Goal: Task Accomplishment & Management: Manage account settings

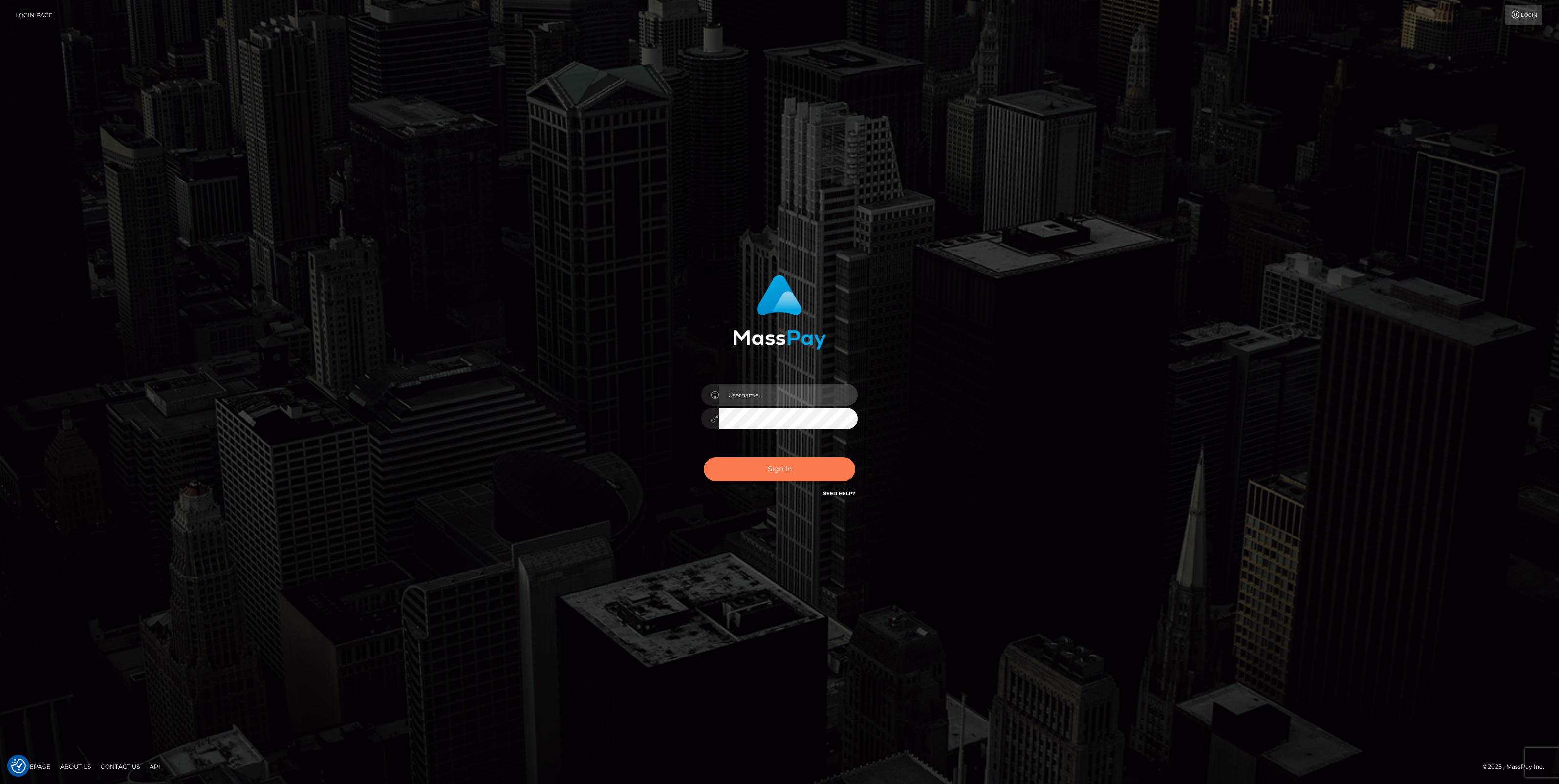
type input "jlo"
click at [788, 476] on button "Sign in" at bounding box center [780, 469] width 151 height 24
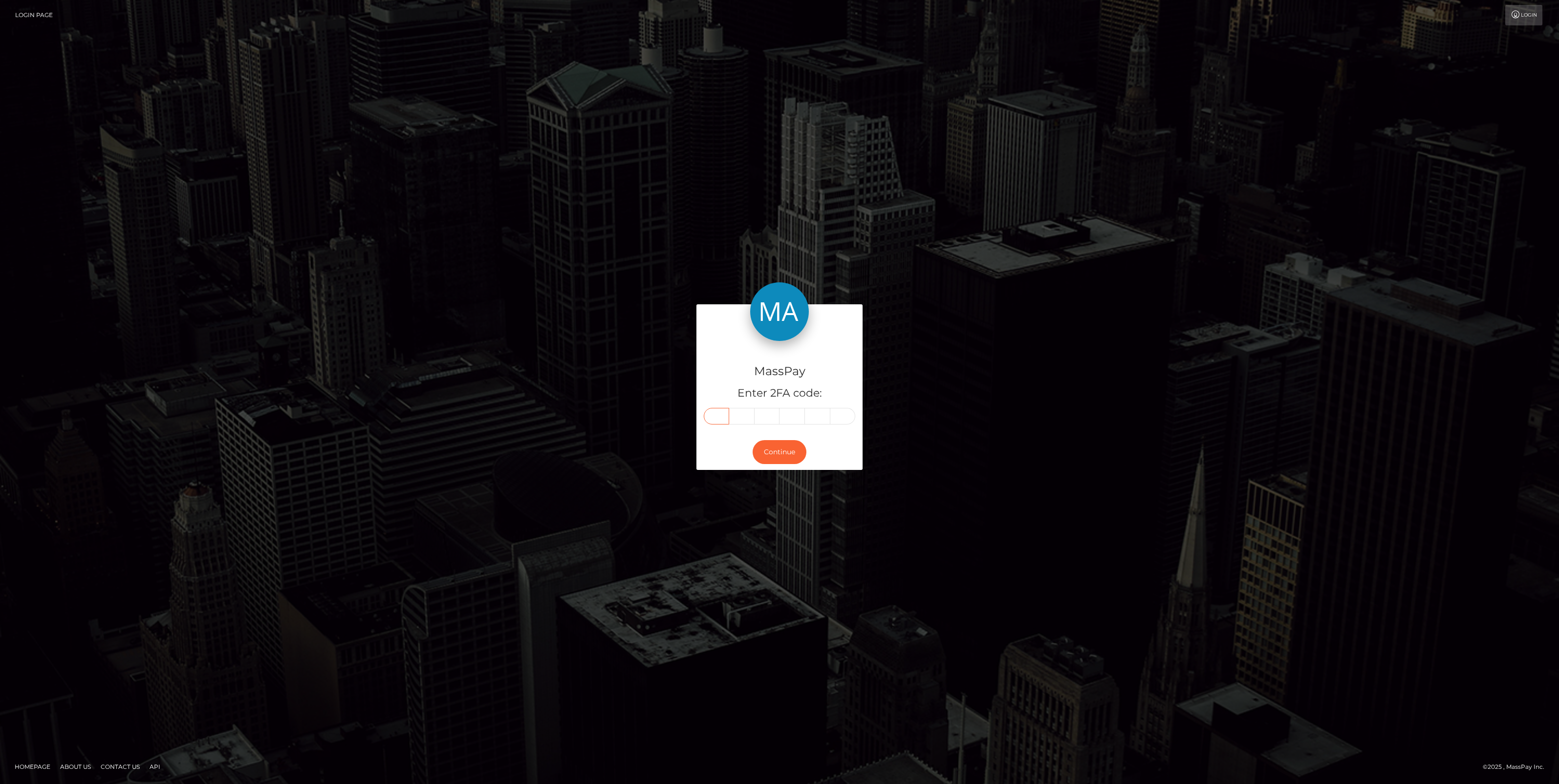
paste input "3"
type input "3"
type input "5"
type input "0"
type input "2"
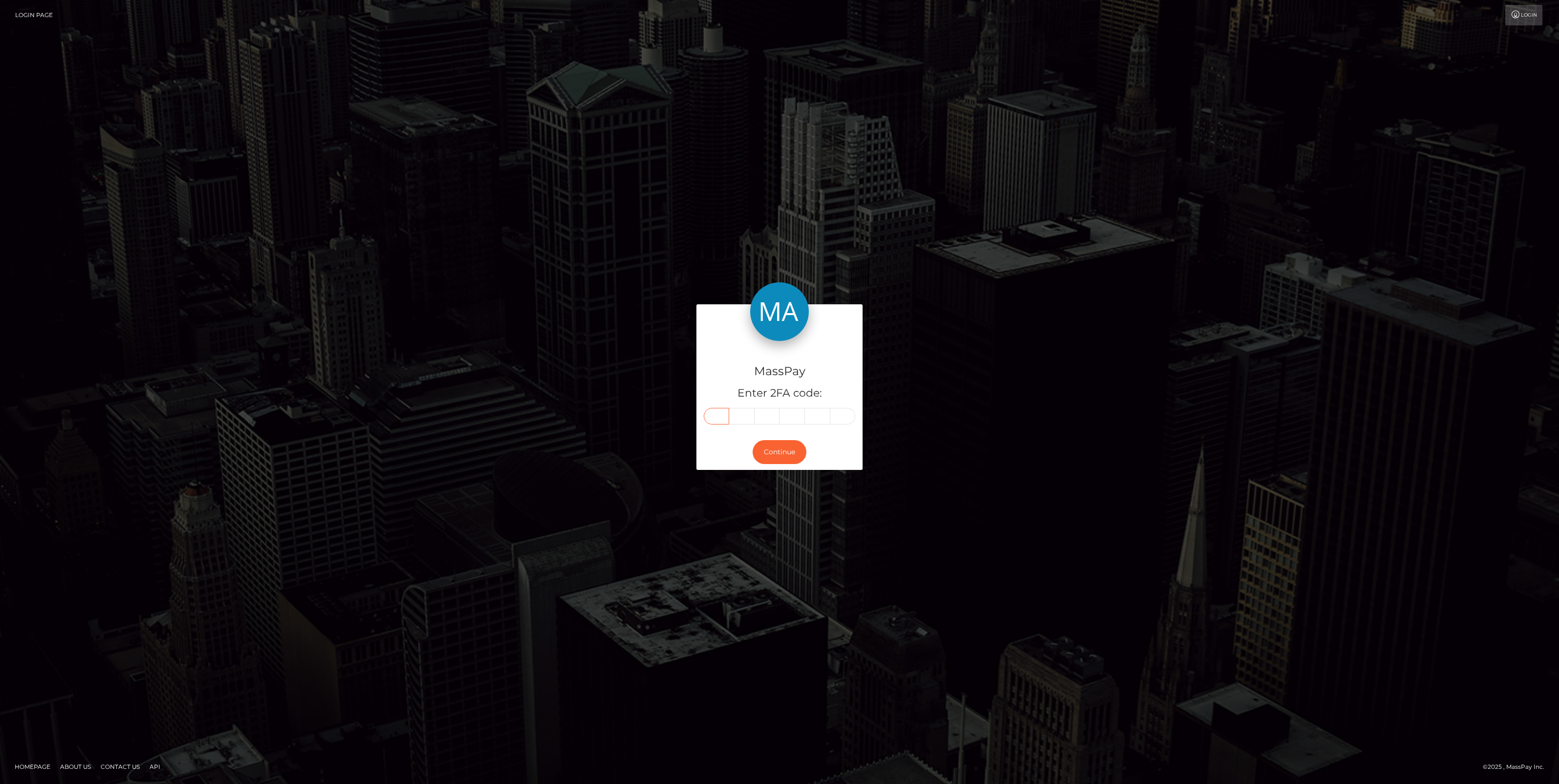
type input "8"
type input "2"
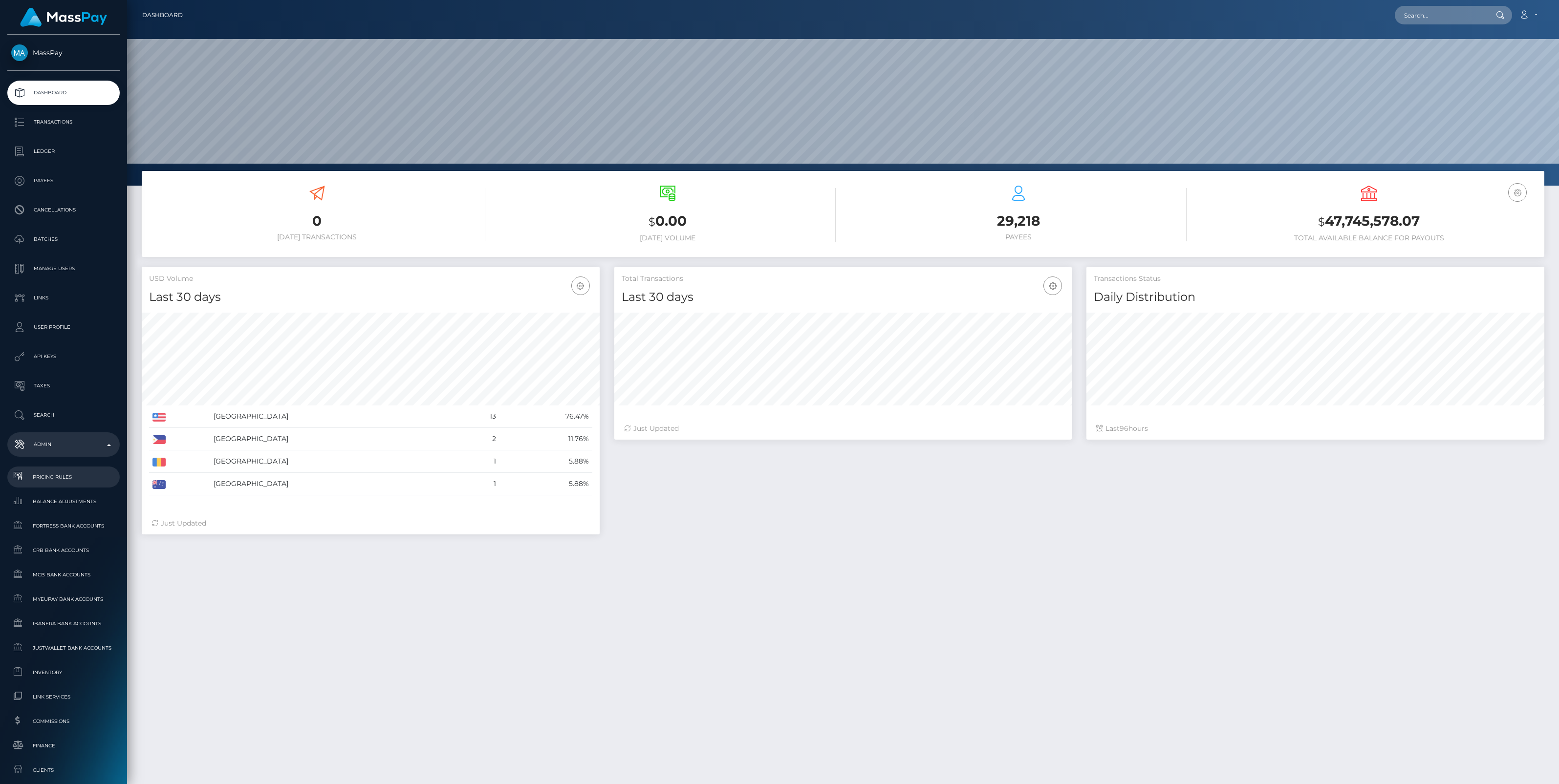
scroll to position [172, 458]
click at [59, 500] on span "Balance Adjustments" at bounding box center [64, 501] width 105 height 11
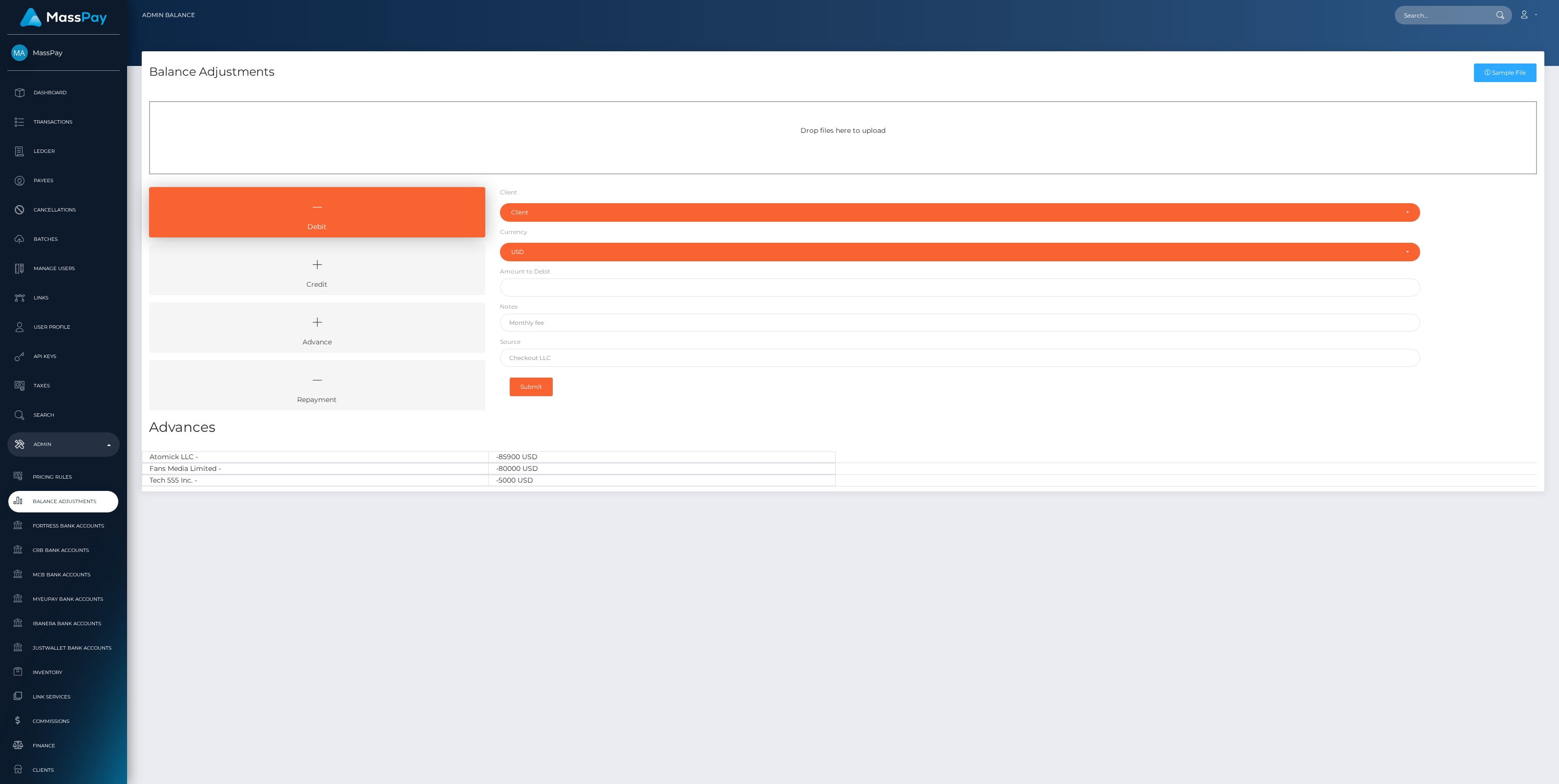
select select "USD"
click at [1497, 73] on link "Sample File" at bounding box center [1505, 73] width 62 height 19
drag, startPoint x: 1232, startPoint y: 722, endPoint x: 1220, endPoint y: 716, distance: 13.4
click at [1232, 722] on div "Balance Adjustments Sample File Drop files here to upload Debit" at bounding box center [843, 413] width 1432 height 724
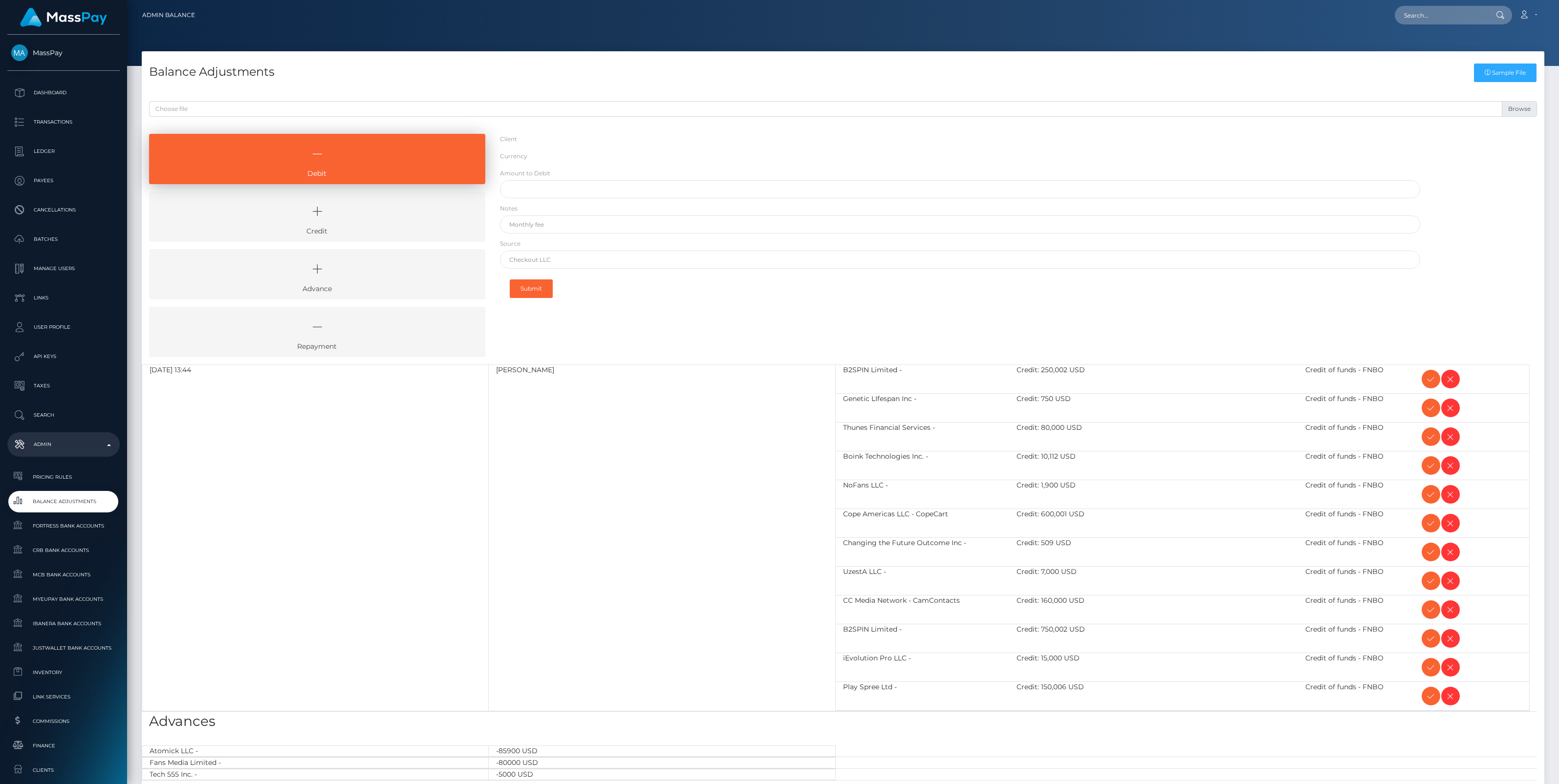
select select "USD"
select select
select select "USD"
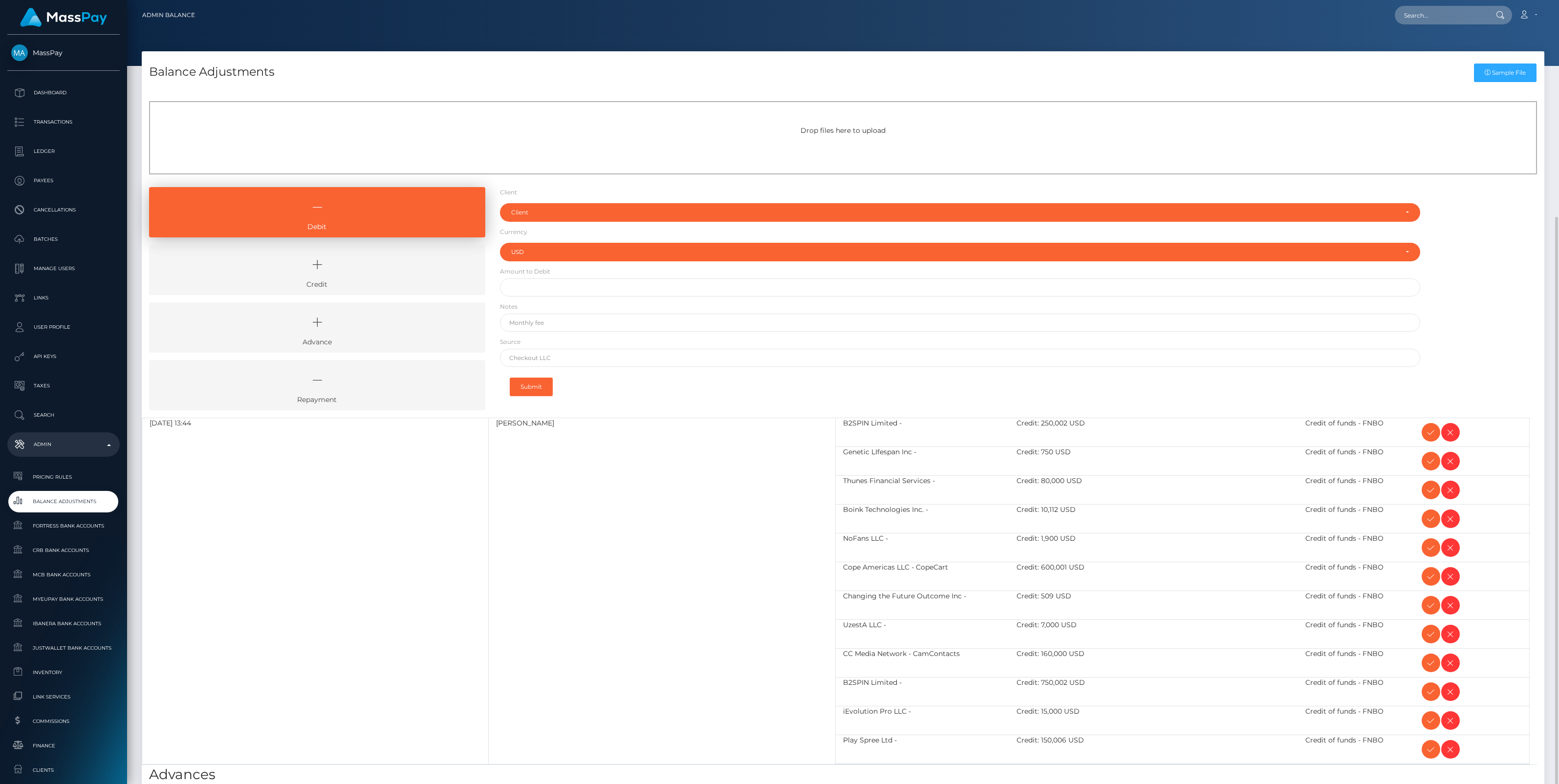
scroll to position [116, 0]
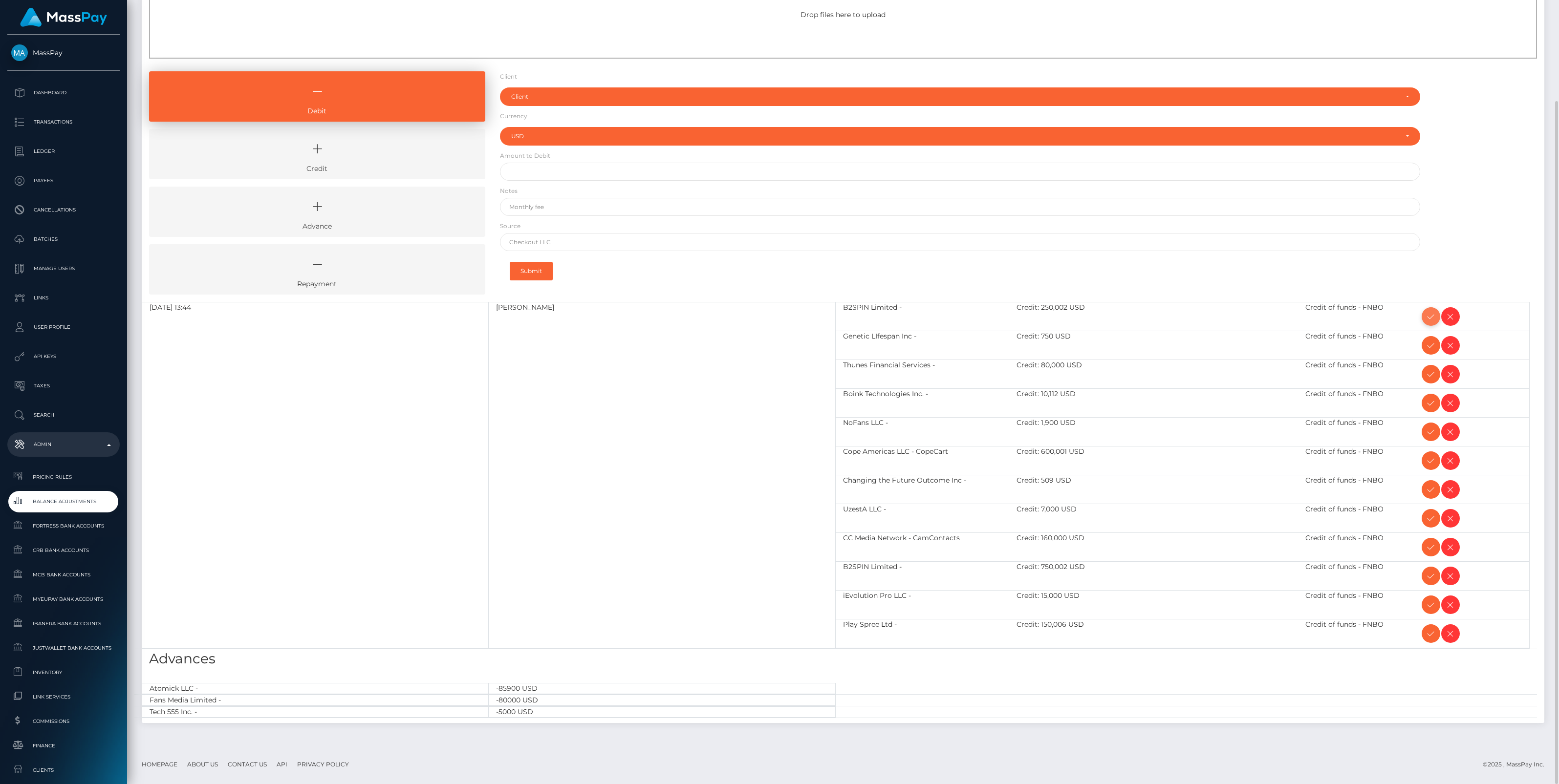
click at [1429, 315] on icon at bounding box center [1431, 317] width 11 height 12
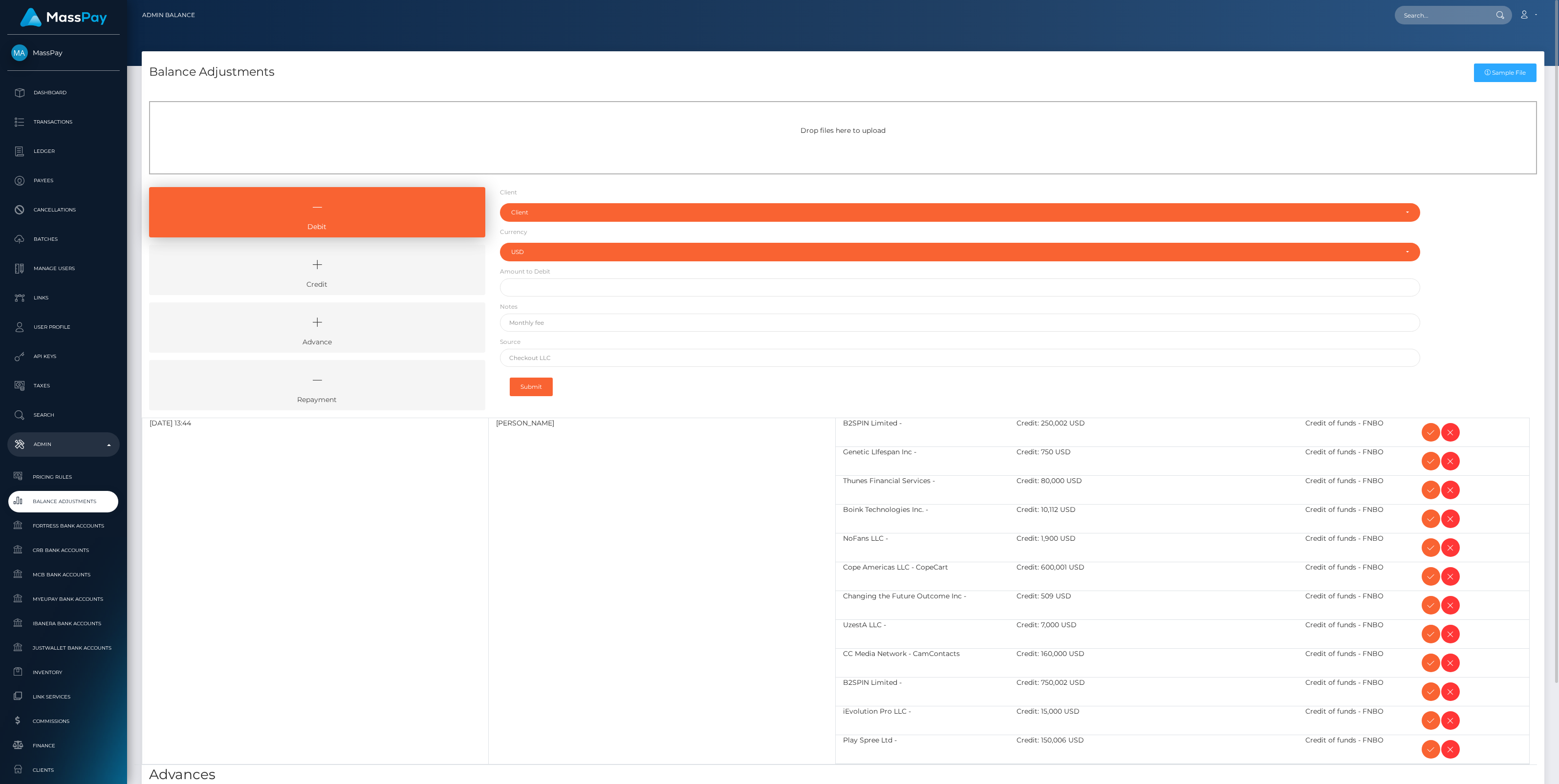
type input "$"
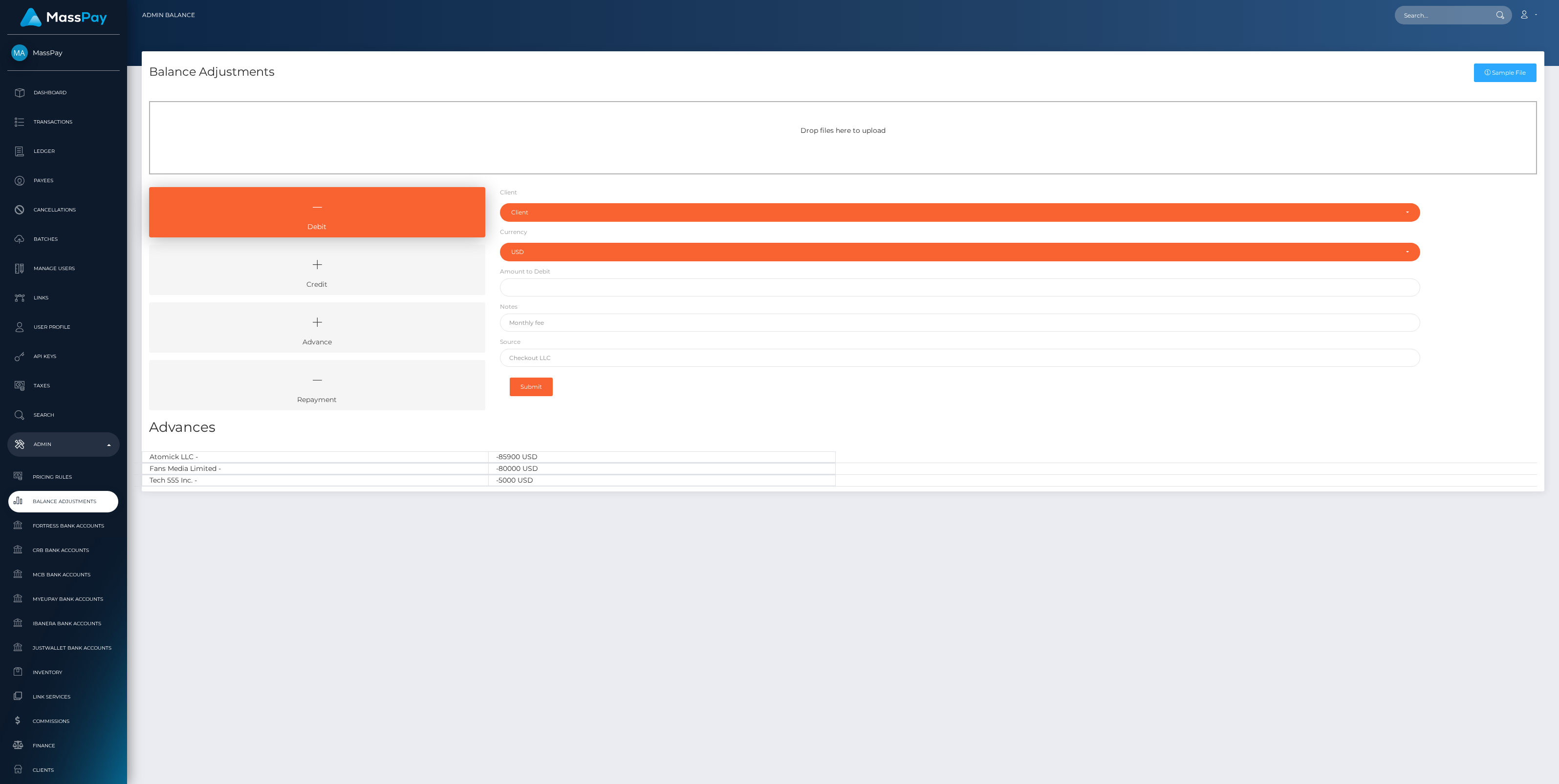
select select "USD"
click at [343, 287] on link "Credit" at bounding box center [317, 270] width 336 height 50
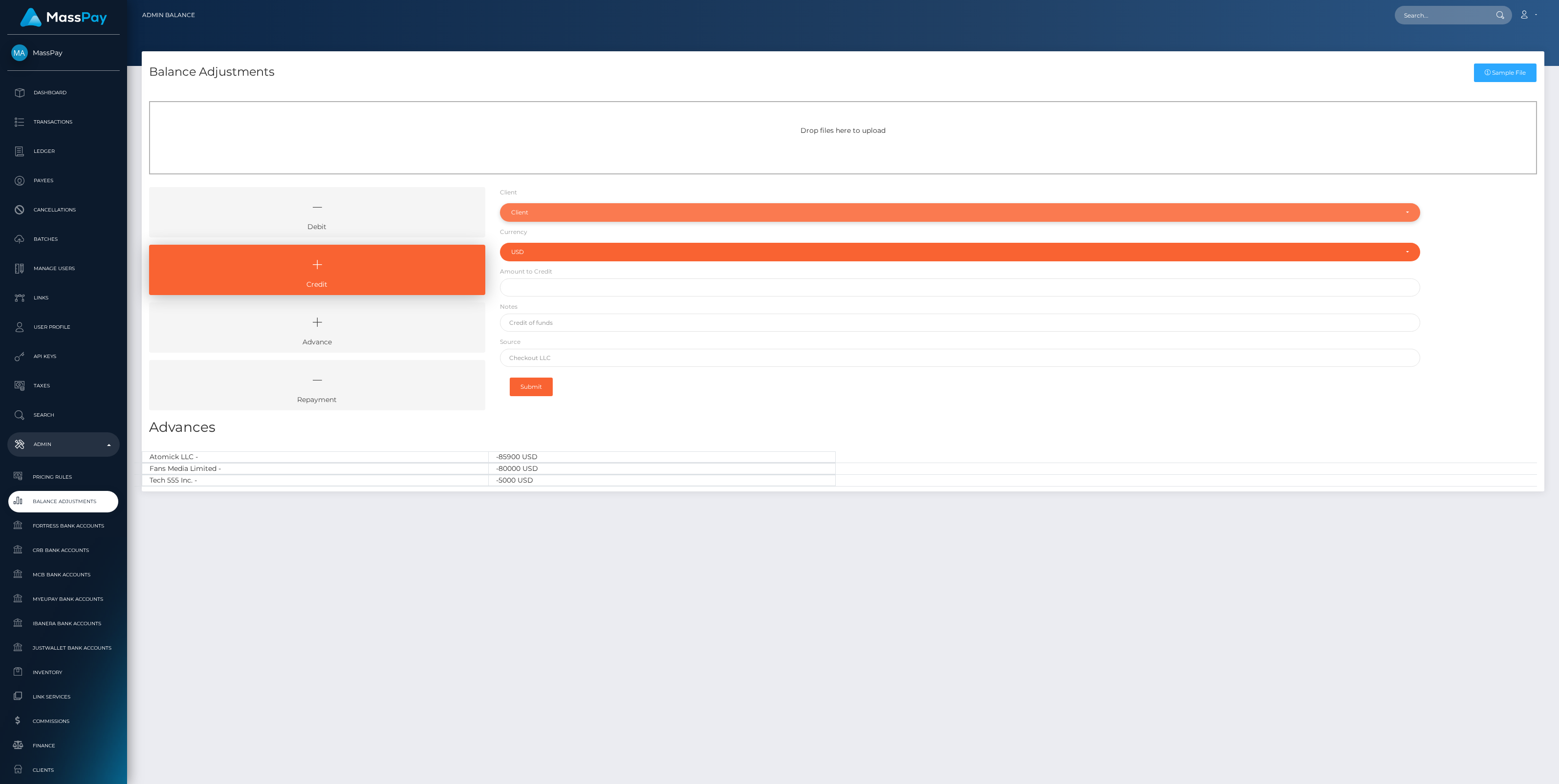
click at [534, 219] on div "Client" at bounding box center [960, 212] width 921 height 19
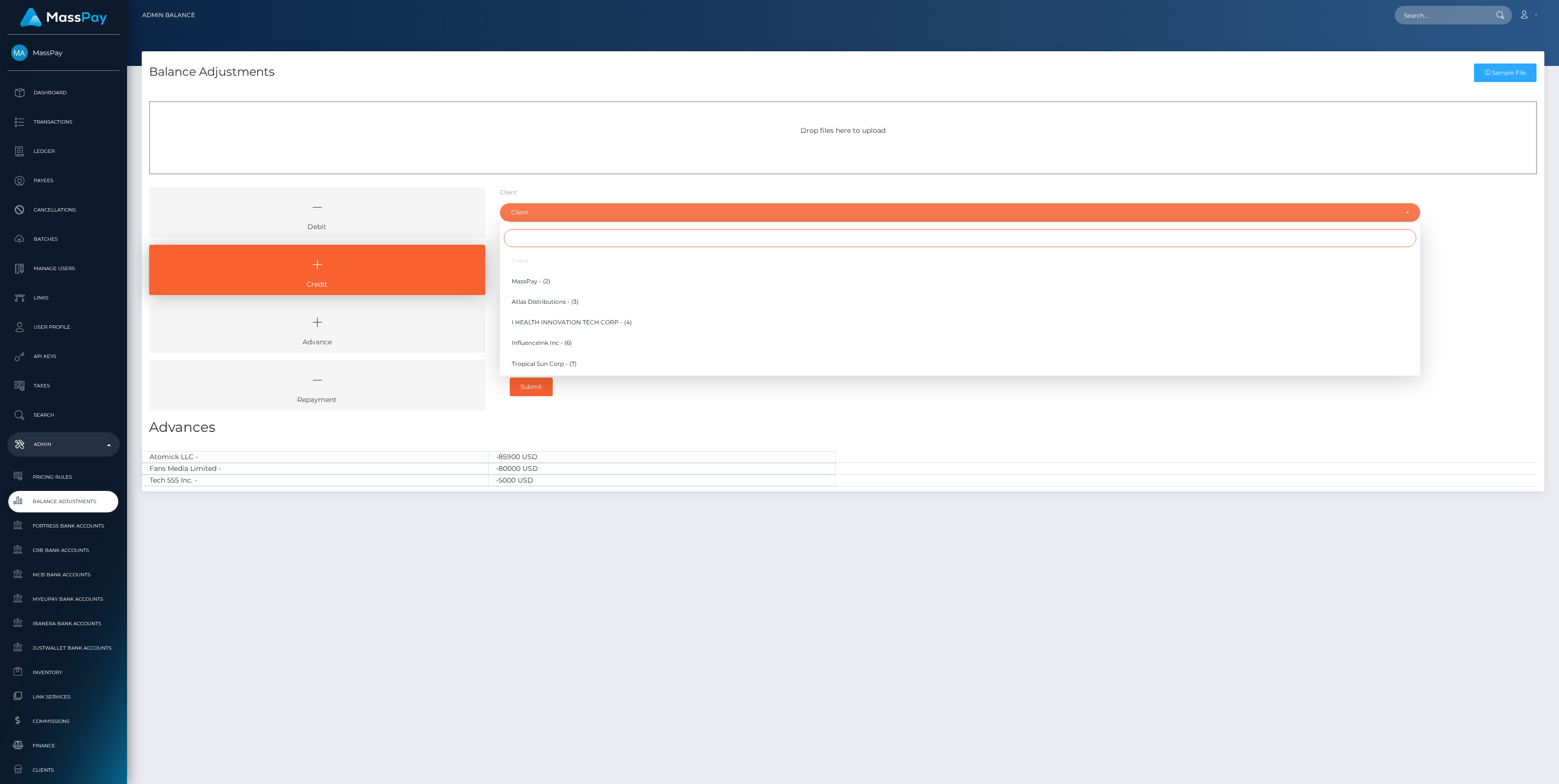
click at [537, 237] on input "Search" at bounding box center [960, 238] width 913 height 18
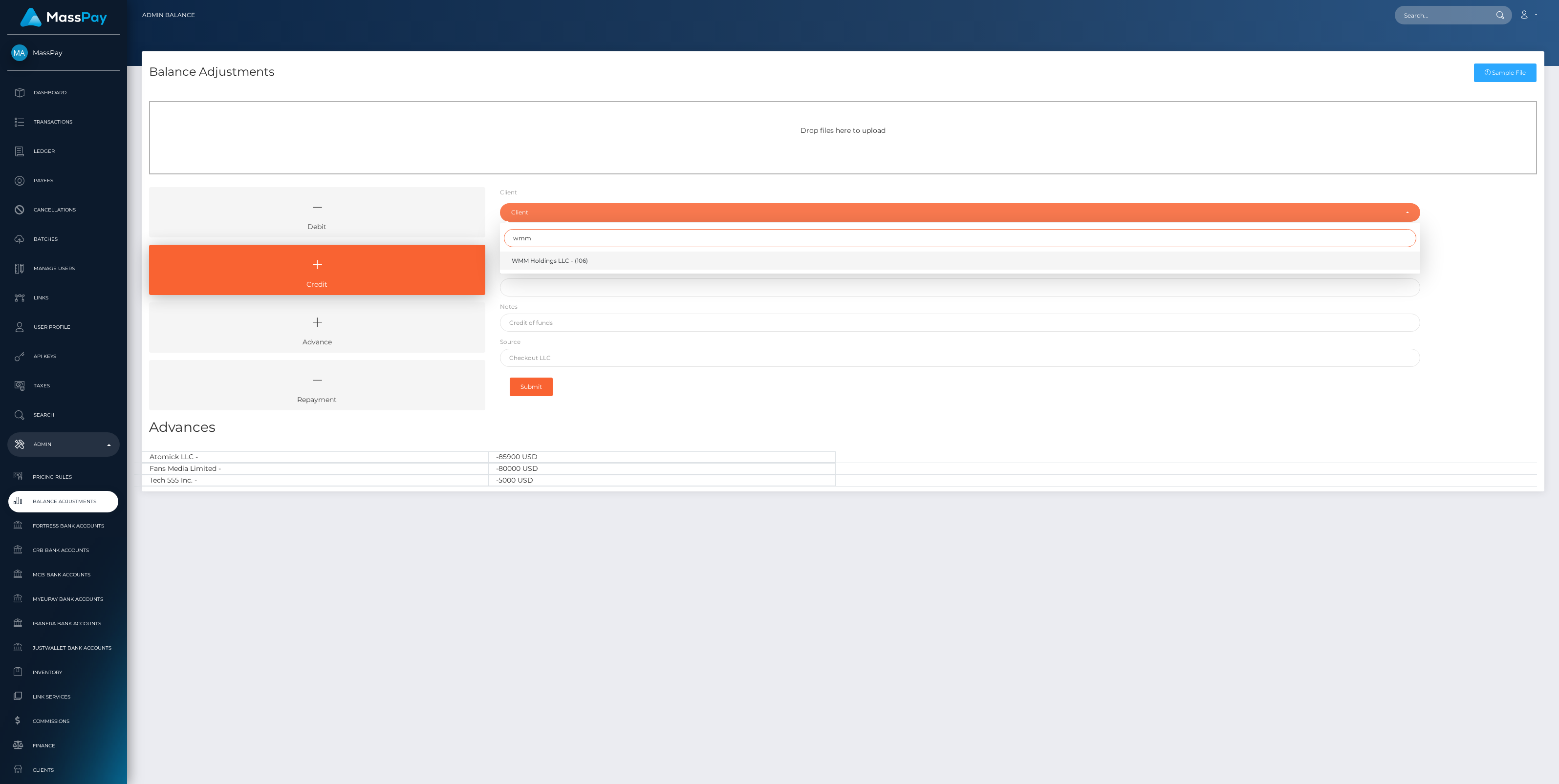
type input "wmm"
click at [553, 264] on span "WMM Holdings LLC - (106)" at bounding box center [550, 261] width 76 height 9
select select "106"
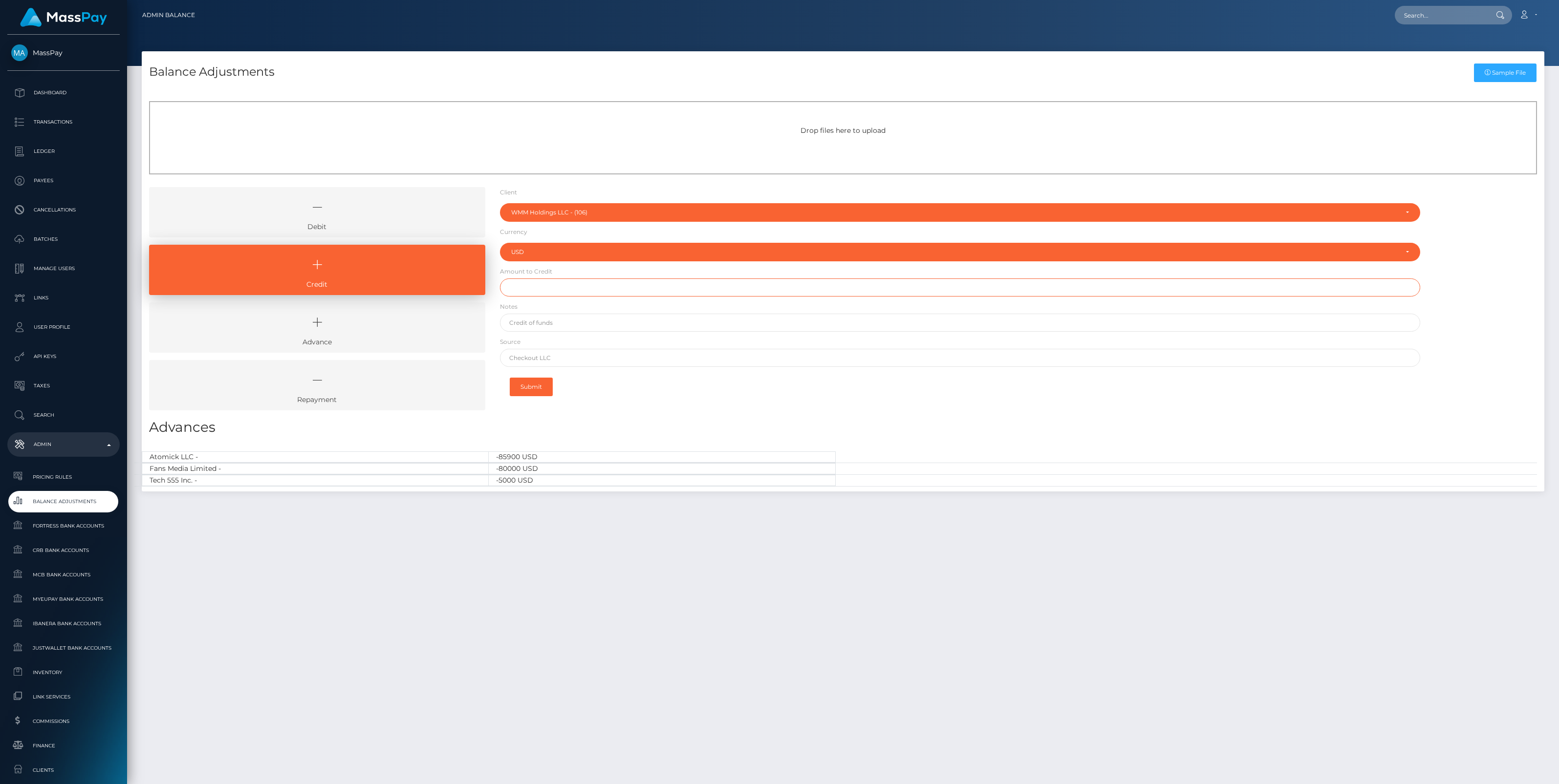
click at [556, 287] on input "text" at bounding box center [960, 287] width 921 height 18
type input "$25,000.00"
click at [542, 324] on input "text" at bounding box center [960, 322] width 921 height 18
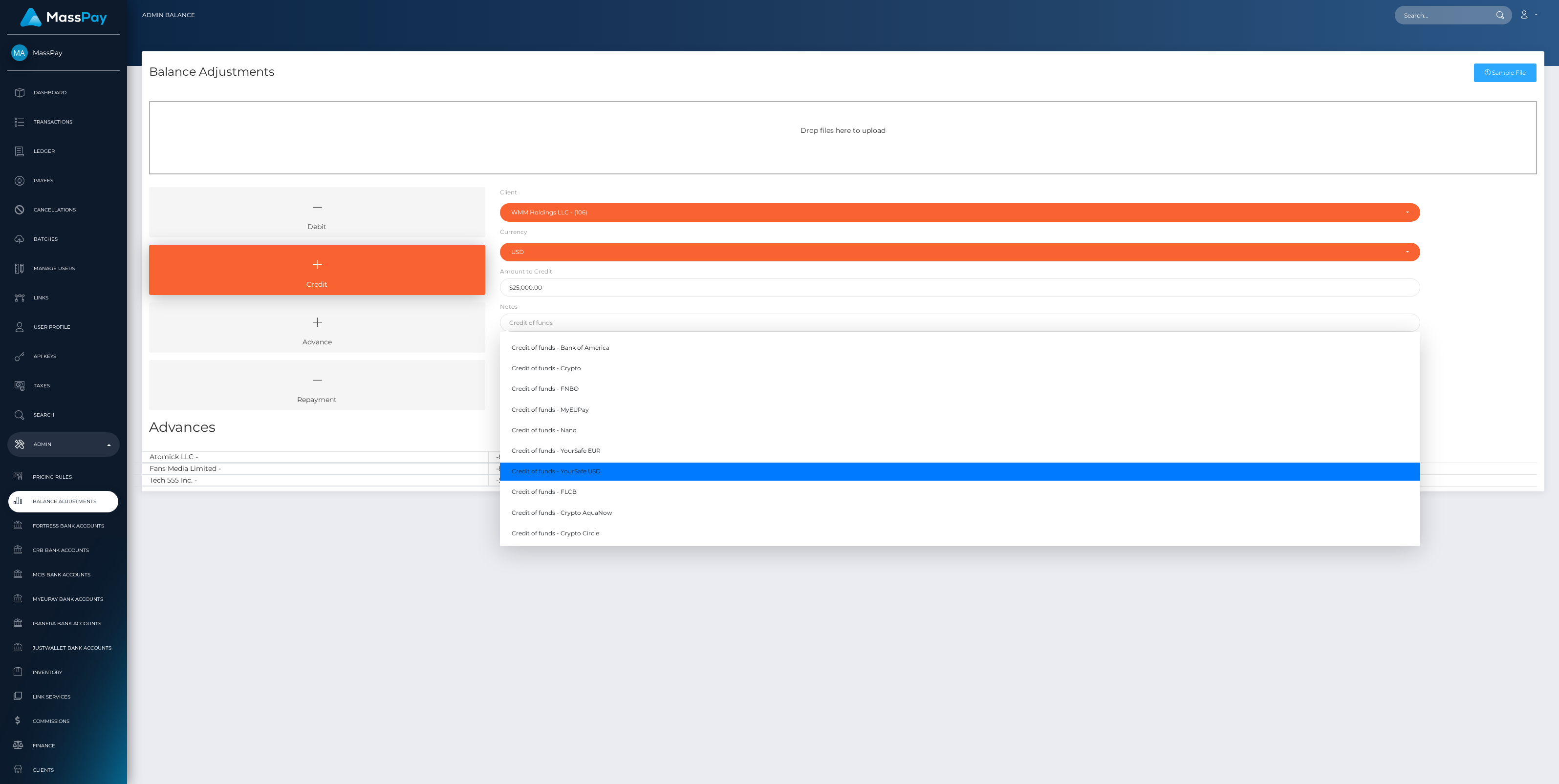
drag, startPoint x: 566, startPoint y: 472, endPoint x: 562, endPoint y: 454, distance: 18.4
click at [566, 471] on link "Credit of funds - YourSafe USD" at bounding box center [960, 472] width 921 height 18
type input "Credit of funds - YourSafe USD"
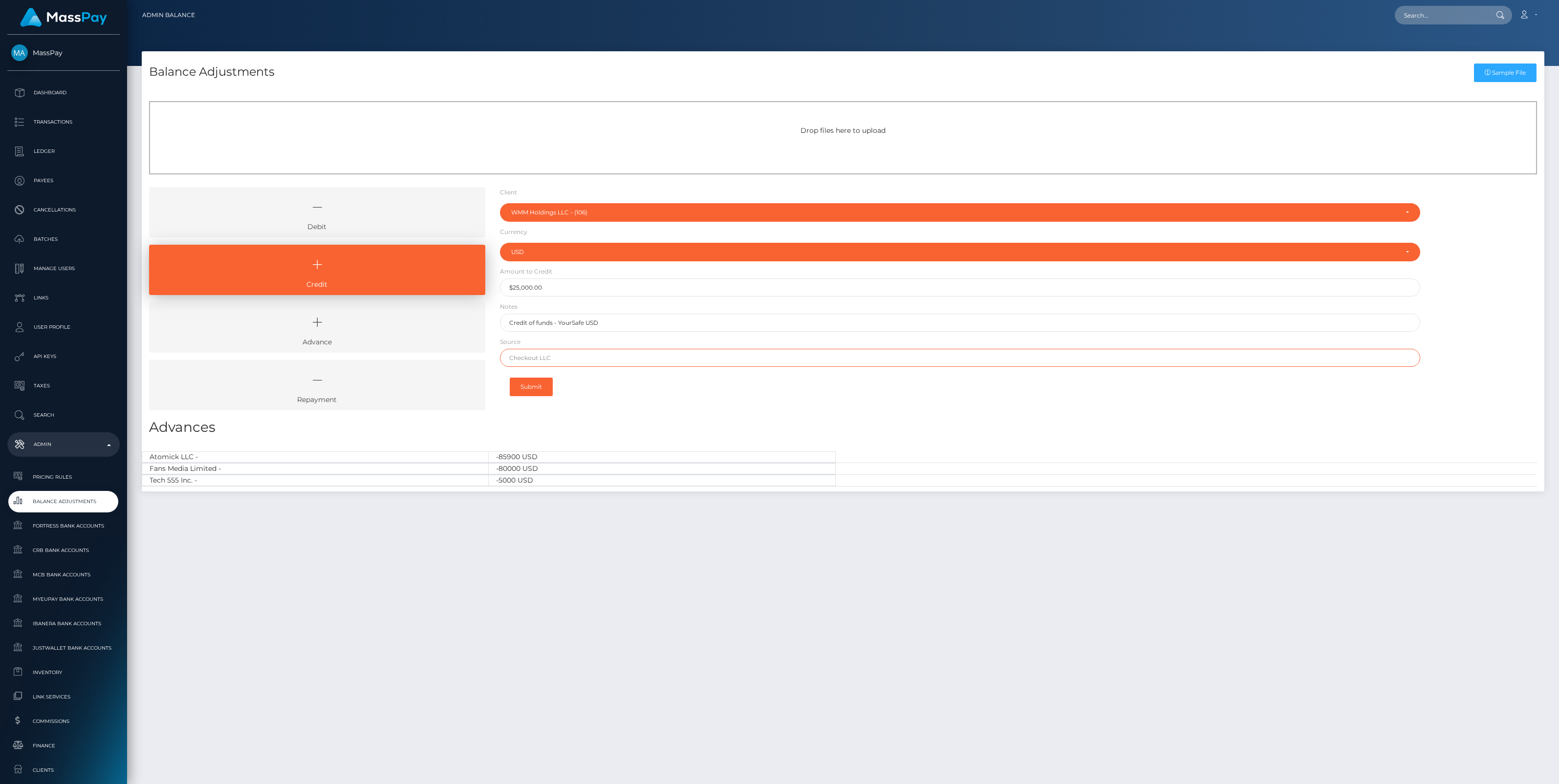
click at [548, 362] on input "text" at bounding box center [960, 358] width 921 height 18
type input "Chase"
click at [535, 387] on button "Submit" at bounding box center [531, 387] width 43 height 19
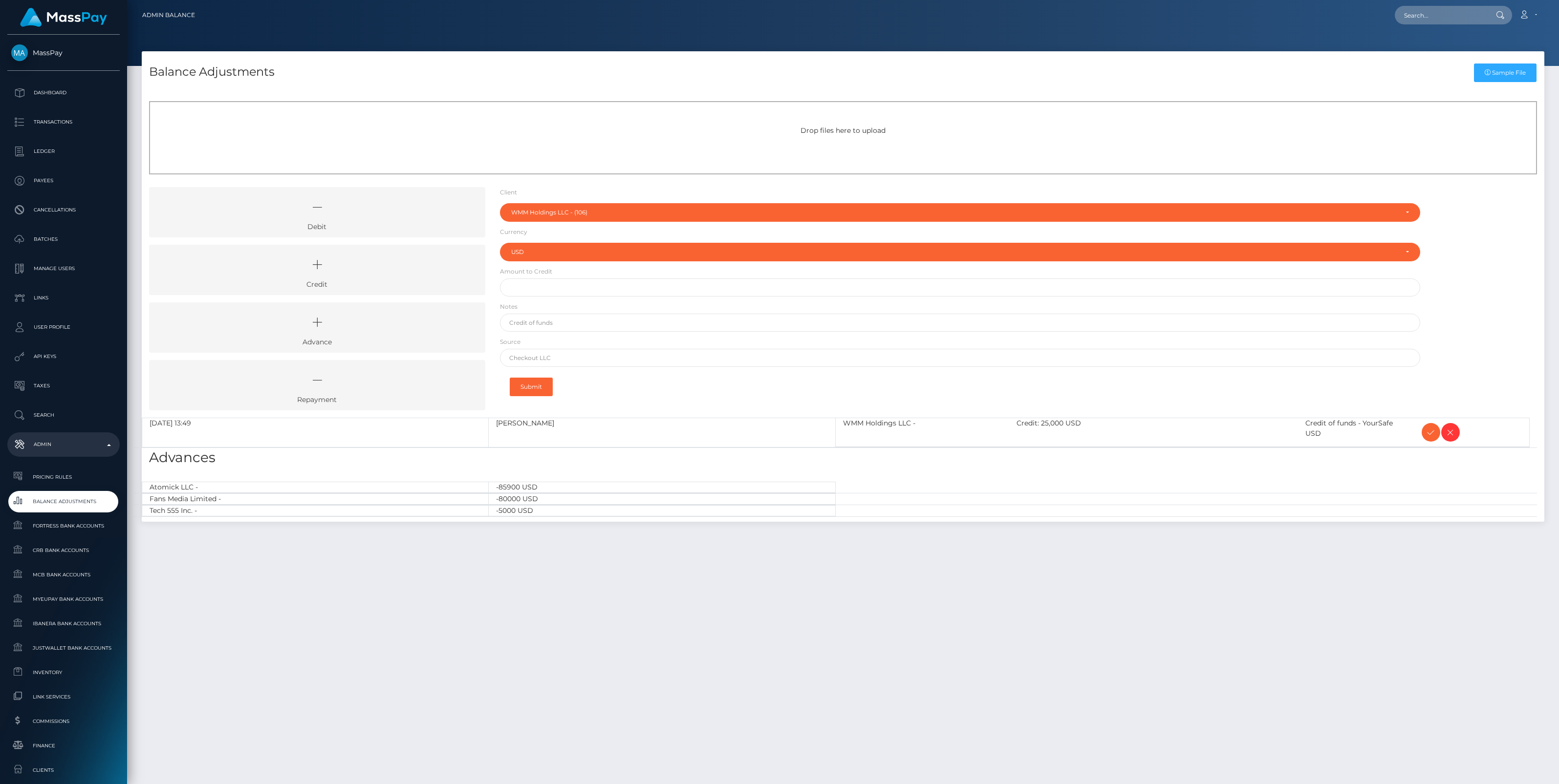
select select "106"
select select "USD"
type input "$"
drag, startPoint x: 385, startPoint y: 267, endPoint x: 448, endPoint y: 253, distance: 64.5
click at [385, 267] on icon at bounding box center [317, 264] width 313 height 29
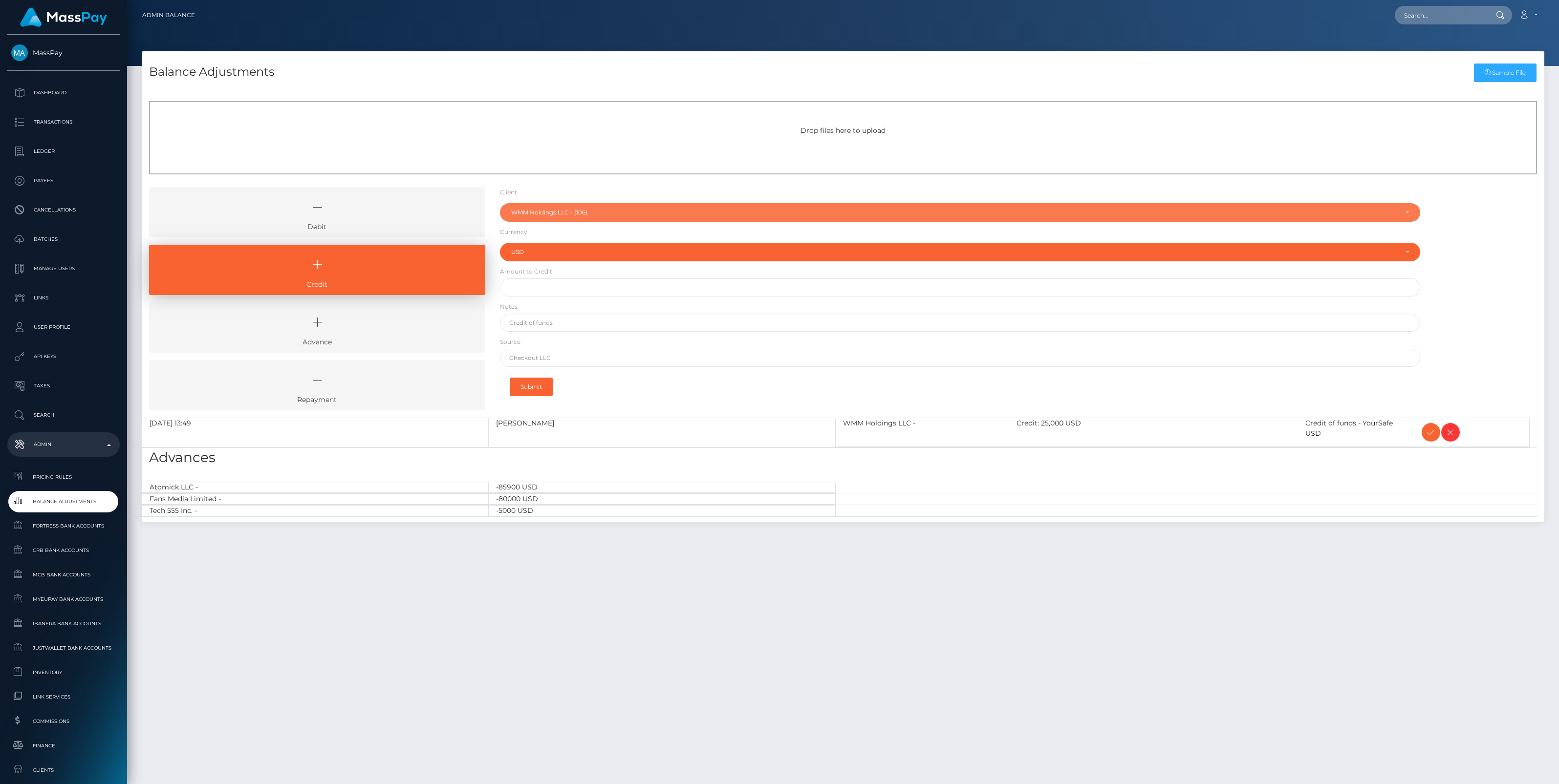
drag, startPoint x: 602, startPoint y: 206, endPoint x: 578, endPoint y: 219, distance: 27.3
click at [602, 205] on div "WMM Holdings LLC - (106)" at bounding box center [960, 212] width 921 height 19
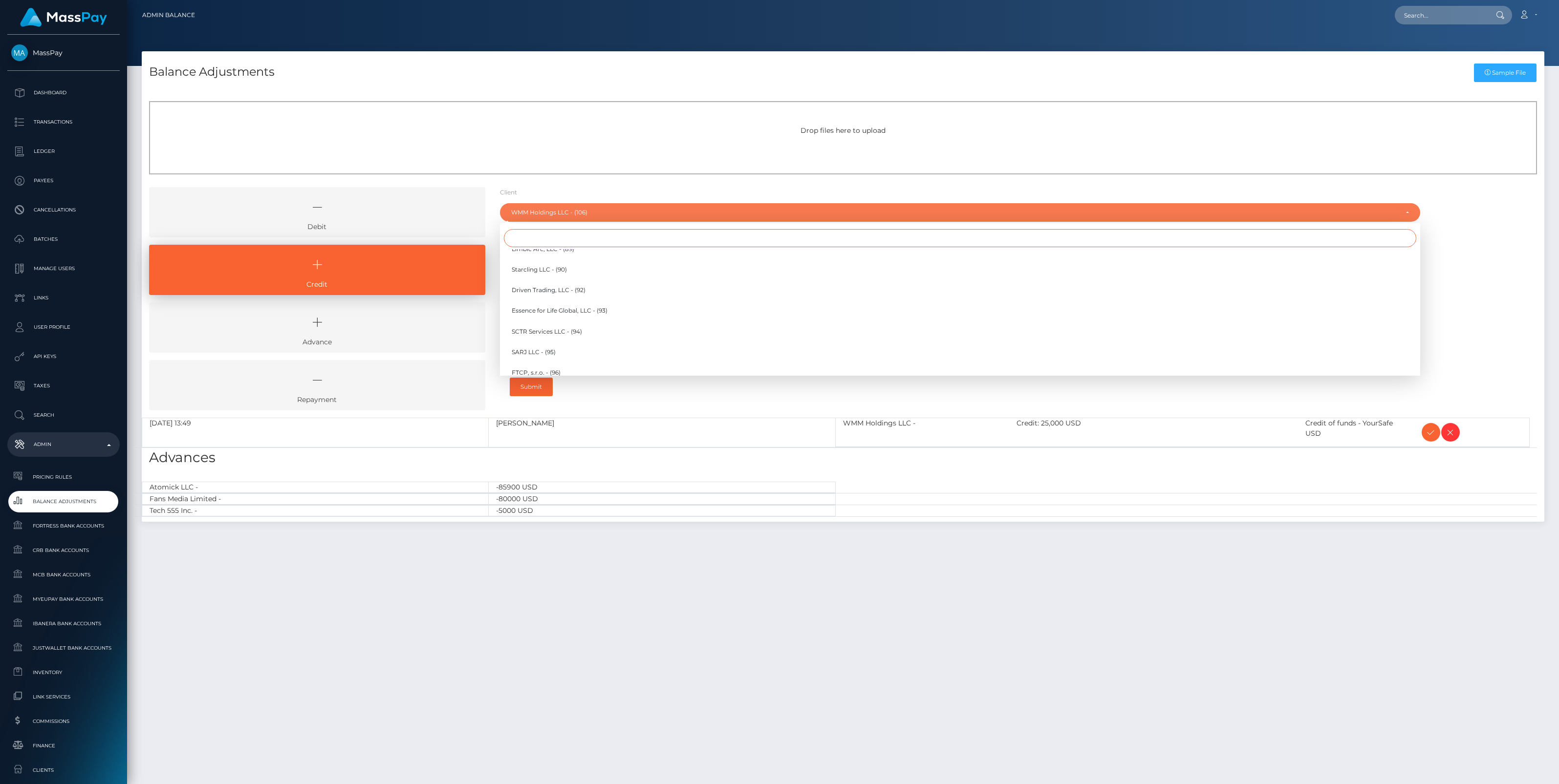
click at [529, 237] on input "Search" at bounding box center [960, 238] width 913 height 18
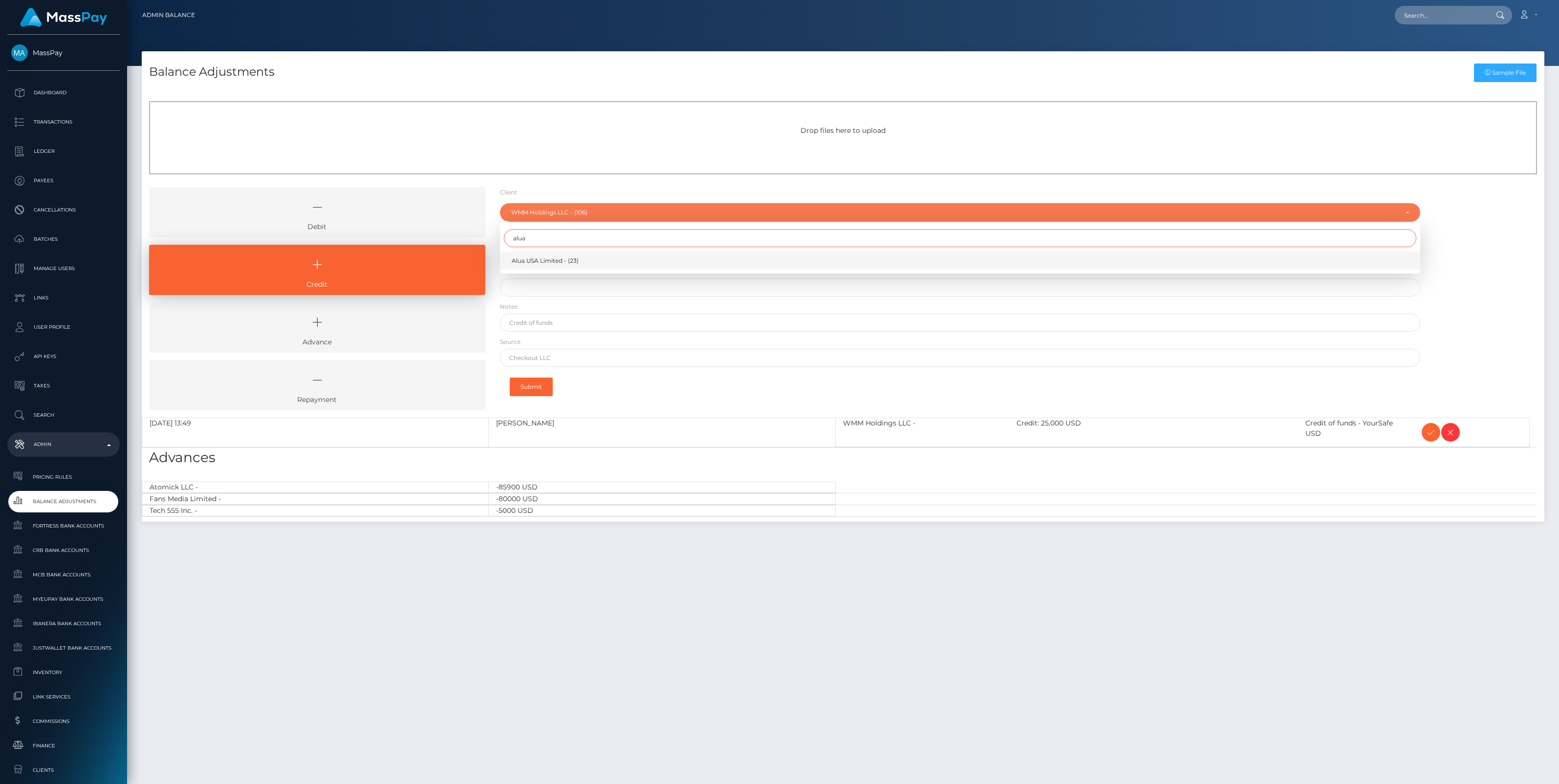
type input "alua"
click at [540, 261] on span "Alua USA Limited - (23)" at bounding box center [545, 261] width 67 height 9
select select "23"
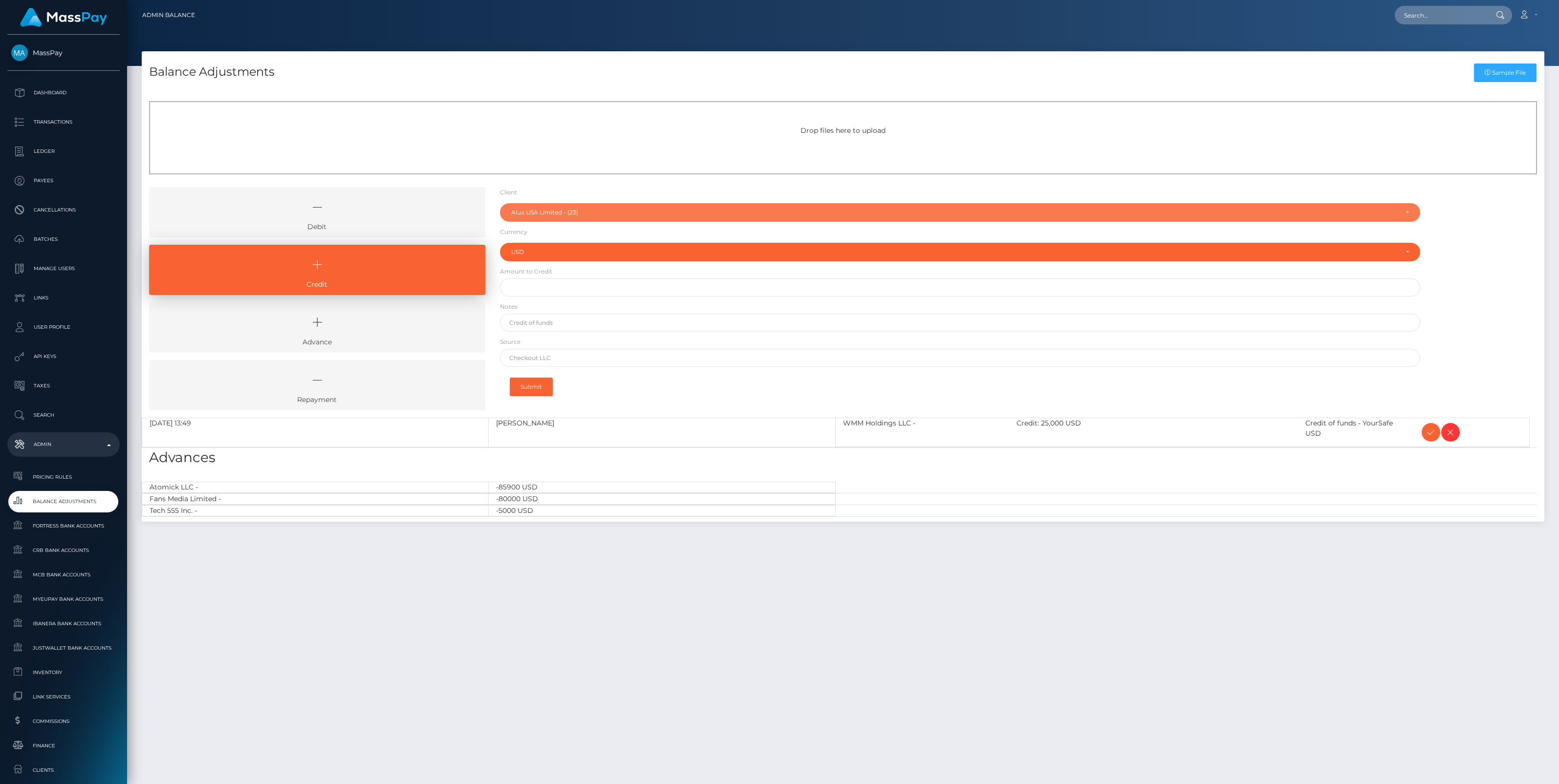
type input "$"
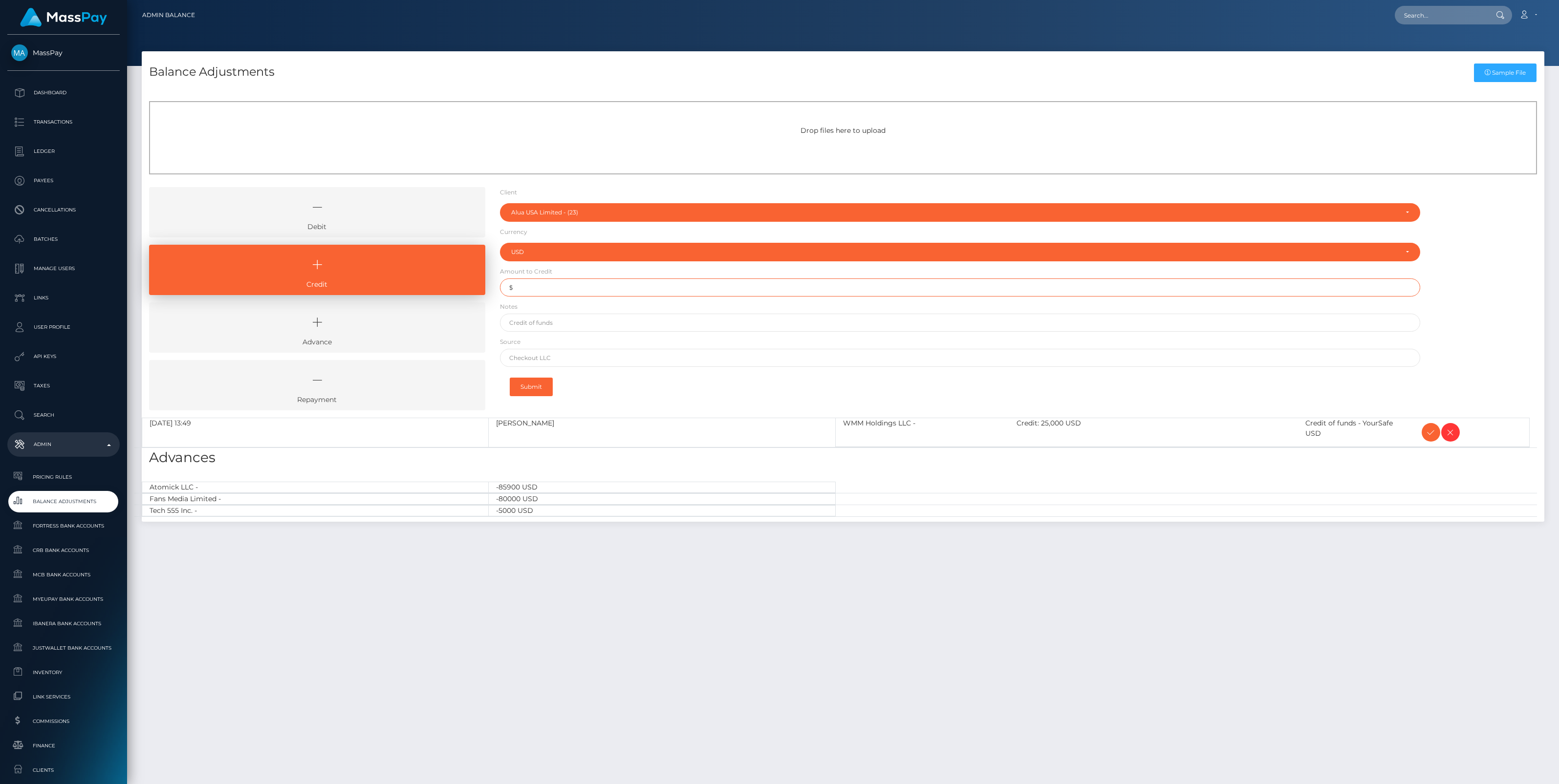
click at [568, 290] on input "$" at bounding box center [960, 287] width 921 height 18
paste input "48,500.00"
type input "$48,500.00"
click at [543, 321] on input "text" at bounding box center [960, 322] width 921 height 18
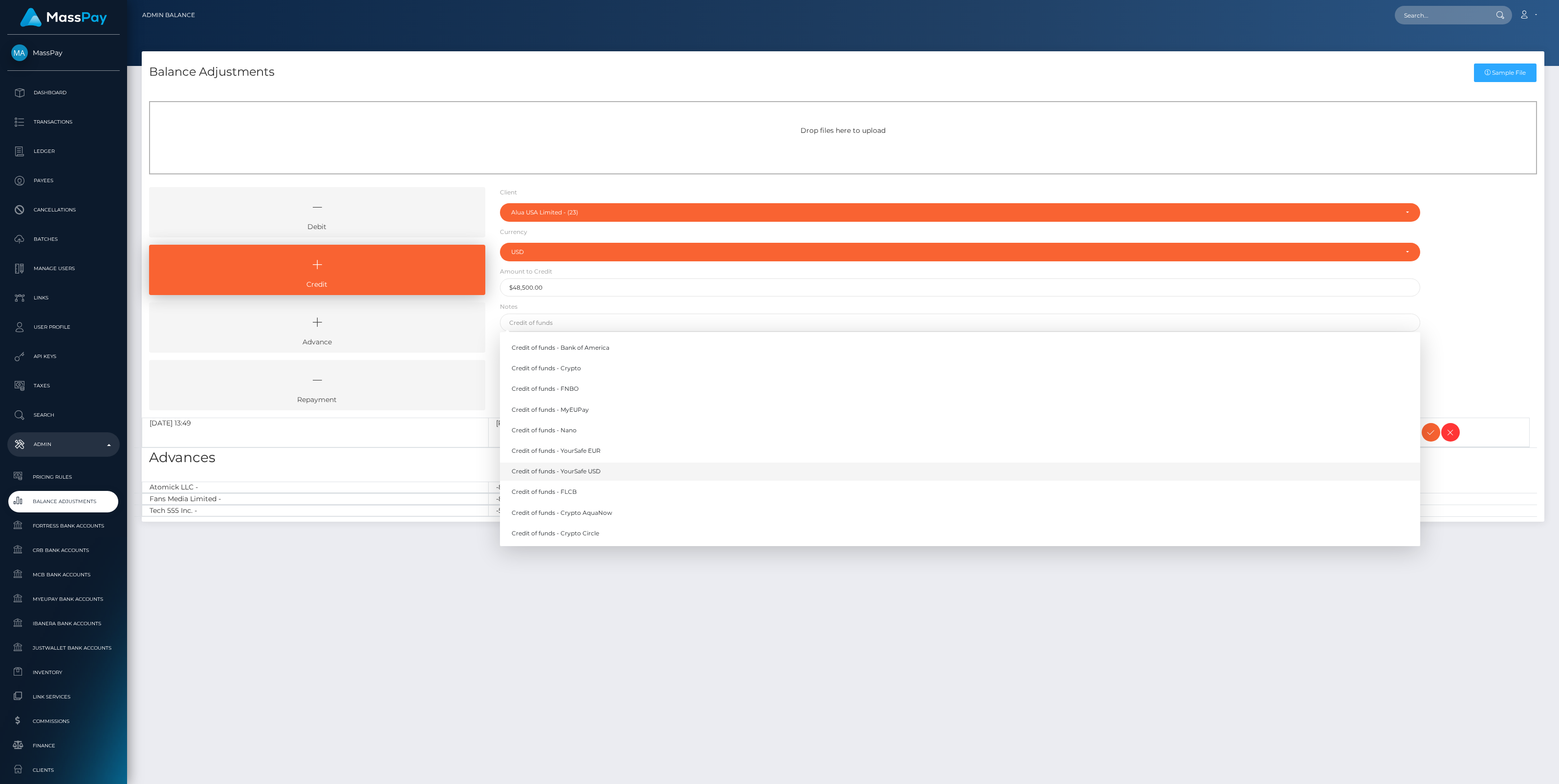
click at [585, 470] on link "Credit of funds - YourSafe USD" at bounding box center [960, 472] width 921 height 18
type input "Credit of funds - YourSafe USD"
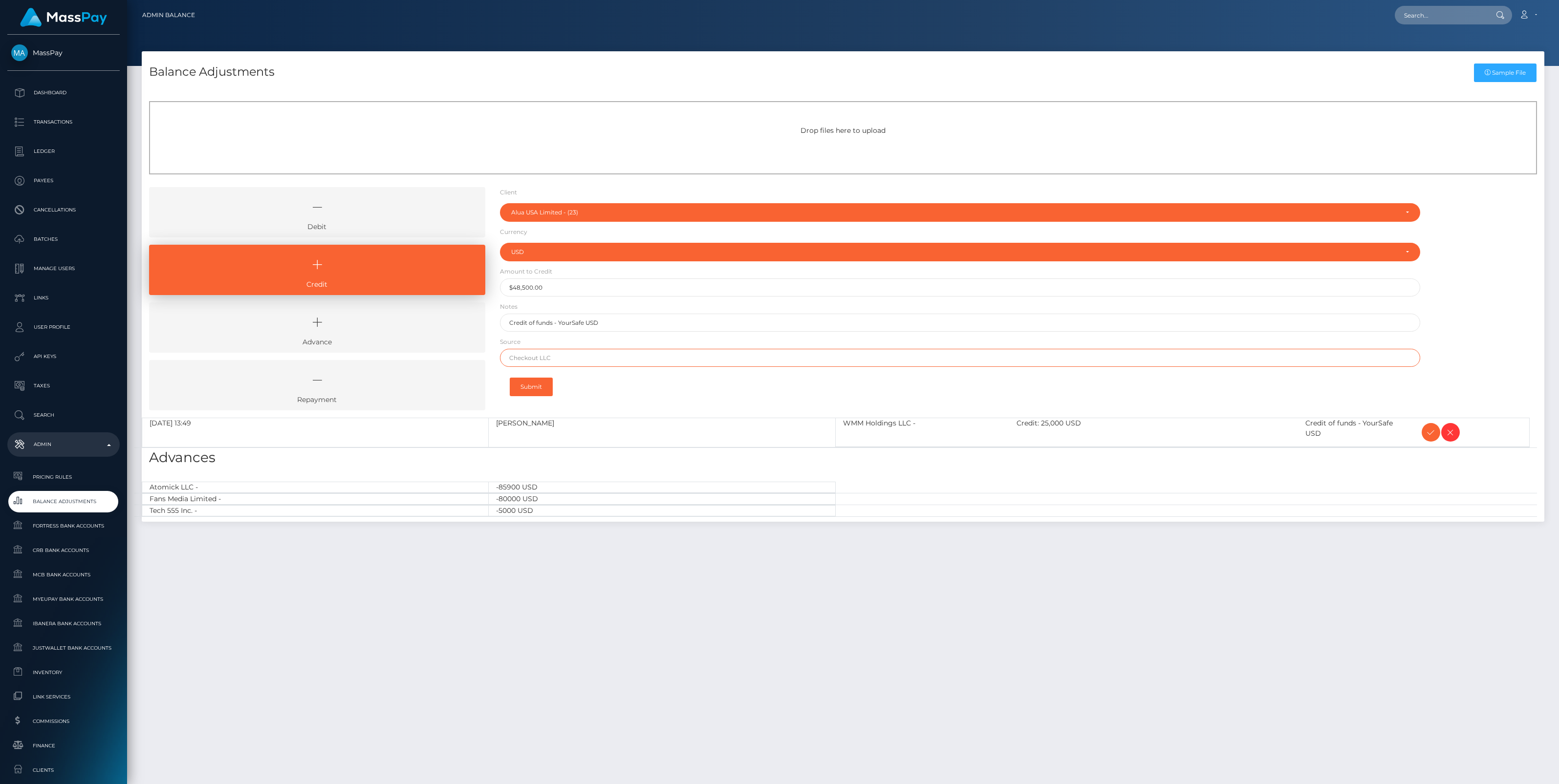
click at [544, 355] on input "text" at bounding box center [960, 358] width 921 height 18
paste input "Bank of America"
type input "Bank of America"
click at [532, 388] on button "Submit" at bounding box center [531, 387] width 43 height 19
type input "48500"
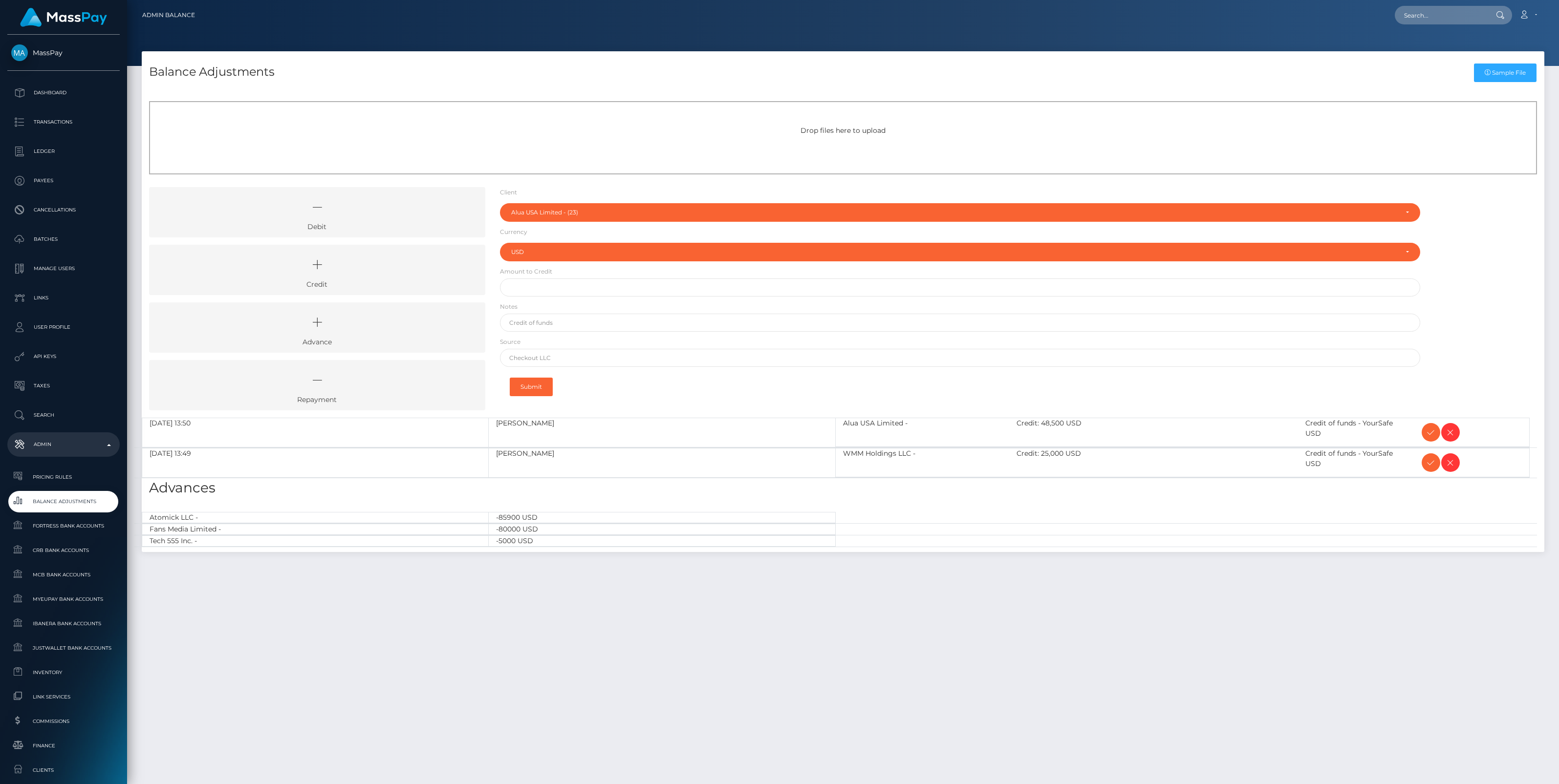
select select "23"
select select "USD"
click at [1429, 428] on icon at bounding box center [1431, 433] width 11 height 12
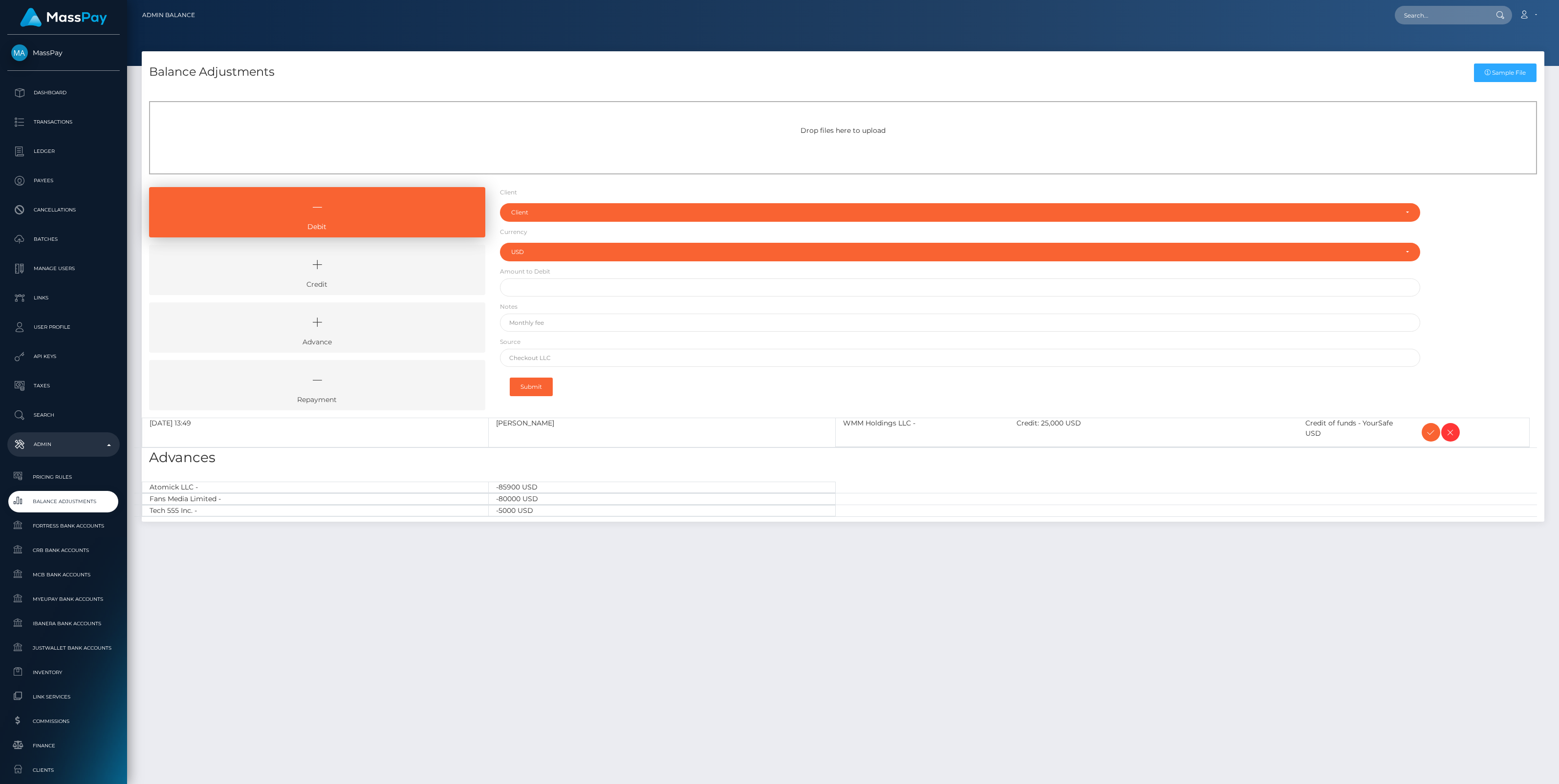
select select "USD"
click at [1429, 428] on icon at bounding box center [1431, 433] width 11 height 12
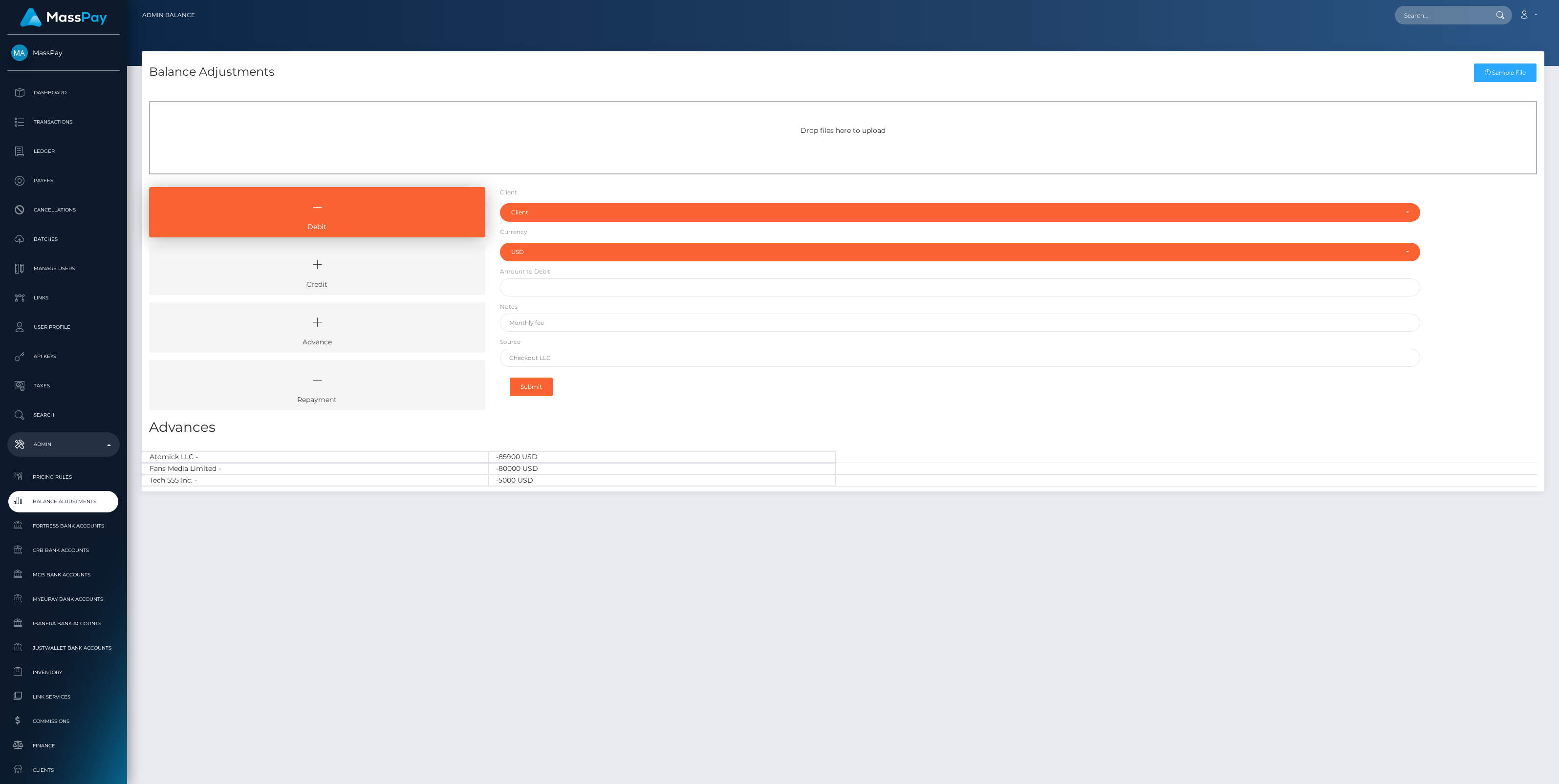
select select "USD"
click at [405, 267] on icon at bounding box center [317, 264] width 313 height 29
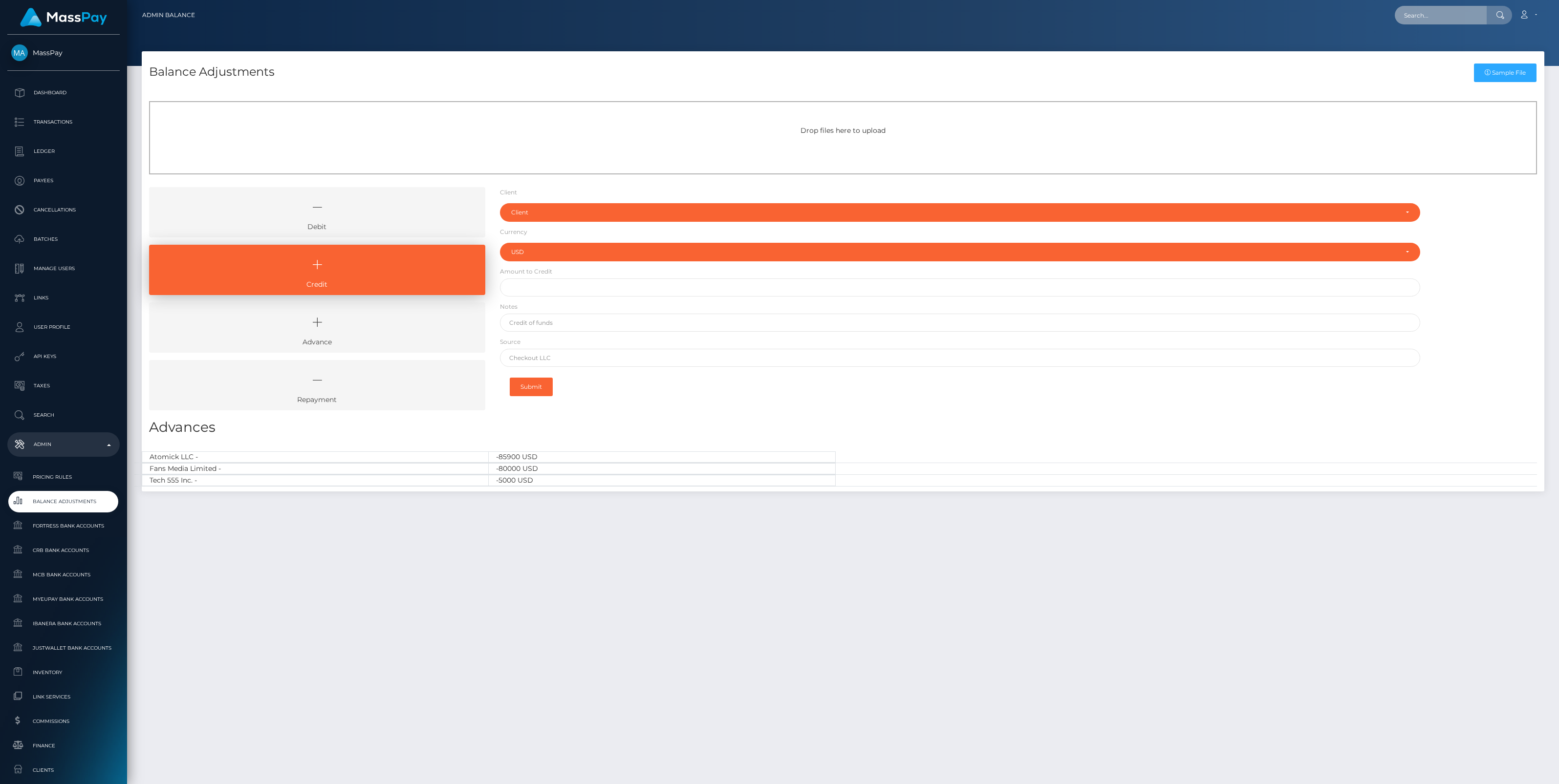
click at [1416, 14] on input "text" at bounding box center [1441, 15] width 92 height 19
paste input "ca0e30bd-a88b-11f0-bd75-060e06e9f077"
type input "ca0e30bd-a88b-11f0-bd75-060e06e9f077"
click at [1445, 50] on link "Rado Radosavljevic (Select Media LLC - )" at bounding box center [1462, 51] width 135 height 18
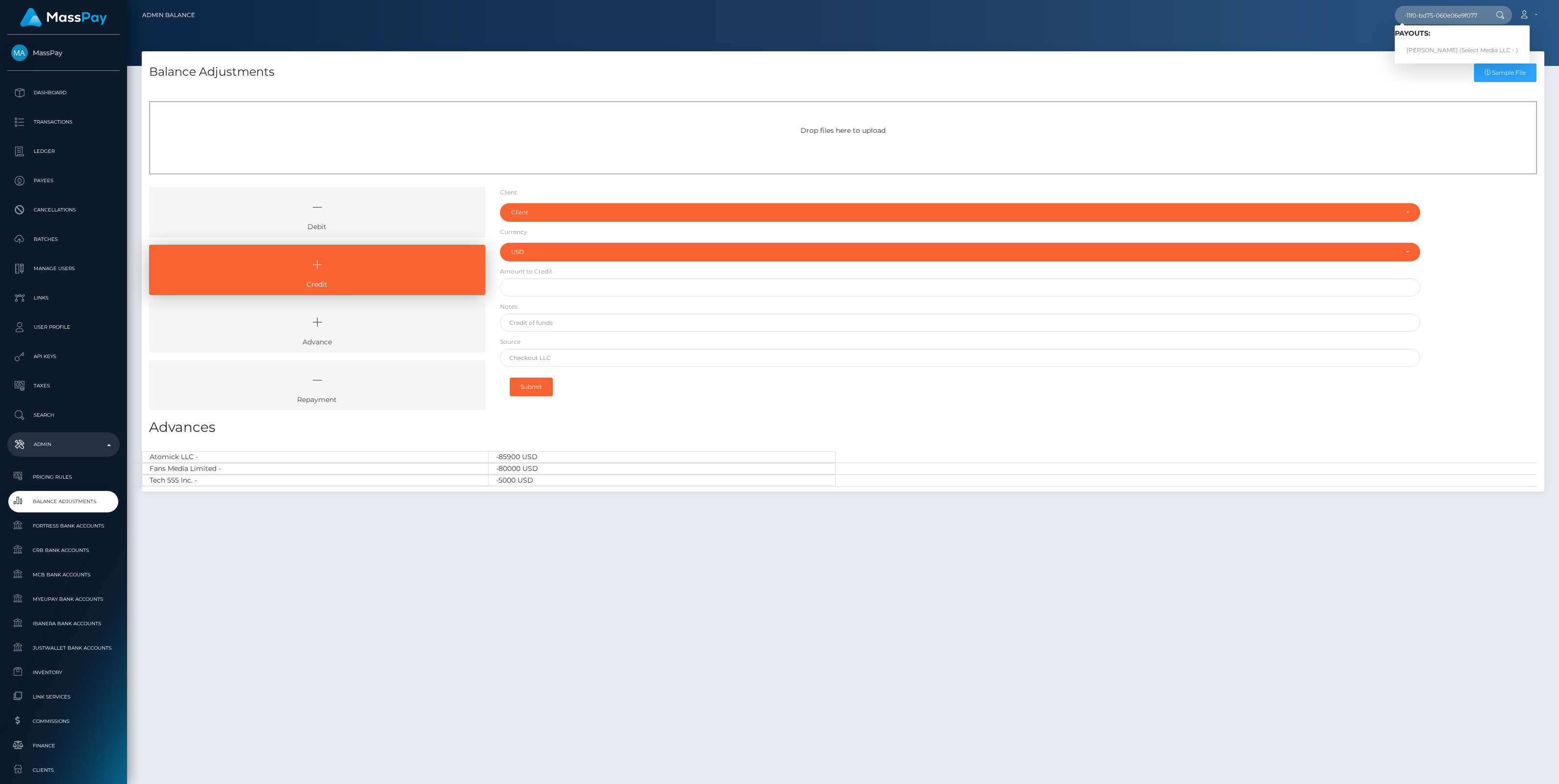
scroll to position [0, 0]
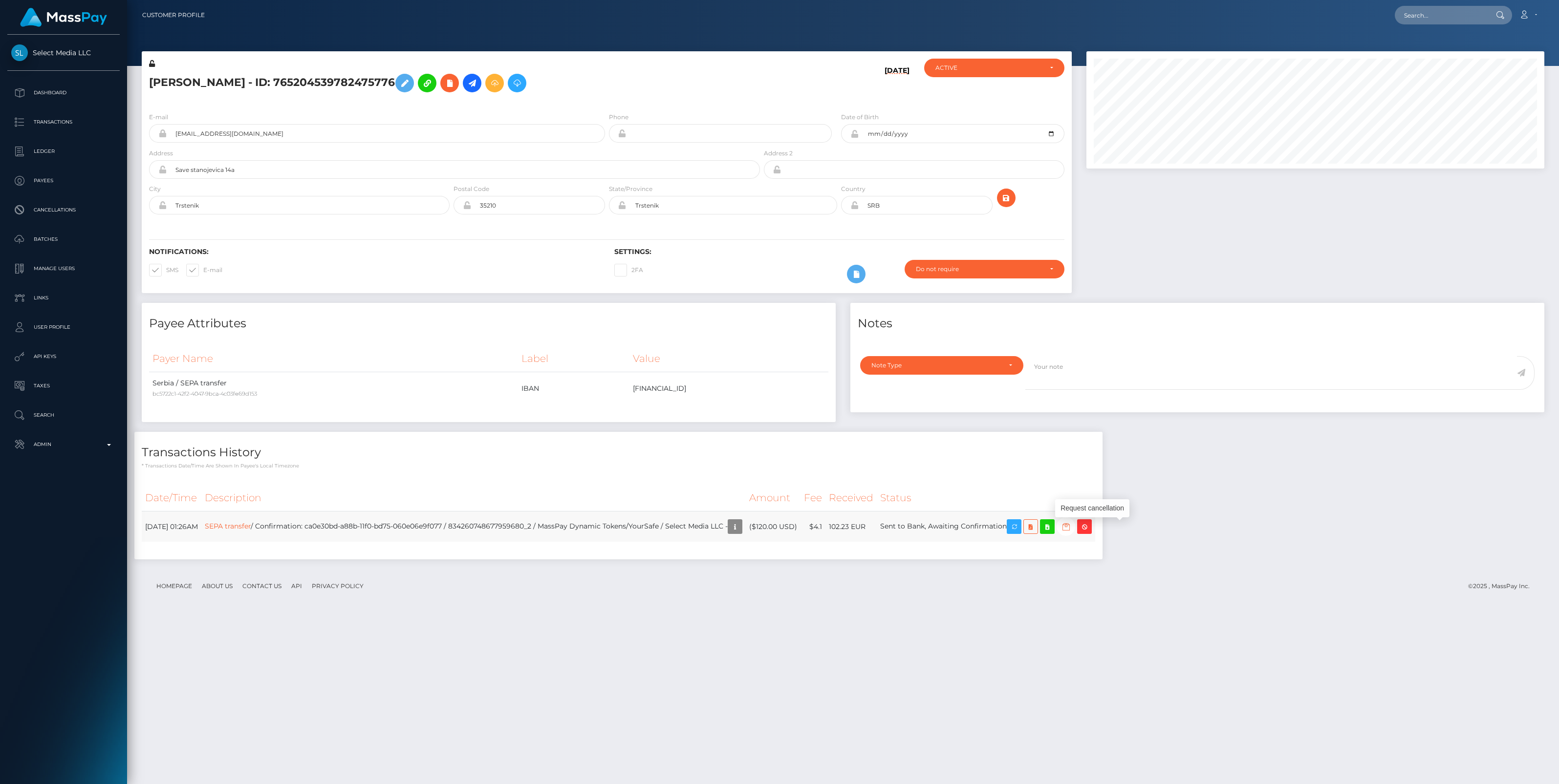
scroll to position [117, 458]
click at [1072, 528] on icon "button" at bounding box center [1066, 527] width 11 height 12
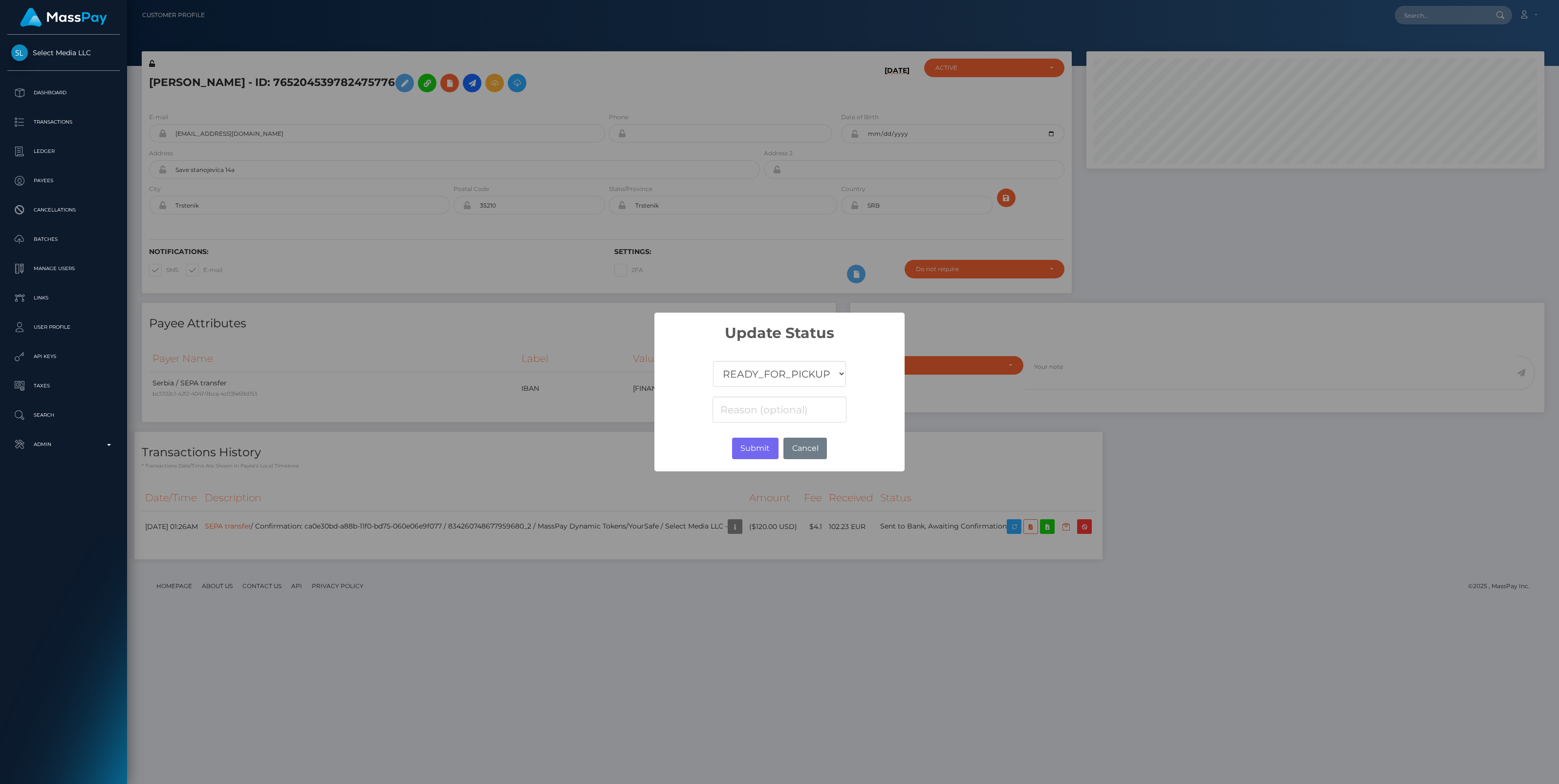
click at [807, 379] on select "COMPLETED CANCELLED READY_FOR_PICKUP PROCESSING" at bounding box center [780, 374] width 133 height 26
select select "CANCELLED"
click at [713, 361] on select "COMPLETED CANCELLED READY_FOR_PICKUP PROCESSING" at bounding box center [780, 374] width 133 height 26
click at [758, 410] on input at bounding box center [779, 410] width 134 height 26
click at [738, 407] on input at bounding box center [779, 410] width 134 height 26
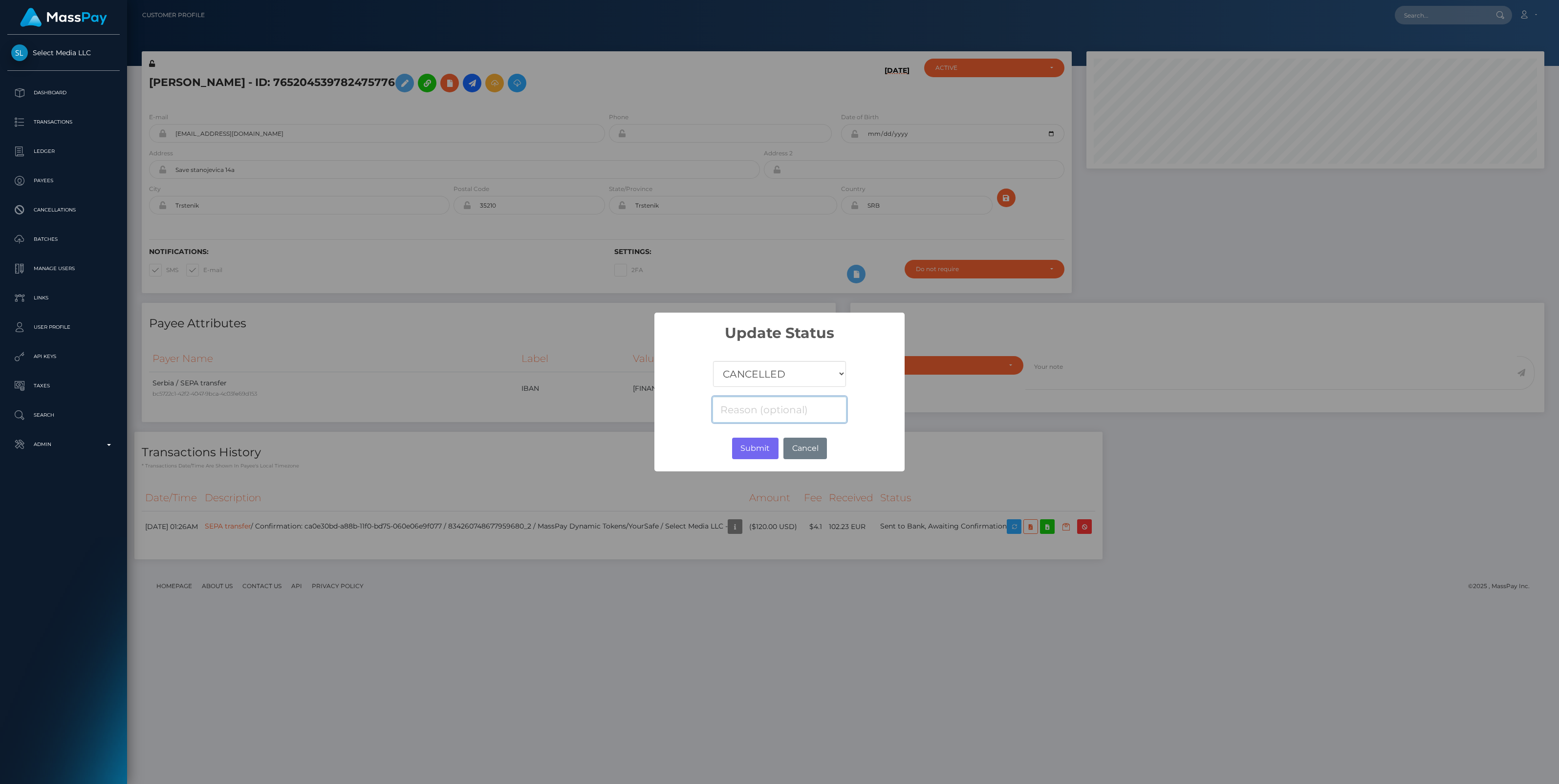
paste input "Return of transaction #7BULBVUR"
type input "Return of transaction #7BULBVUR"
click at [761, 445] on button "Submit" at bounding box center [755, 449] width 47 height 22
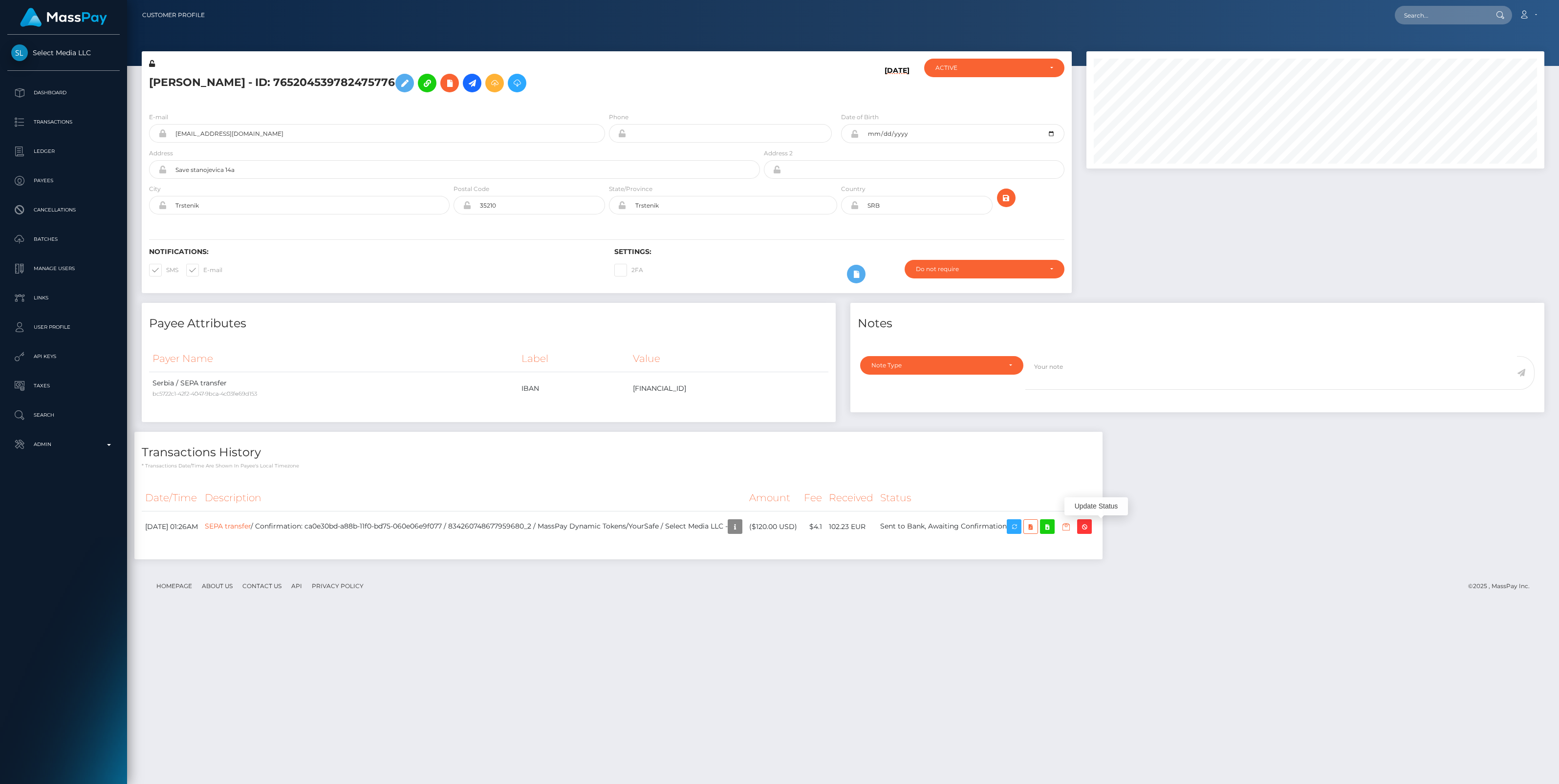
scroll to position [117, 458]
click at [1439, 16] on input "text" at bounding box center [1441, 15] width 92 height 19
paste input "424eea3e-a540-11f0-bd75-060e06e9f077"
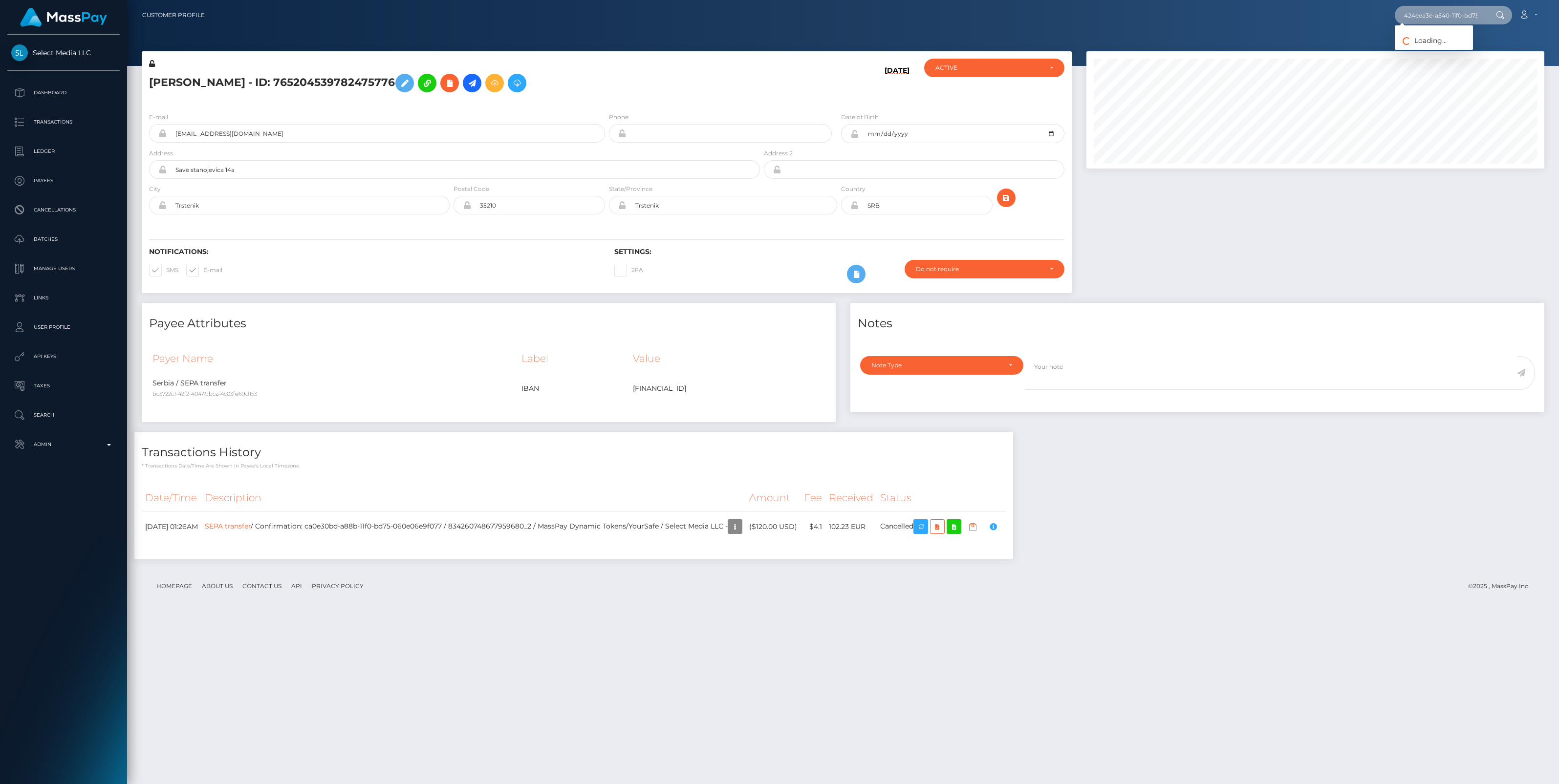
scroll to position [0, 47]
type input "424eea3e-a540-11f0-bd75-060e06e9f077"
click at [1443, 50] on link "[PERSON_NAME] (Whop Inc - )" at bounding box center [1452, 51] width 114 height 18
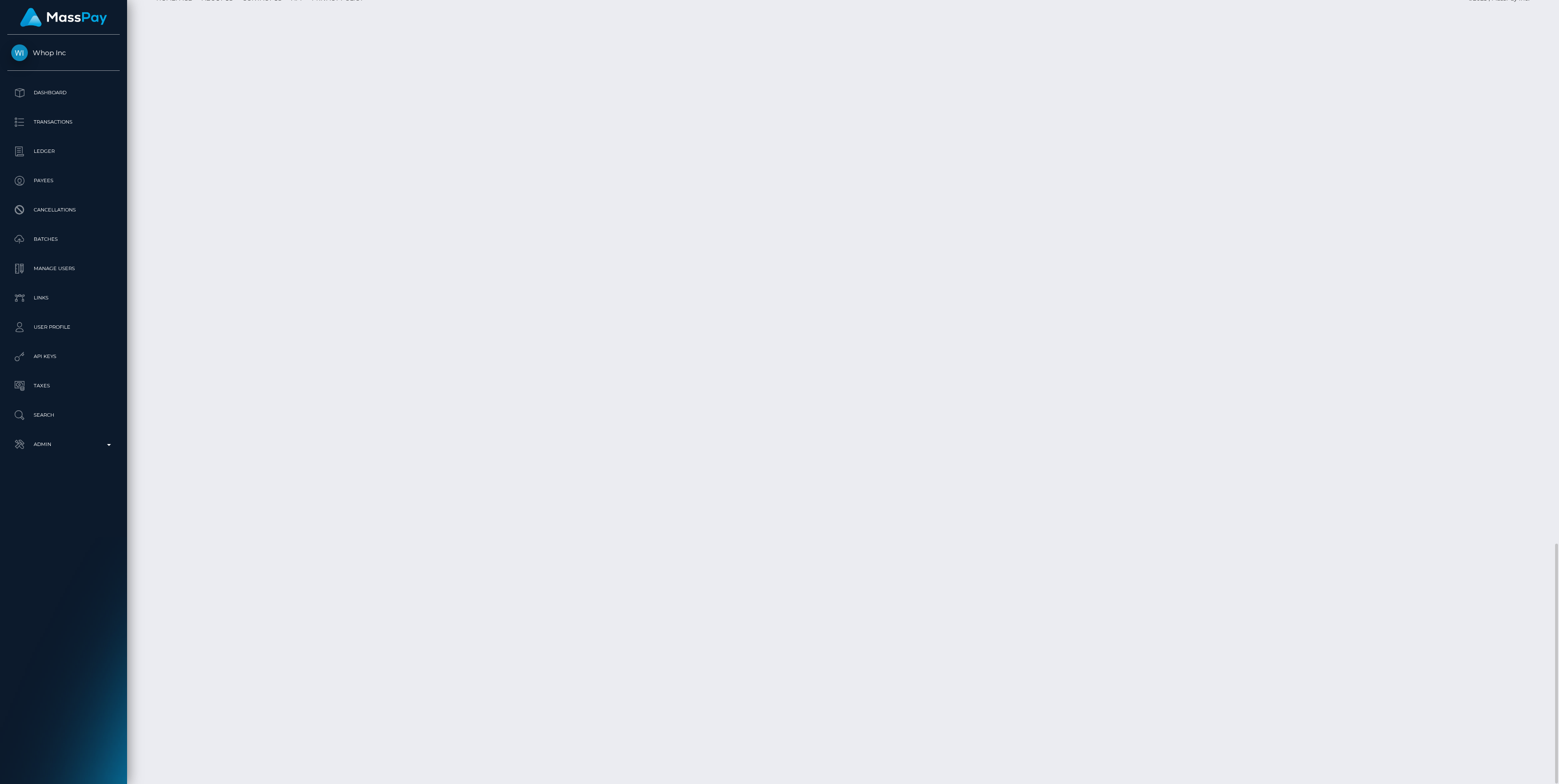
scroll to position [117, 458]
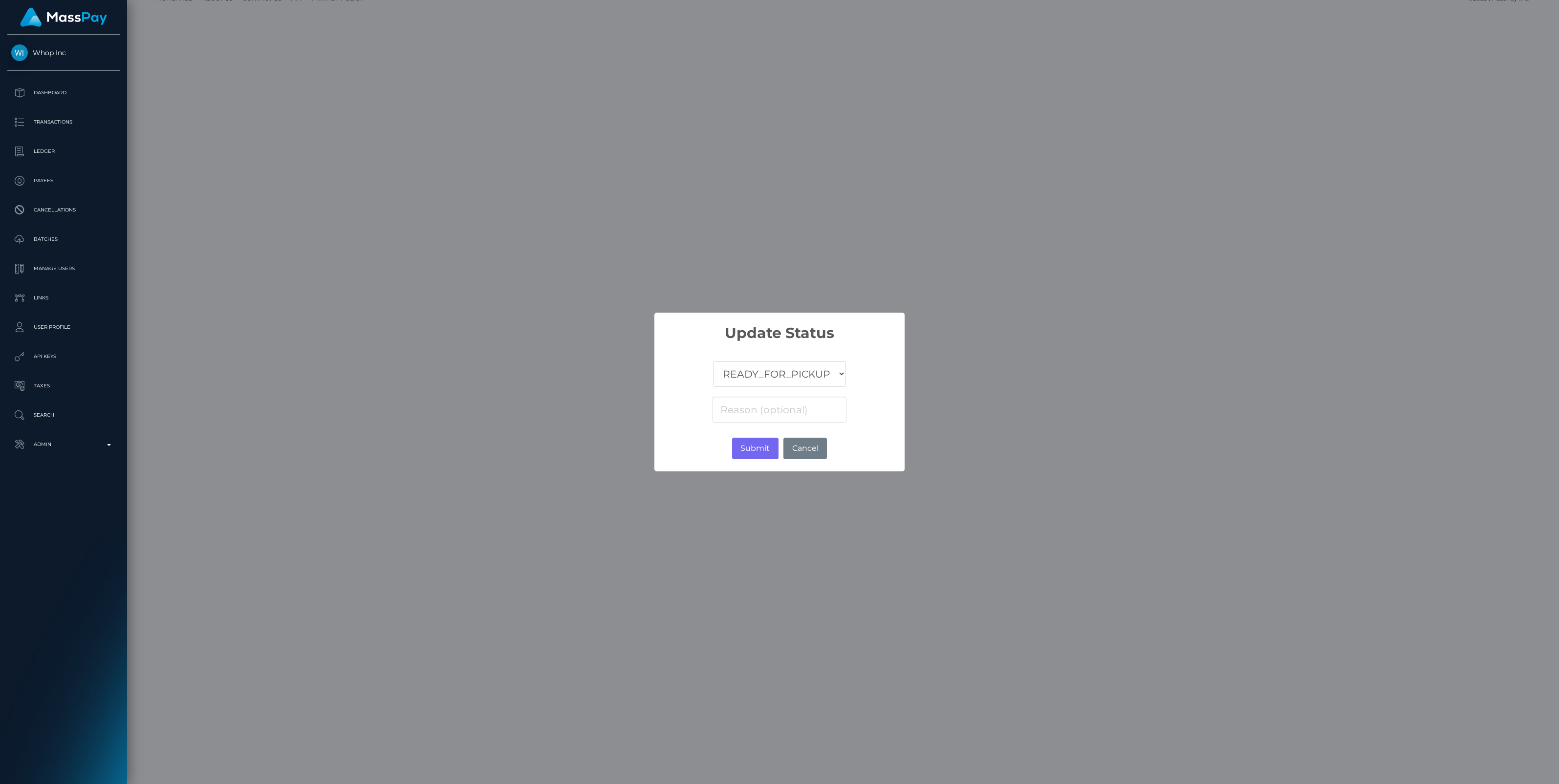
click at [745, 373] on select "COMPLETED CANCELLED READY_FOR_PICKUP PROCESSING" at bounding box center [780, 374] width 133 height 26
select select "CANCELLED"
click at [713, 361] on select "COMPLETED CANCELLED READY_FOR_PICKUP PROCESSING" at bounding box center [780, 374] width 133 height 26
click at [747, 410] on input at bounding box center [779, 410] width 134 height 26
paste input "Return of transaction #CT3EPD0R"
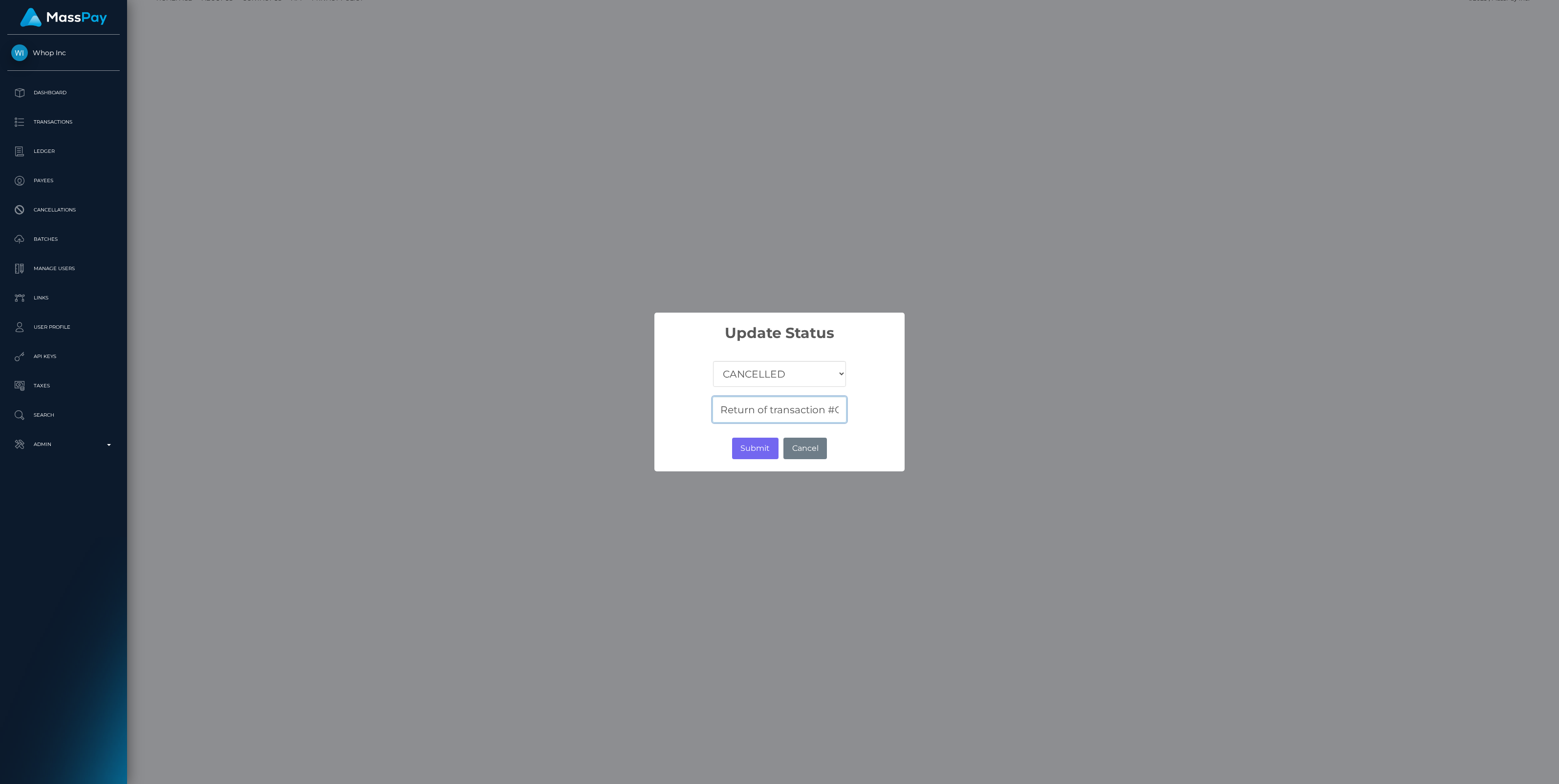
scroll to position [0, 44]
type input "Return of transaction #CT3EPD0R"
click at [748, 453] on button "Submit" at bounding box center [755, 449] width 47 height 22
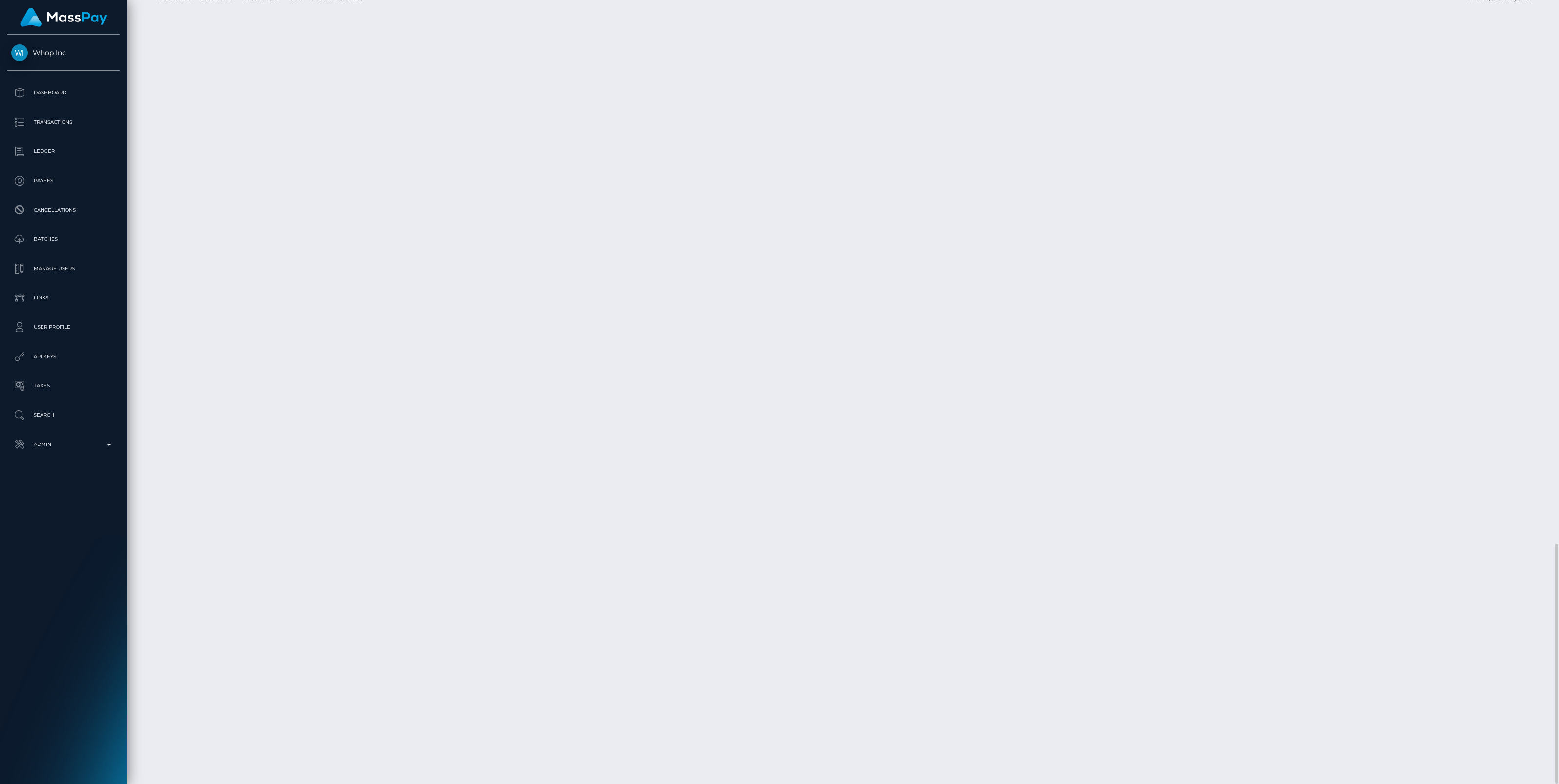
scroll to position [117, 458]
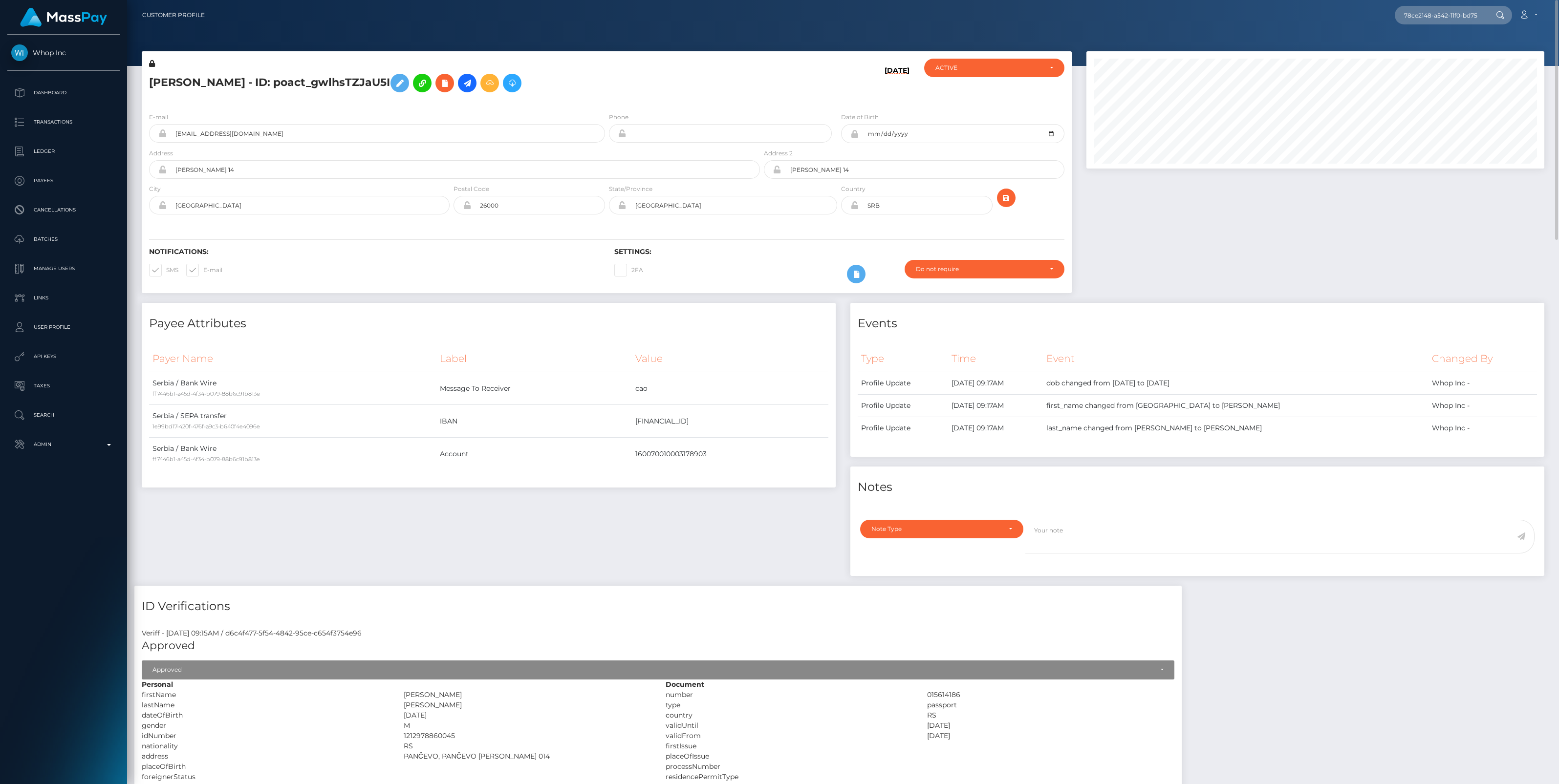
drag, startPoint x: 1482, startPoint y: 15, endPoint x: 1292, endPoint y: 31, distance: 190.7
click at [1293, 30] on div "Customer Profile 78ce2148-a542-11f0-bd75-060e06e9f077 Loading... Loading... Acc…" at bounding box center [843, 392] width 1432 height 784
type input "78ce2148-a542-11f0-bd75-060e06e9f077"
click at [1428, 47] on link "MIHAILO CUKANOVIC (Whop Inc - )" at bounding box center [1452, 51] width 114 height 18
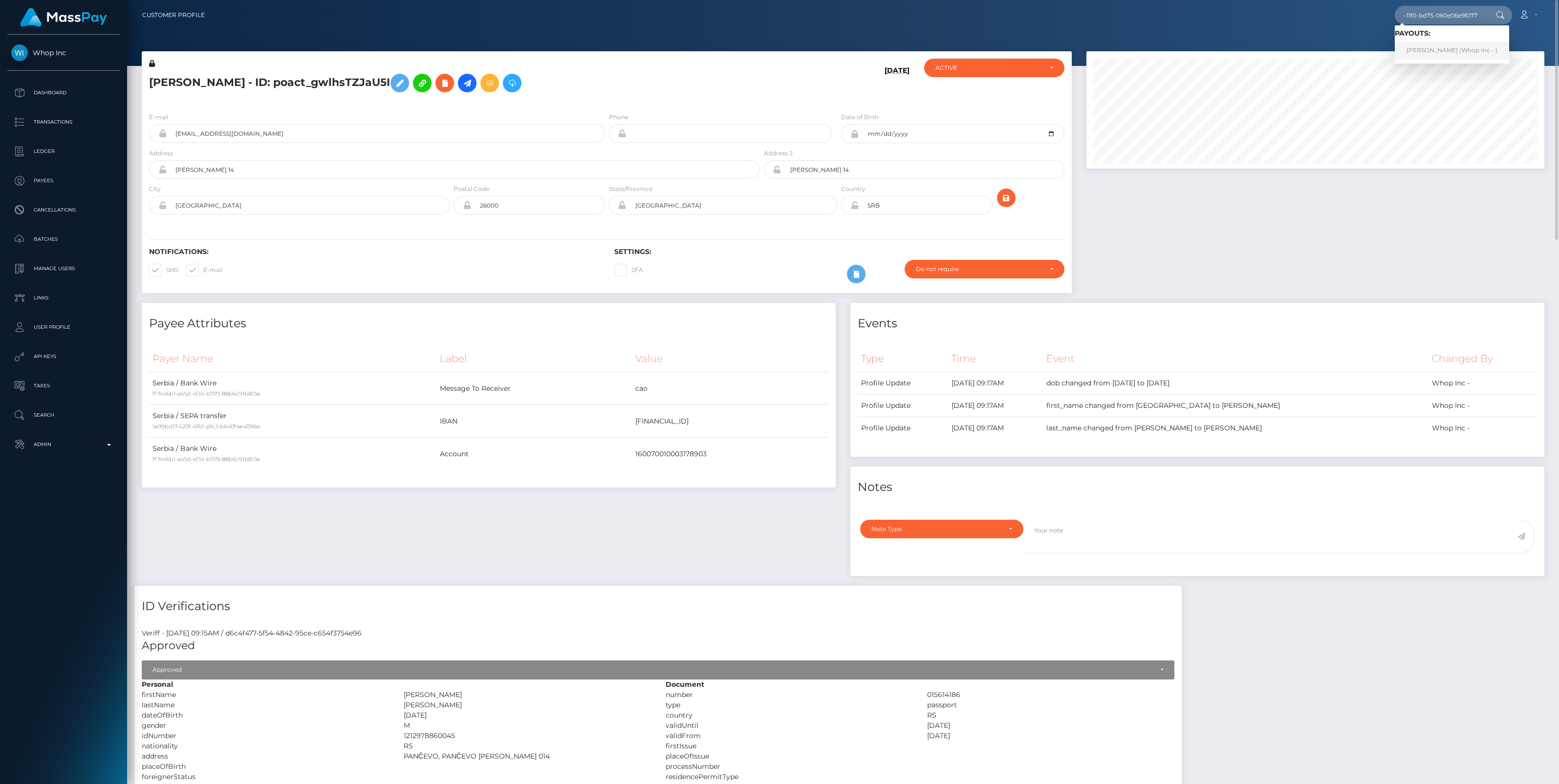
scroll to position [0, 0]
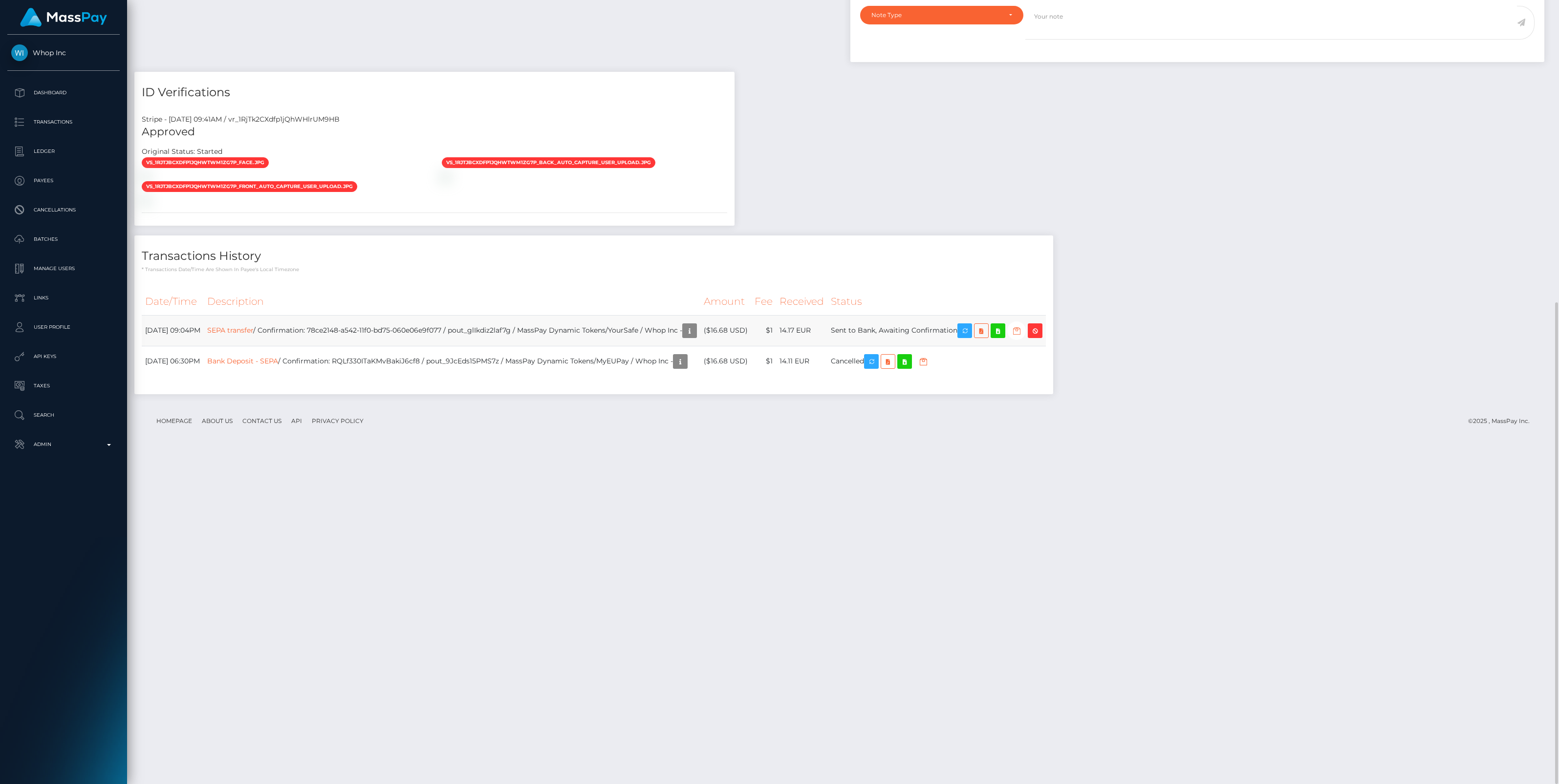
scroll to position [117, 458]
click at [1022, 337] on icon "button" at bounding box center [1016, 331] width 11 height 12
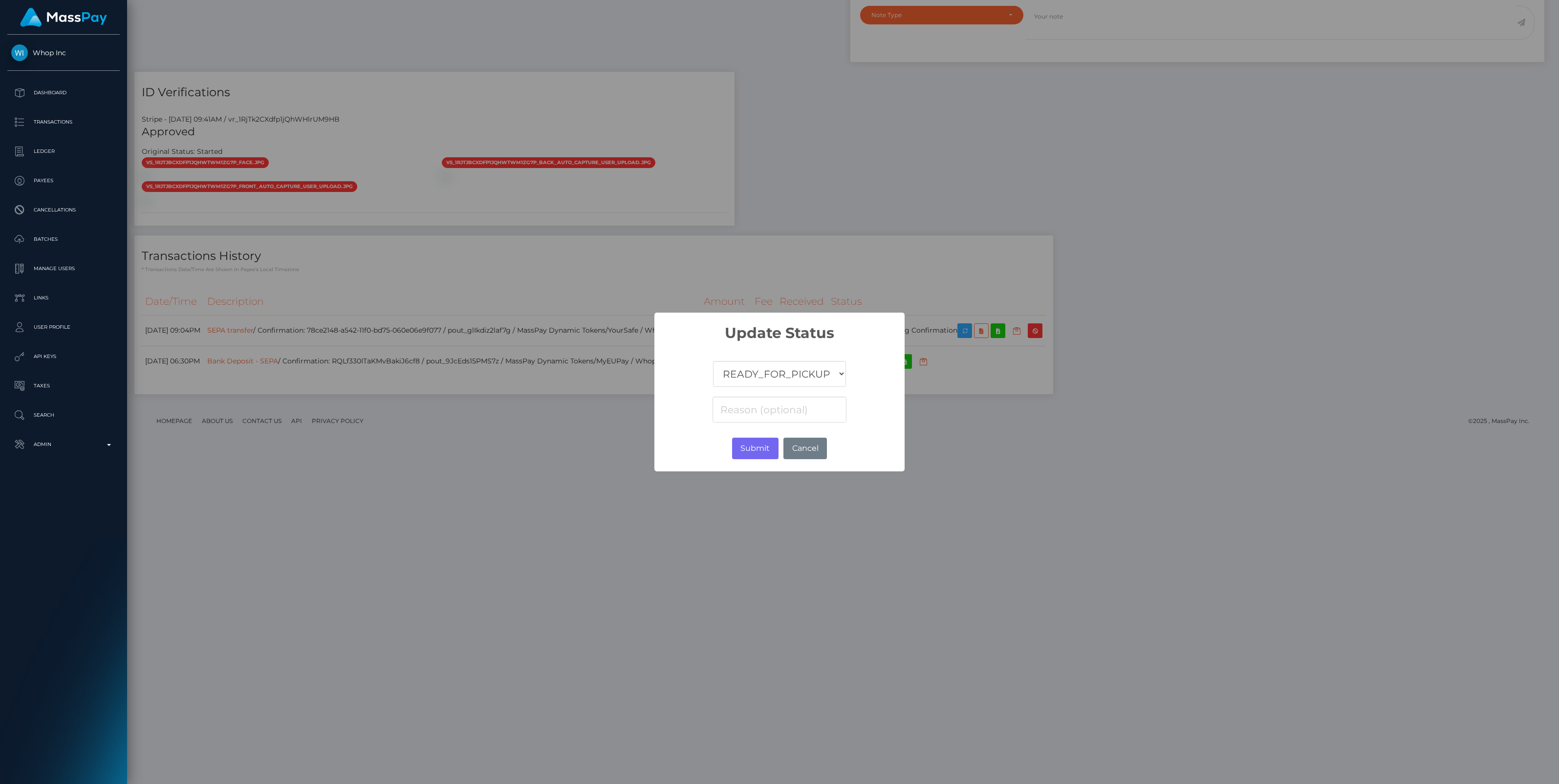
click at [800, 369] on select "COMPLETED CANCELLED READY_FOR_PICKUP PROCESSING" at bounding box center [780, 374] width 133 height 26
select select "CANCELLED"
click at [713, 361] on select "COMPLETED CANCELLED READY_FOR_PICKUP PROCESSING" at bounding box center [780, 374] width 133 height 26
click at [792, 409] on input at bounding box center [779, 410] width 134 height 26
paste input "Return of transaction #UCQ8AAXE"
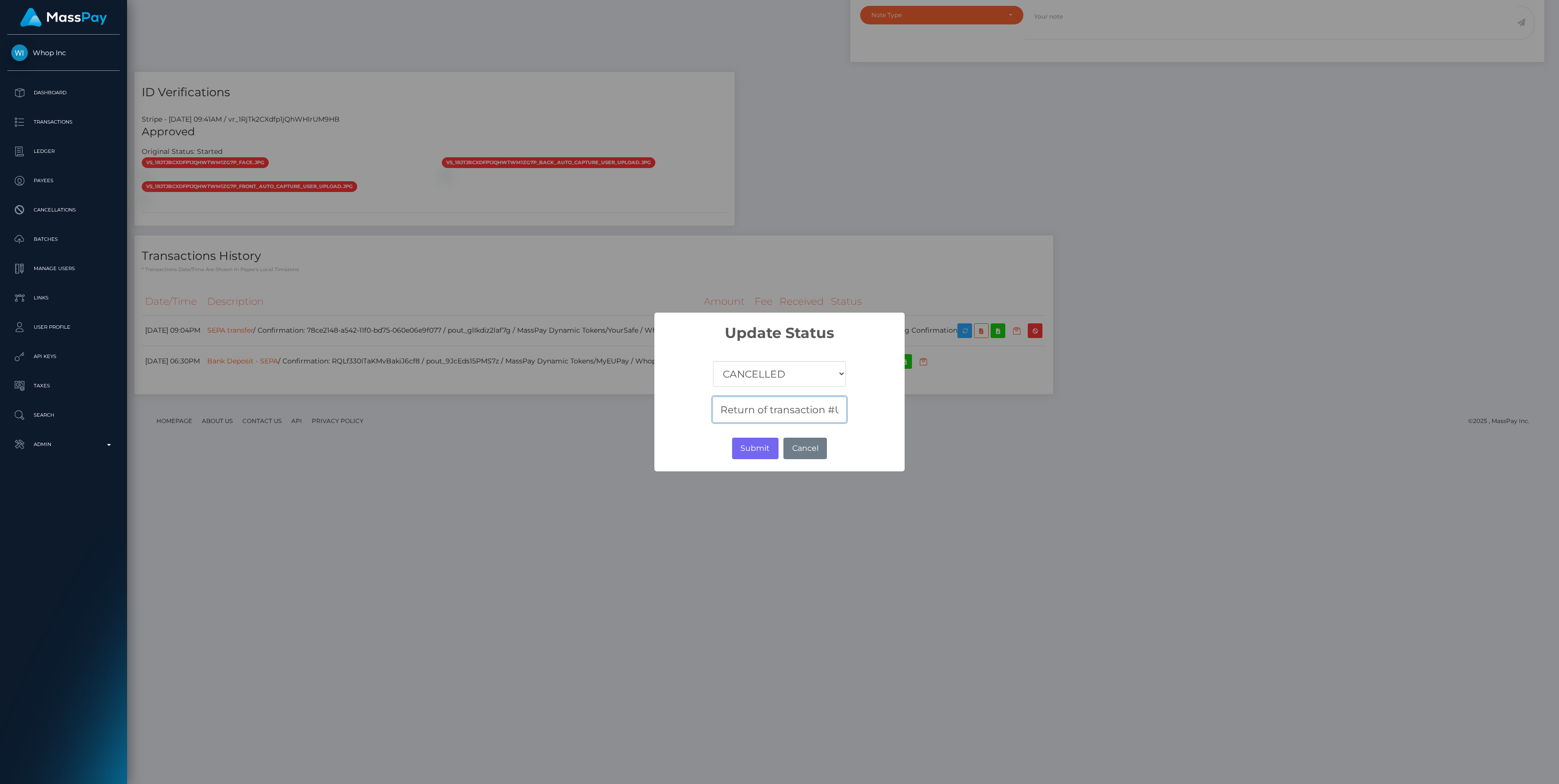
scroll to position [0, 47]
type input "Return of transaction #UCQ8AAXE"
click at [758, 448] on button "Submit" at bounding box center [755, 449] width 47 height 22
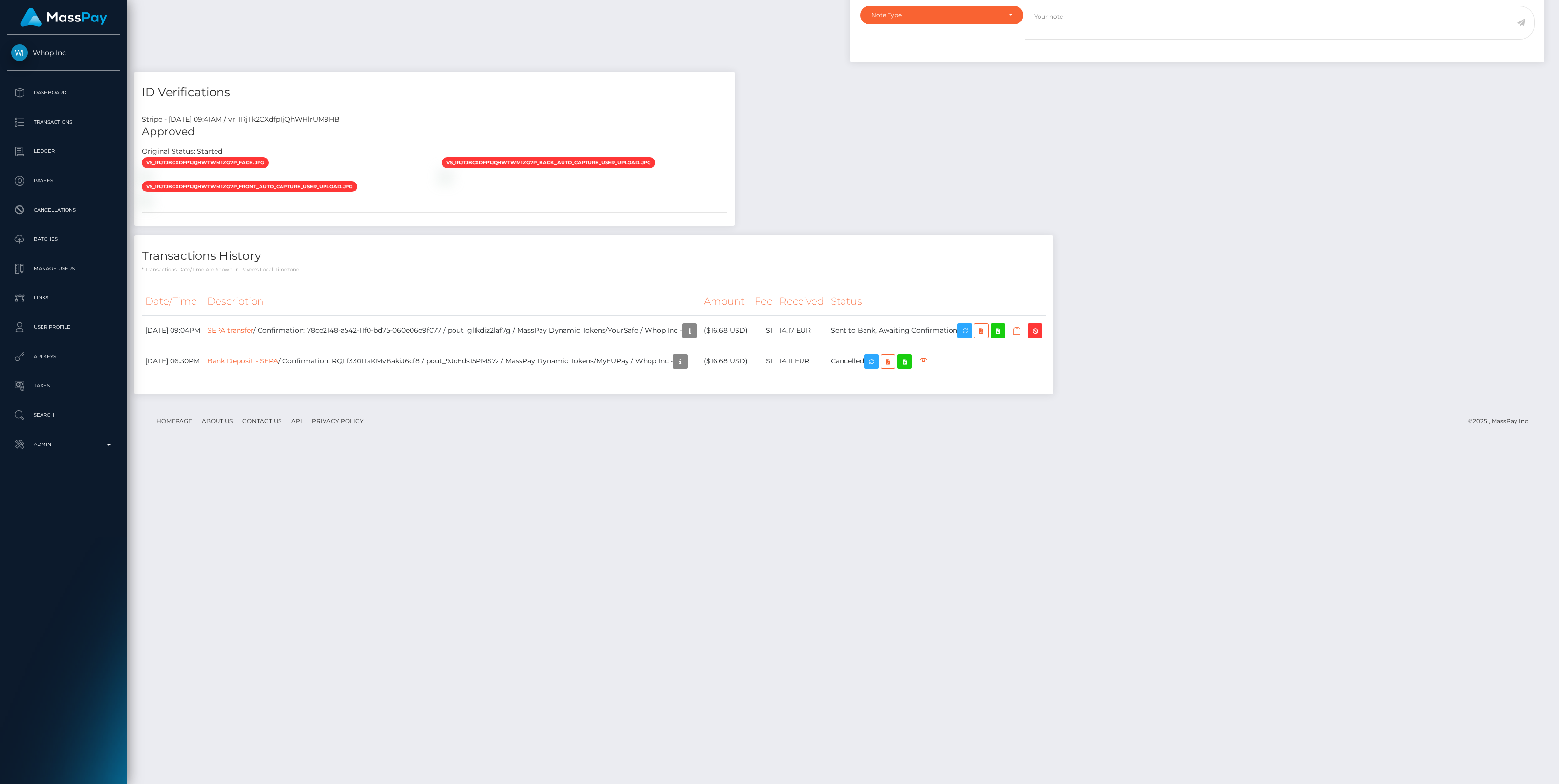
scroll to position [117, 458]
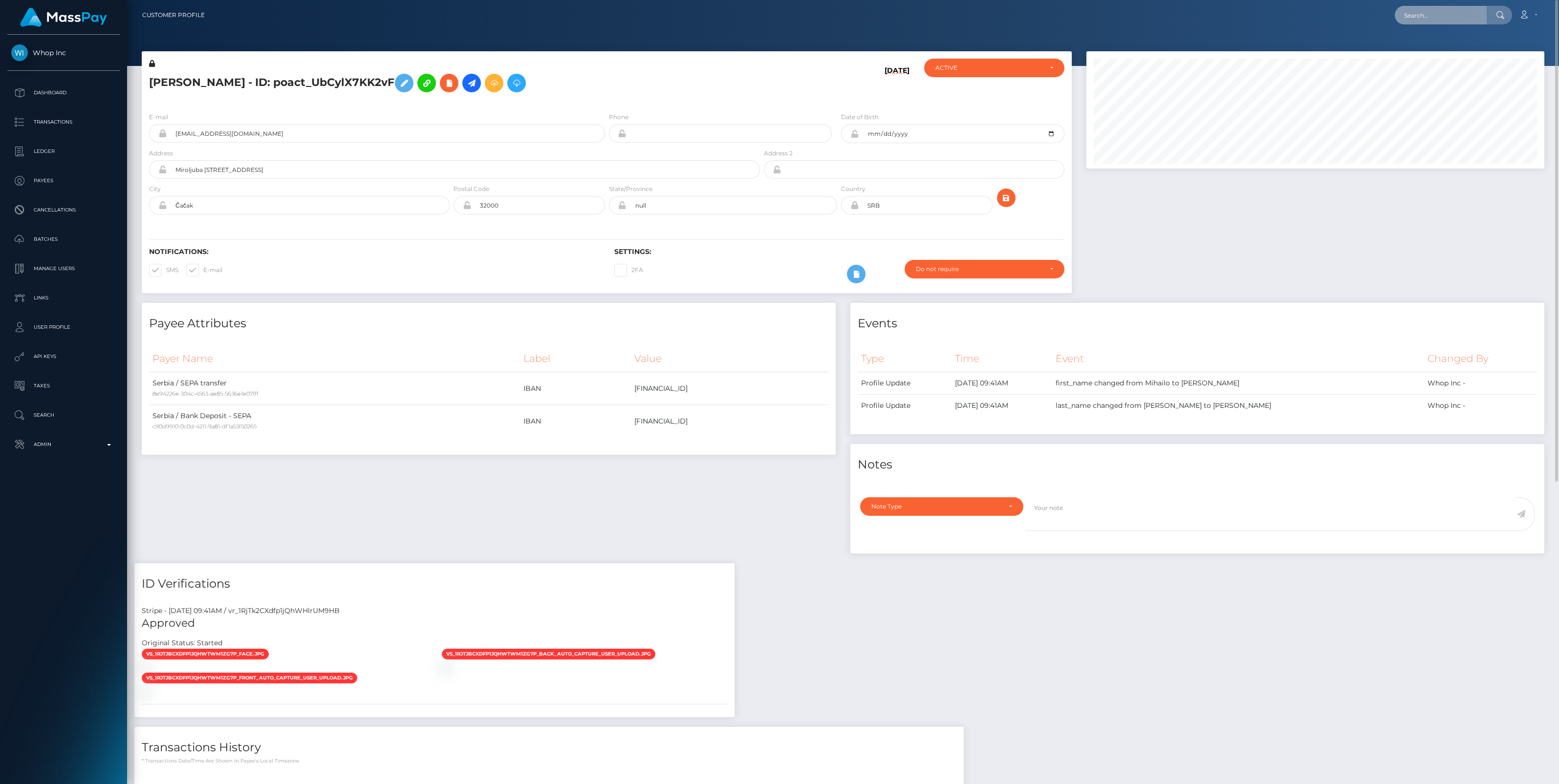
scroll to position [117, 458]
click at [1413, 19] on input "text" at bounding box center [1441, 15] width 92 height 19
paste input "8efb4f82-a7e6-11f0-bd75-060e06e9f077"
type input "8efb4f82-a7e6-11f0-bd75-060e06e9f077"
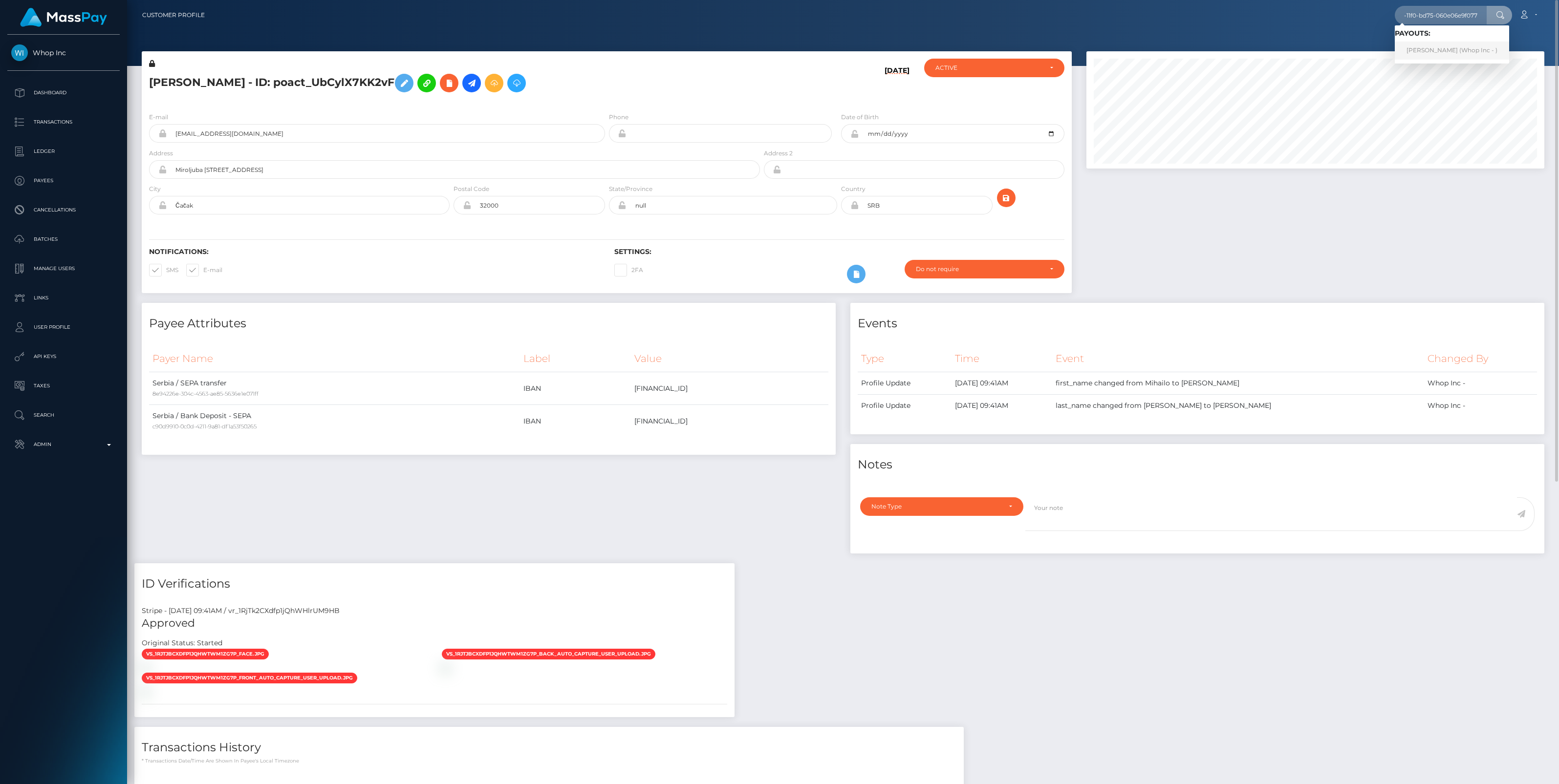
click at [1430, 54] on link "ABDALLAH BENAISSA (Whop Inc - )" at bounding box center [1452, 51] width 114 height 18
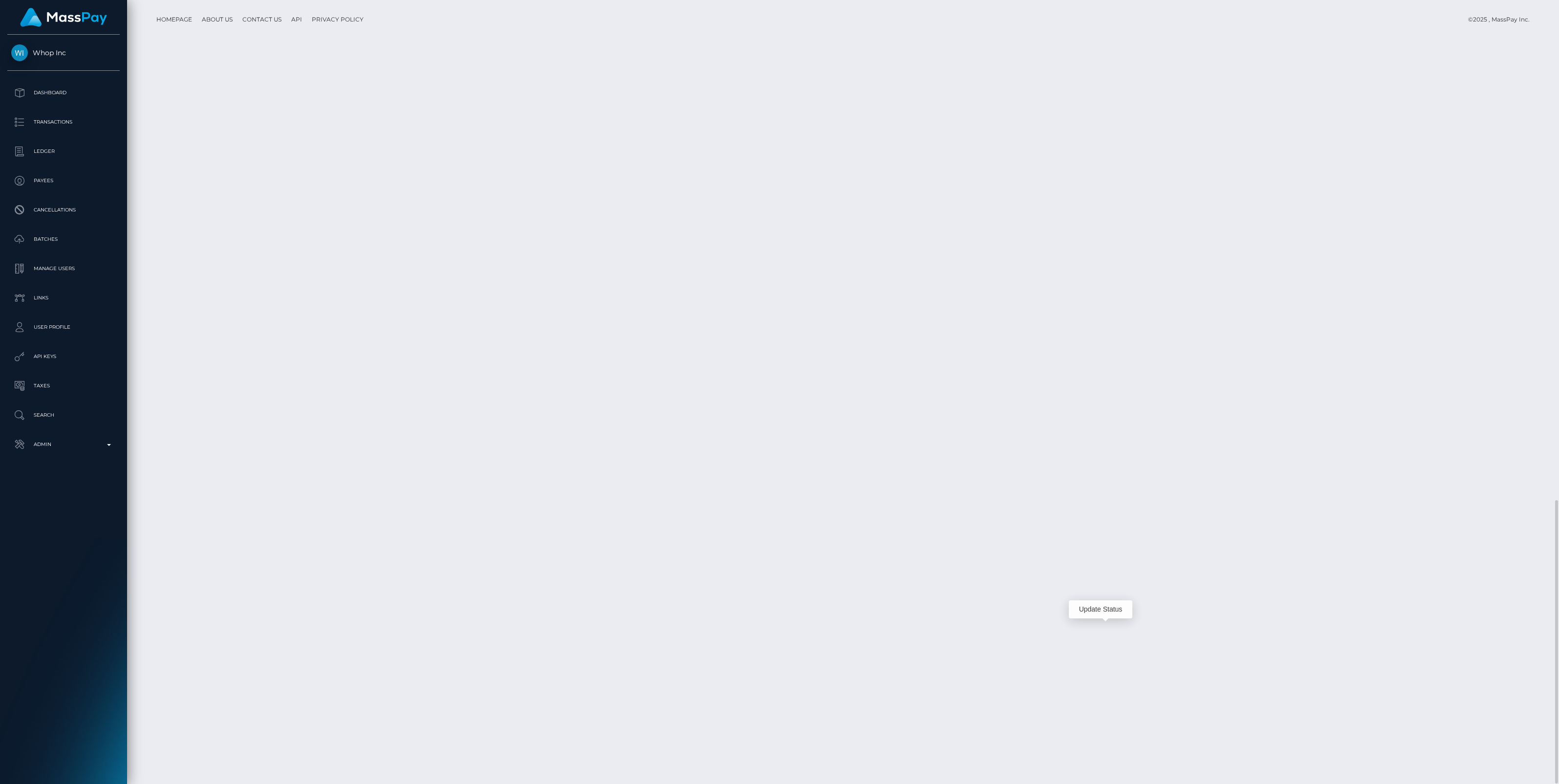
scroll to position [117, 458]
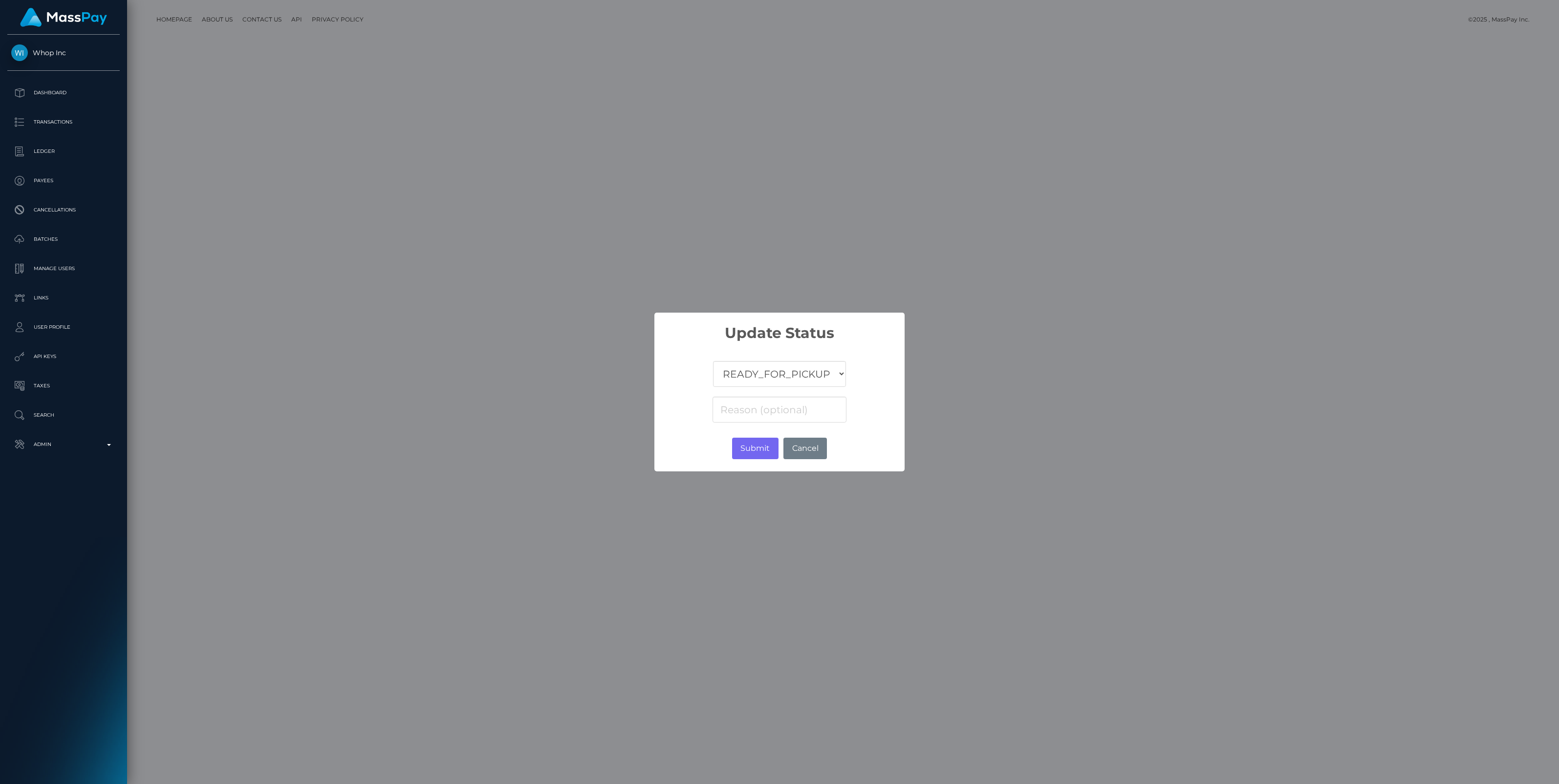
click at [807, 381] on select "COMPLETED CANCELLED READY_FOR_PICKUP PROCESSING" at bounding box center [780, 374] width 133 height 26
select select "CANCELLED"
click at [713, 361] on select "COMPLETED CANCELLED READY_FOR_PICKUP PROCESSING" at bounding box center [780, 374] width 133 height 26
click at [745, 410] on input at bounding box center [779, 410] width 134 height 26
paste input "Return of transaction #A0FTMOLP, Closed Account, please contact beneficiary for…"
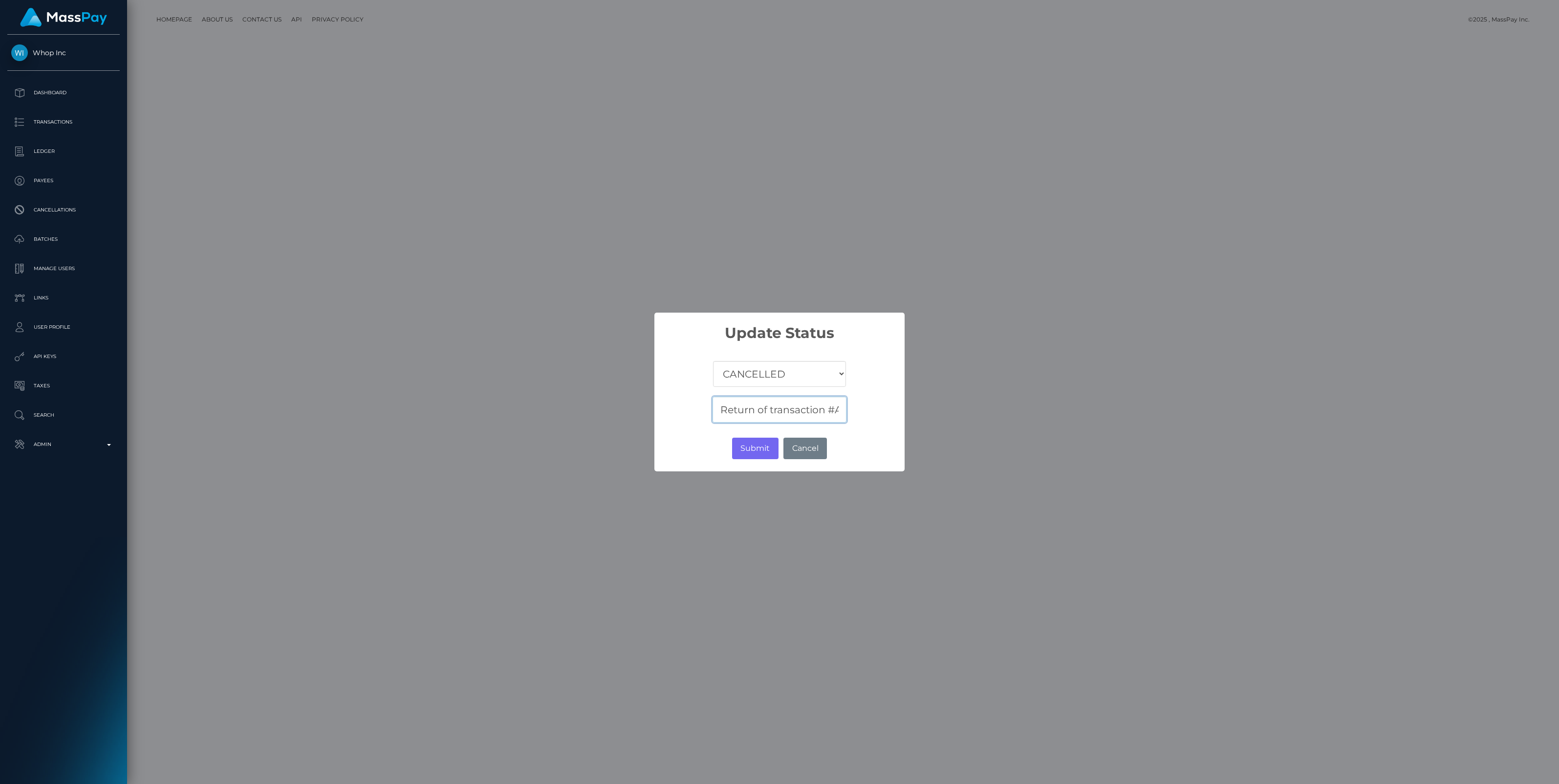
scroll to position [0, 428]
type input "Return of transaction #A0FTMOLP, Closed Account, please contact beneficiary for…"
click at [755, 451] on button "Submit" at bounding box center [755, 449] width 47 height 22
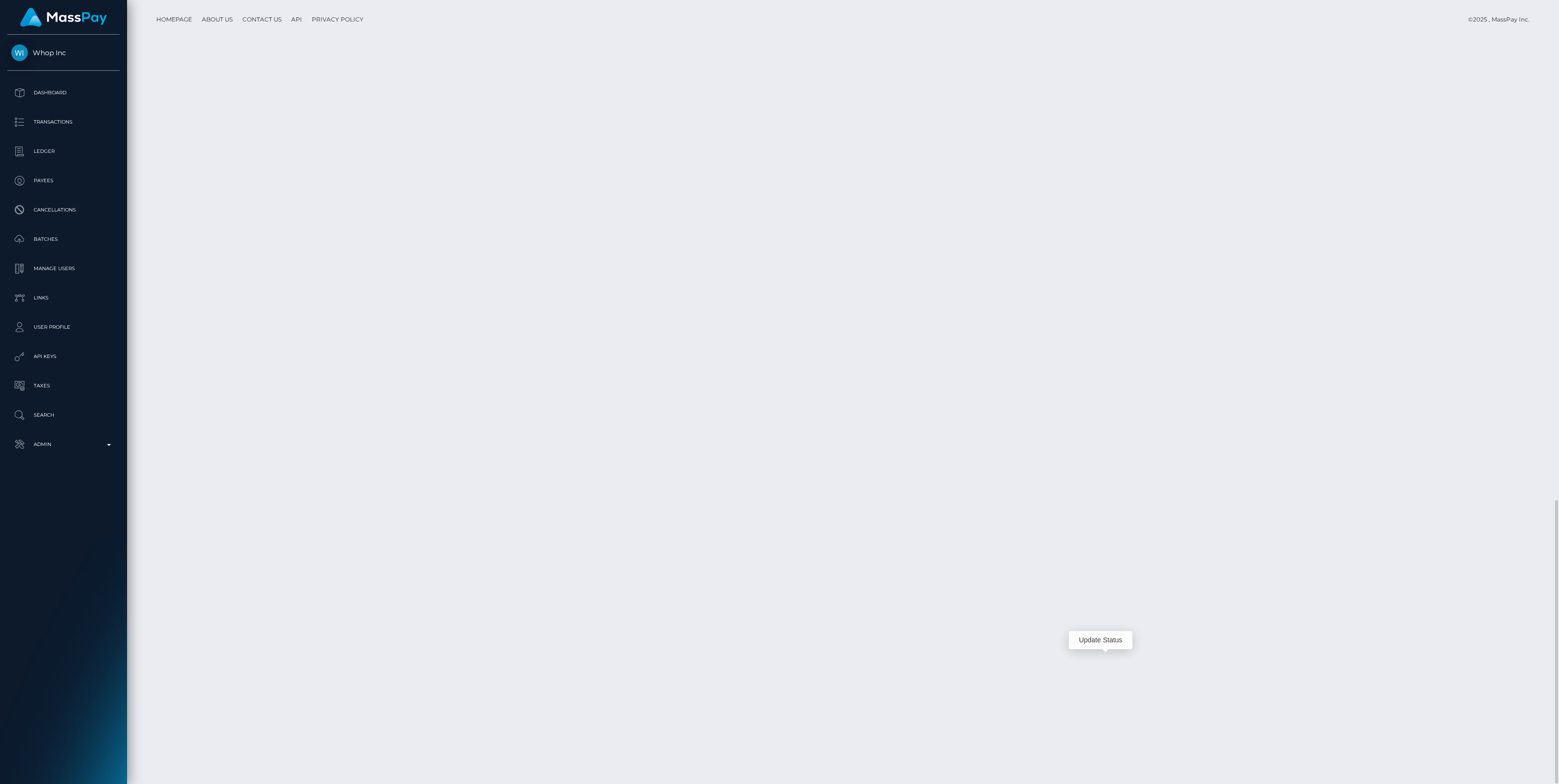
scroll to position [117, 458]
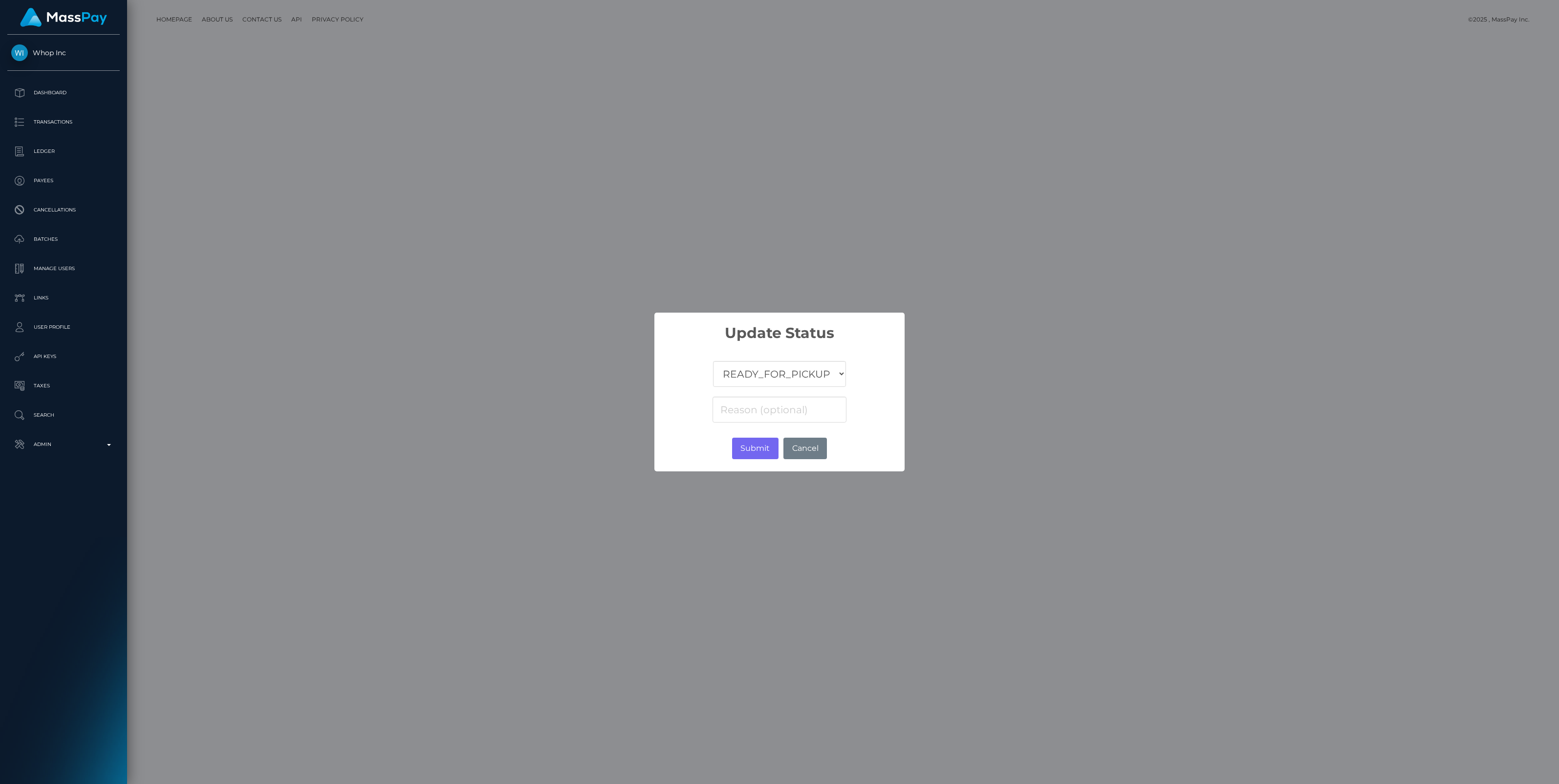
click at [778, 382] on select "COMPLETED CANCELLED READY_FOR_PICKUP PROCESSING" at bounding box center [780, 374] width 133 height 26
click at [713, 361] on select "COMPLETED CANCELLED READY_FOR_PICKUP PROCESSING" at bounding box center [780, 374] width 133 height 26
click at [766, 377] on select "COMPLETED CANCELLED READY_FOR_PICKUP PROCESSING" at bounding box center [780, 374] width 133 height 26
select select "CANCELLED"
click at [713, 361] on select "COMPLETED CANCELLED READY_FOR_PICKUP PROCESSING" at bounding box center [780, 374] width 133 height 26
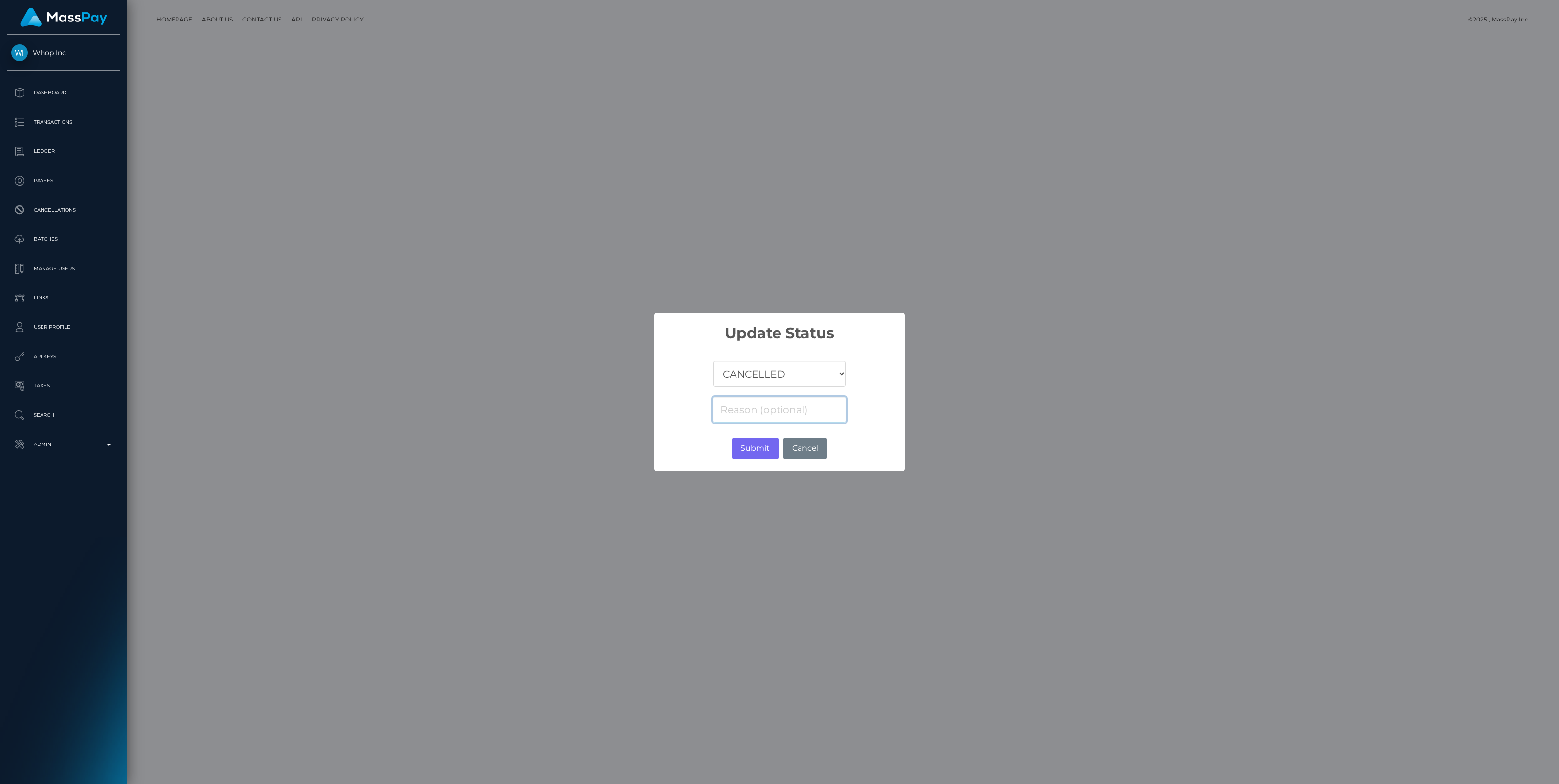
click at [753, 409] on input at bounding box center [779, 410] width 134 height 26
paste input "Return of transaction #CECM97AI, Closed Account, please contact beneficiary for…"
type input "Return of transaction #CECM97AI, Closed Account, please contact beneficiary for…"
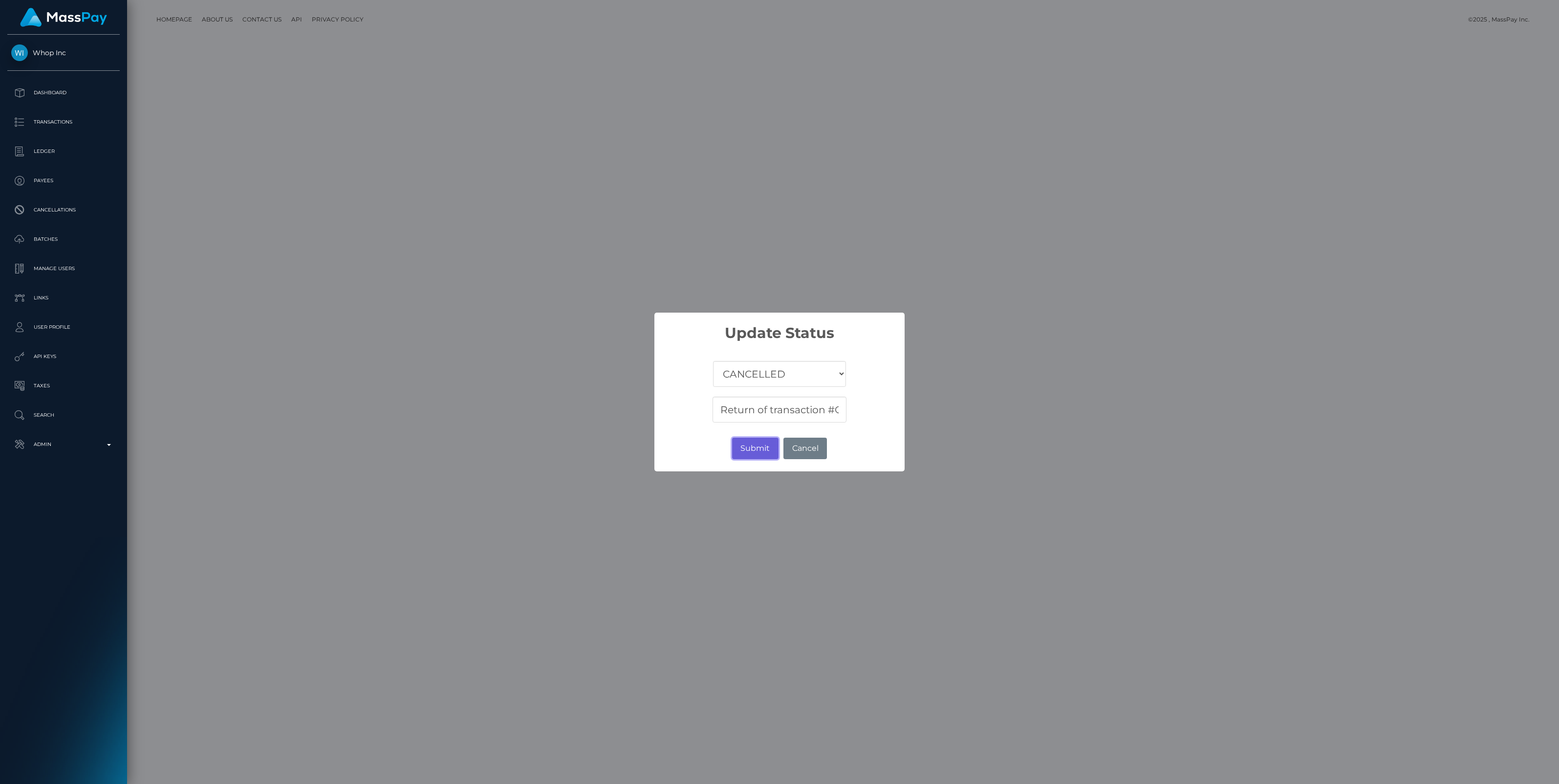
click at [755, 447] on button "Submit" at bounding box center [755, 449] width 47 height 22
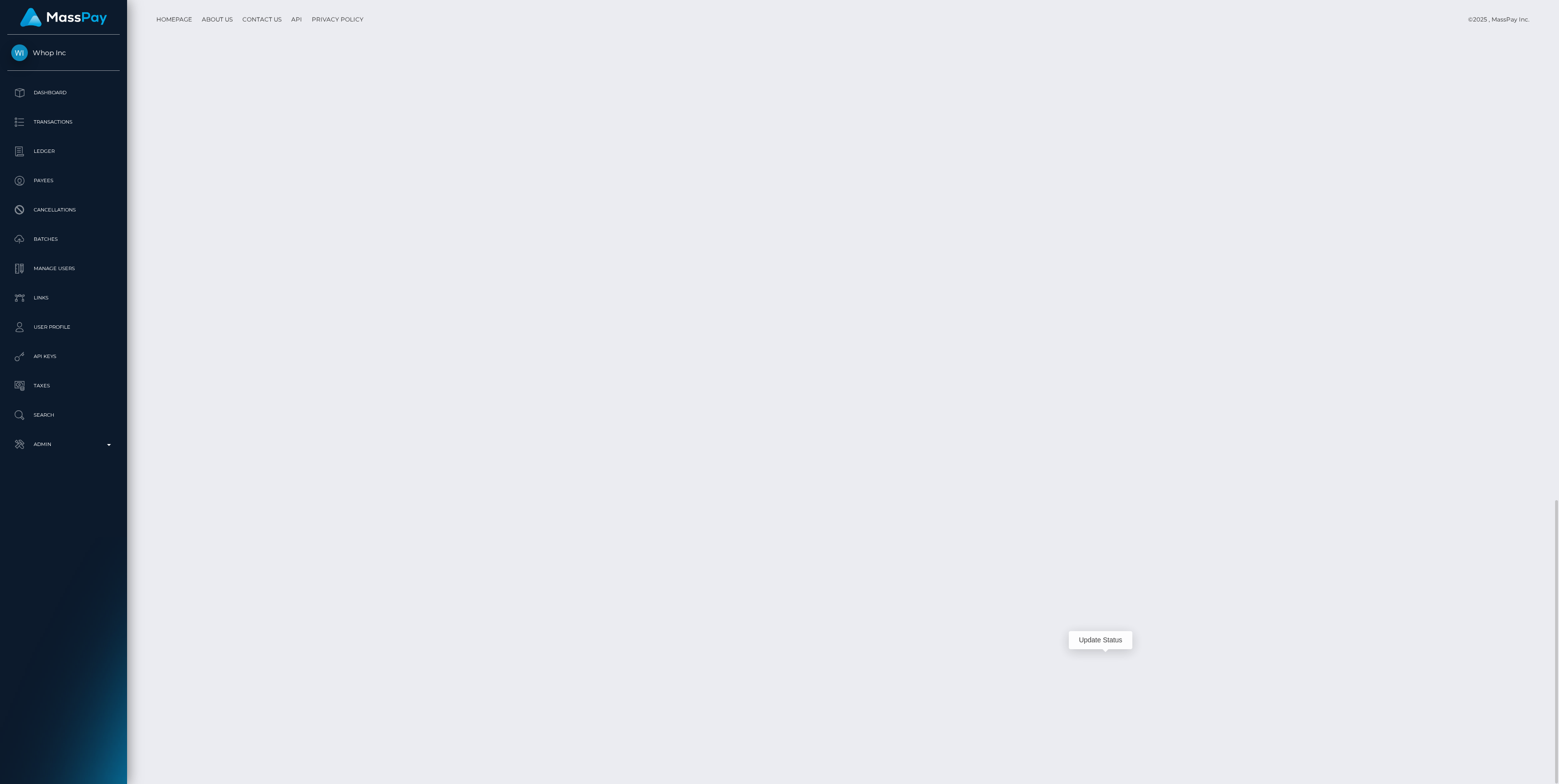
scroll to position [117, 458]
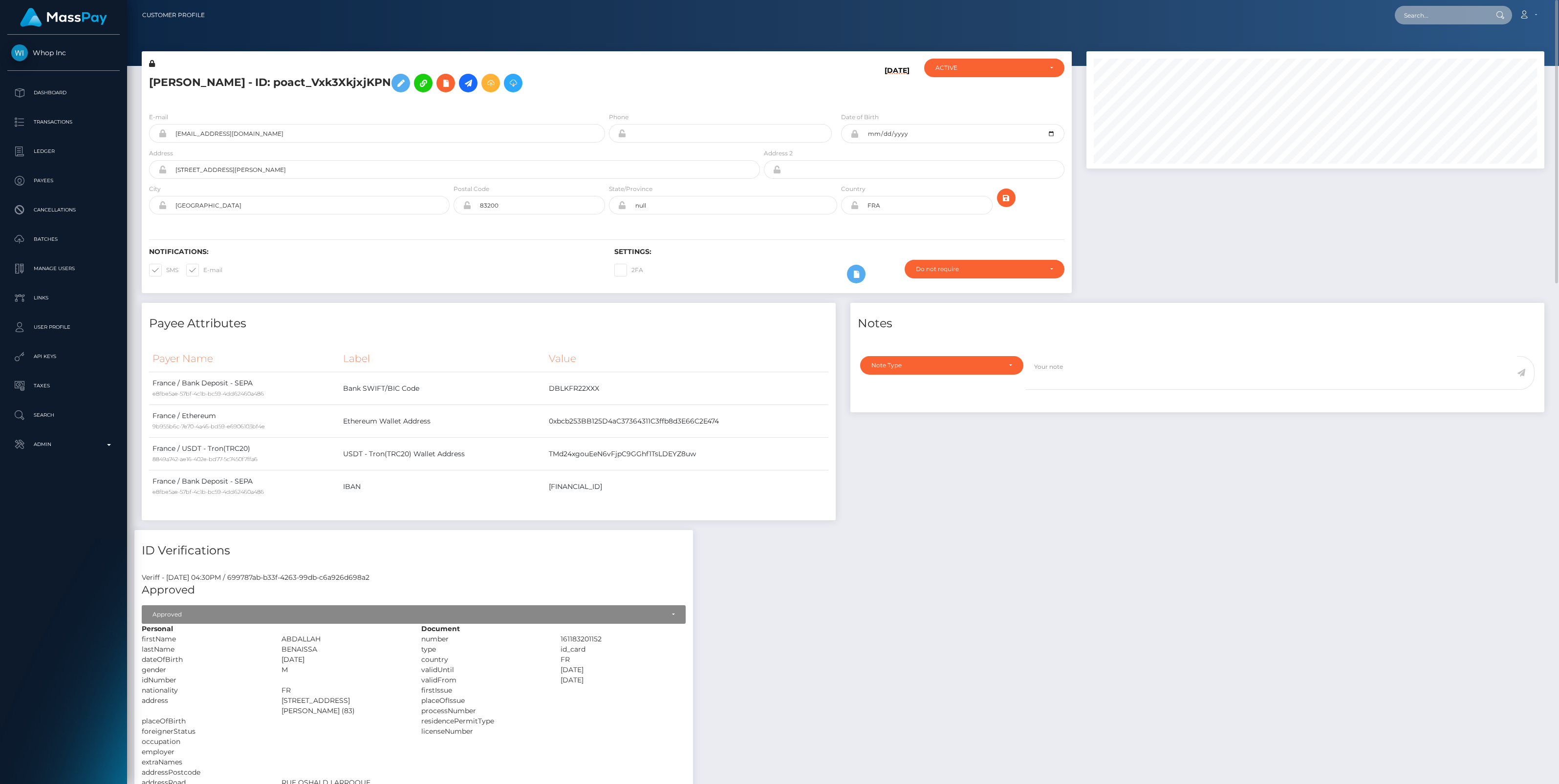
click at [1436, 18] on input "text" at bounding box center [1441, 15] width 92 height 19
paste input "PRISTIMAH VINKTAREMDOO"
type input "PRISTIMAH VINKTAREMDOO"
click at [1430, 49] on link "PRISTIMAH VINKTAREMDOO" at bounding box center [1450, 51] width 111 height 18
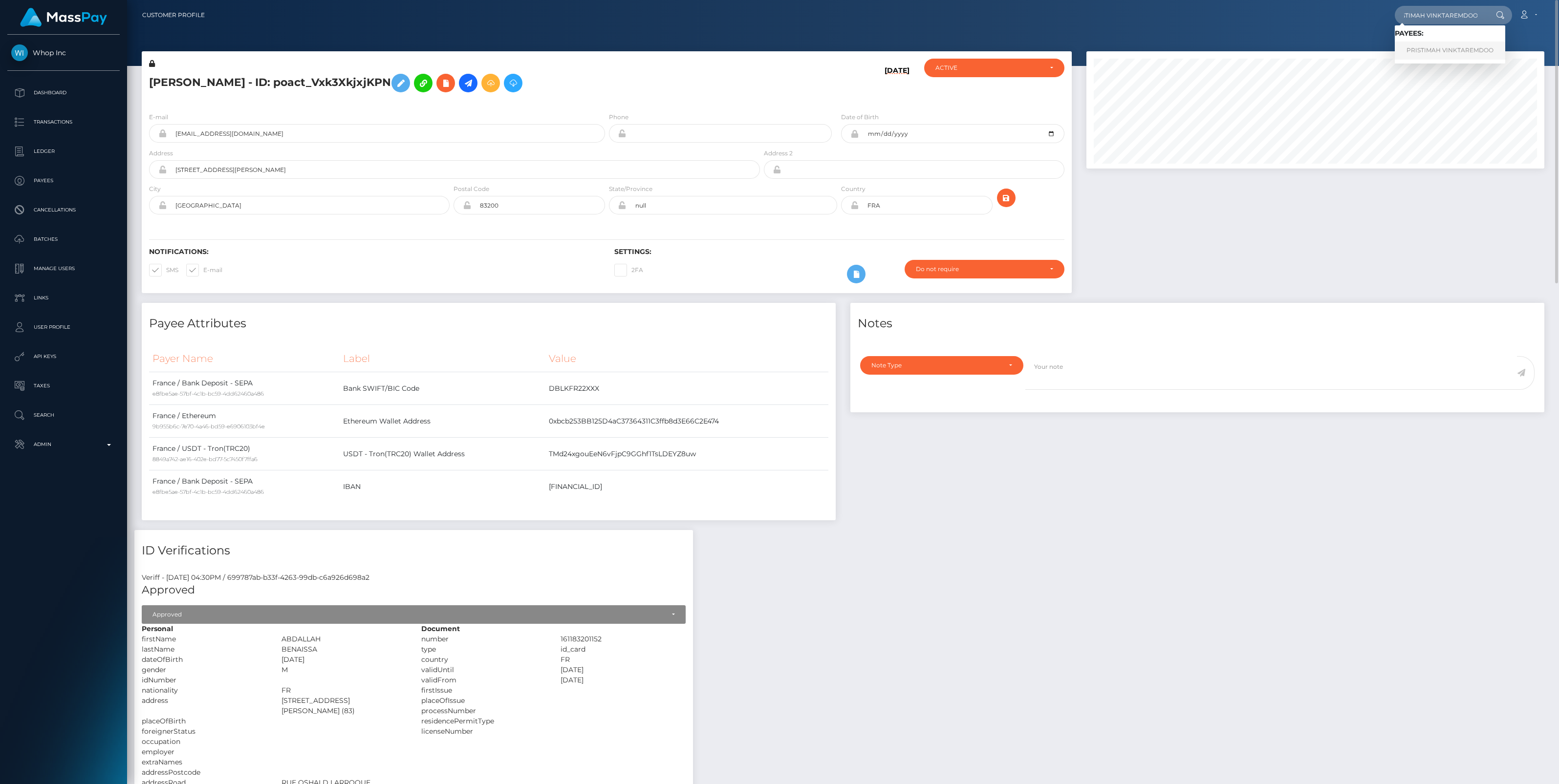
scroll to position [0, 0]
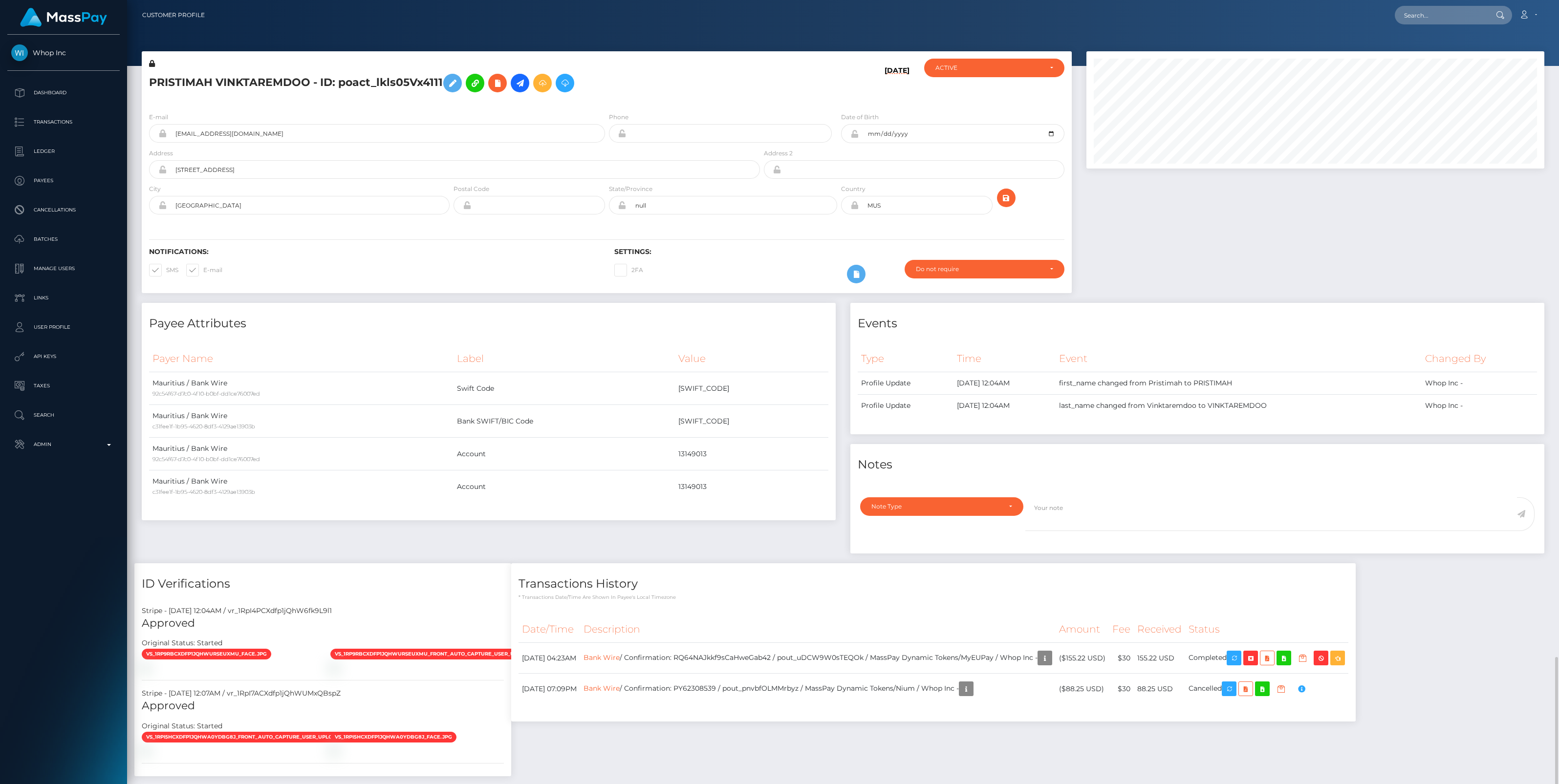
scroll to position [407, 0]
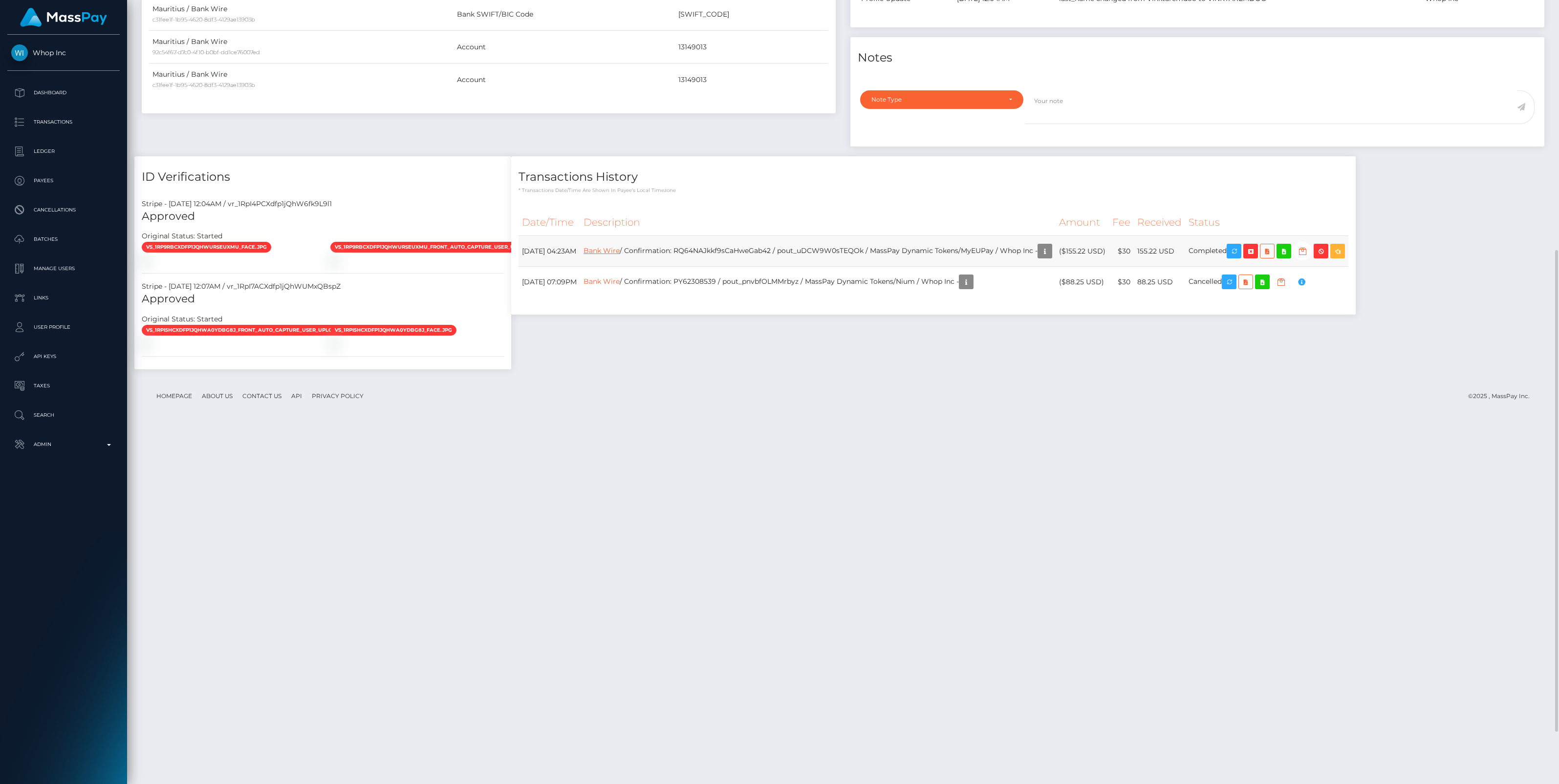
click at [620, 250] on link "Bank Wire" at bounding box center [602, 250] width 36 height 9
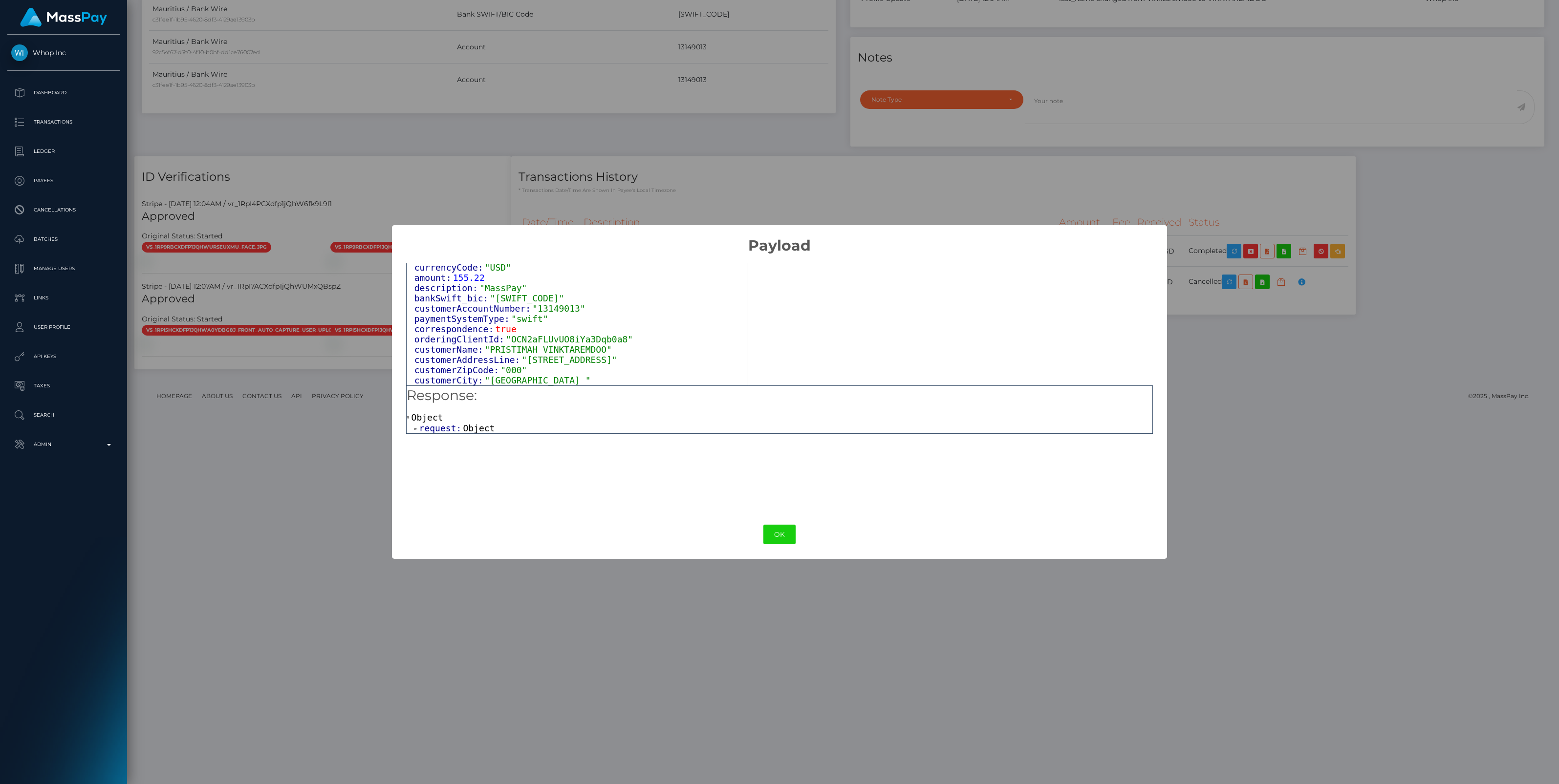
scroll to position [72, 0]
drag, startPoint x: 456, startPoint y: 380, endPoint x: 629, endPoint y: 384, distance: 173.0
click at [629, 384] on span ""6dd10c13-98dc-11f0-bd85-0694aced620b"" at bounding box center [554, 379] width 202 height 10
copy span "6dd10c13-98dc-11f0-bd85-0694aced620b"
click at [772, 535] on button "OK" at bounding box center [779, 534] width 32 height 20
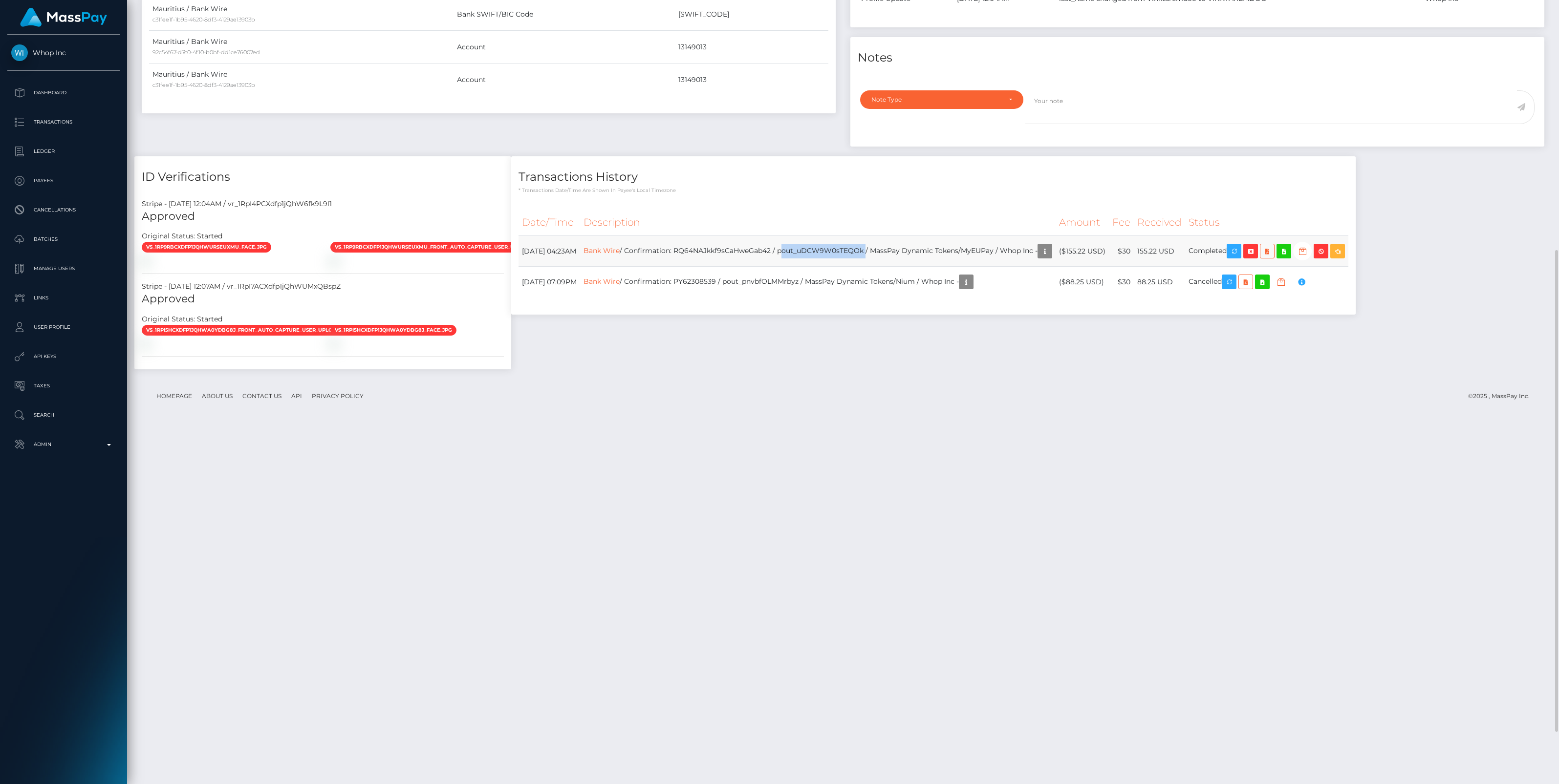
drag, startPoint x: 842, startPoint y: 253, endPoint x: 927, endPoint y: 253, distance: 85.0
click at [927, 253] on td "Bank Wire / Confirmation: RQ64NAJkkf9sCaHweGab42 / pout_uDCW9W0sTEQOk / MassPay…" at bounding box center [818, 251] width 476 height 31
copy td "pout_uDCW9W0sTEQOk"
click at [1256, 252] on icon "button" at bounding box center [1250, 251] width 11 height 12
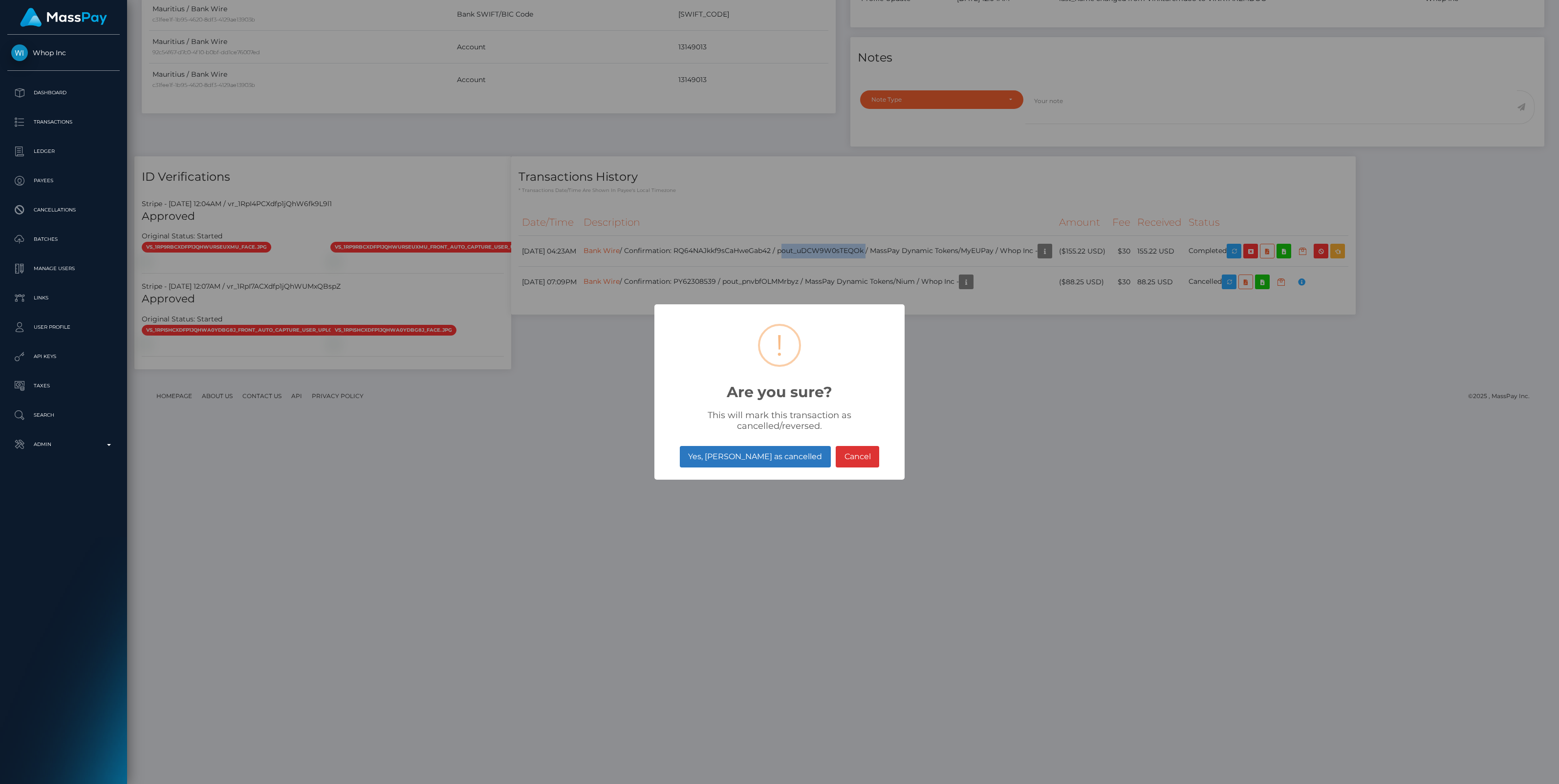
click at [770, 460] on button "Yes, mark as cancelled" at bounding box center [755, 457] width 151 height 22
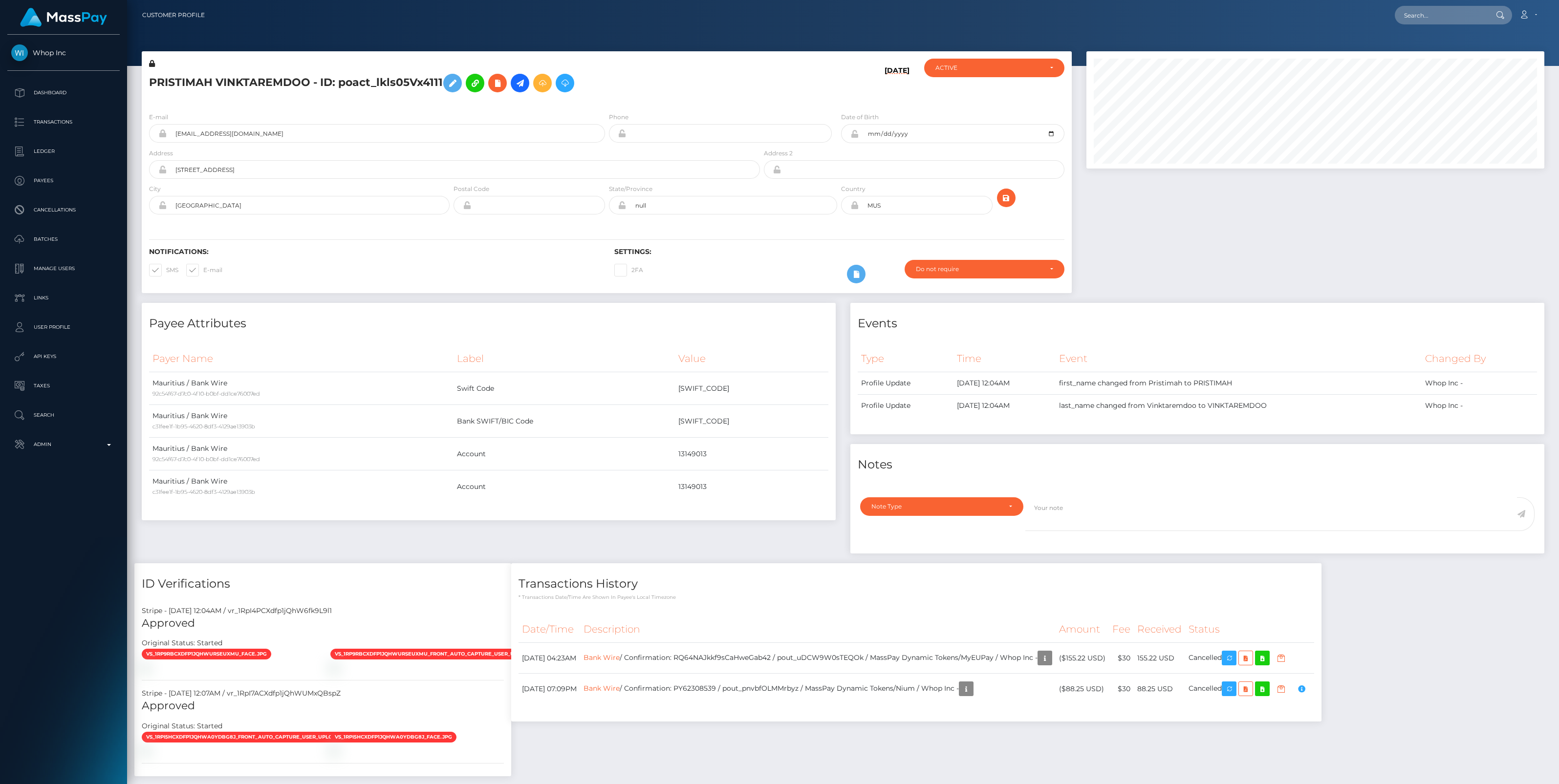
scroll to position [117, 458]
click at [108, 445] on b at bounding box center [109, 445] width 4 height 2
click at [60, 506] on span "Balance Adjustments" at bounding box center [64, 501] width 105 height 11
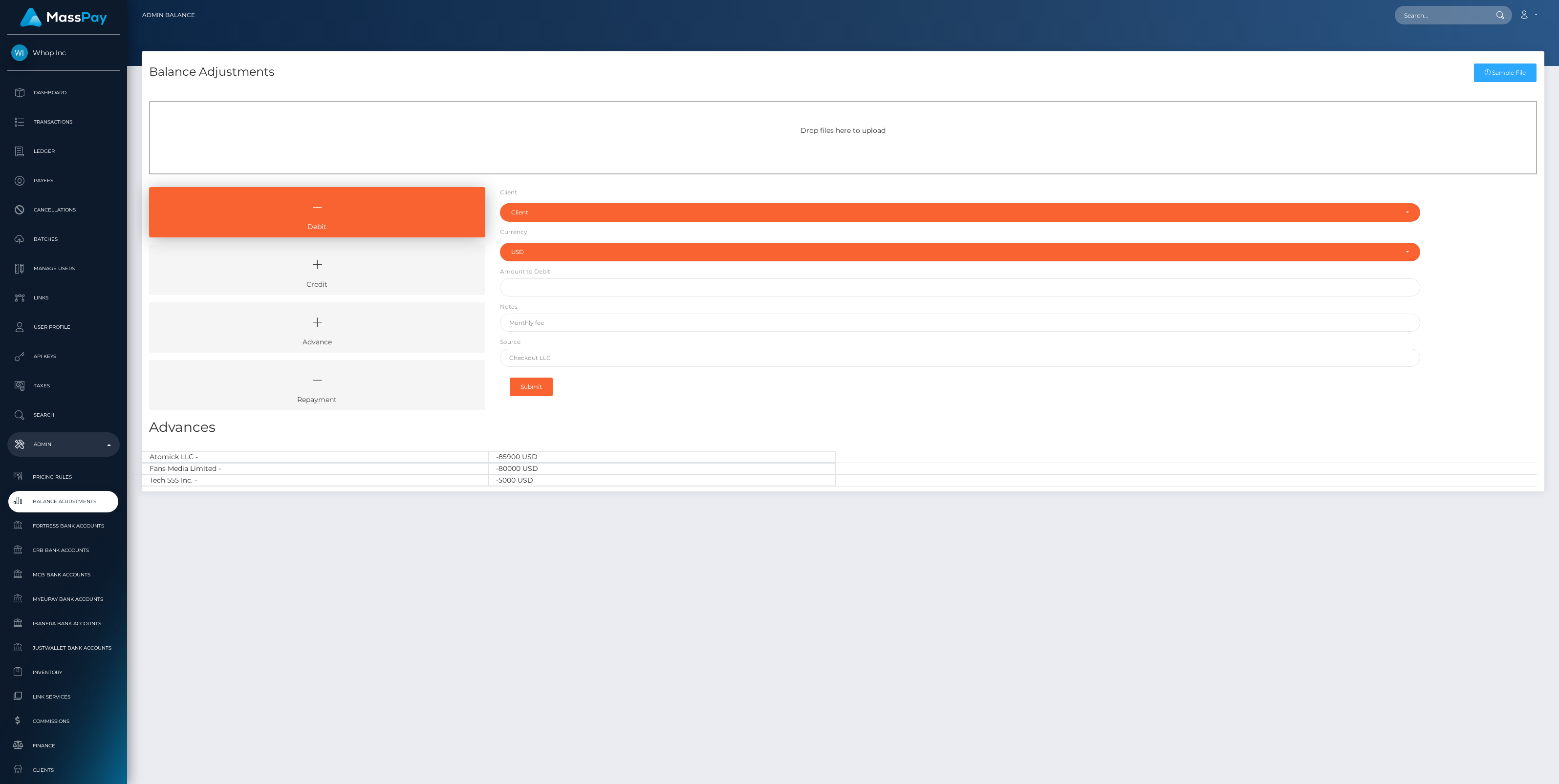
select select "USD"
click at [392, 270] on icon at bounding box center [317, 264] width 313 height 29
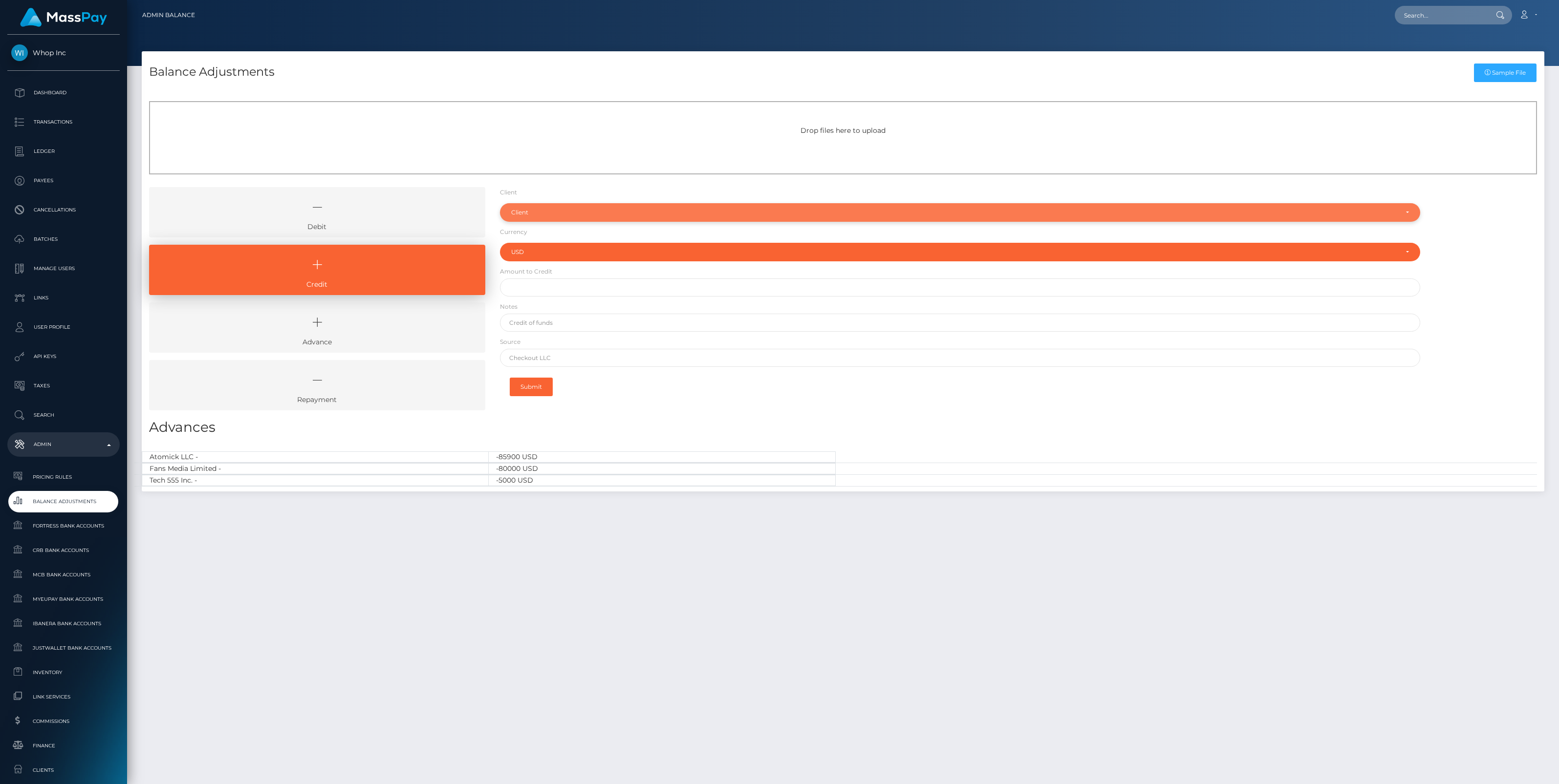
click at [553, 215] on div "Client" at bounding box center [954, 212] width 887 height 8
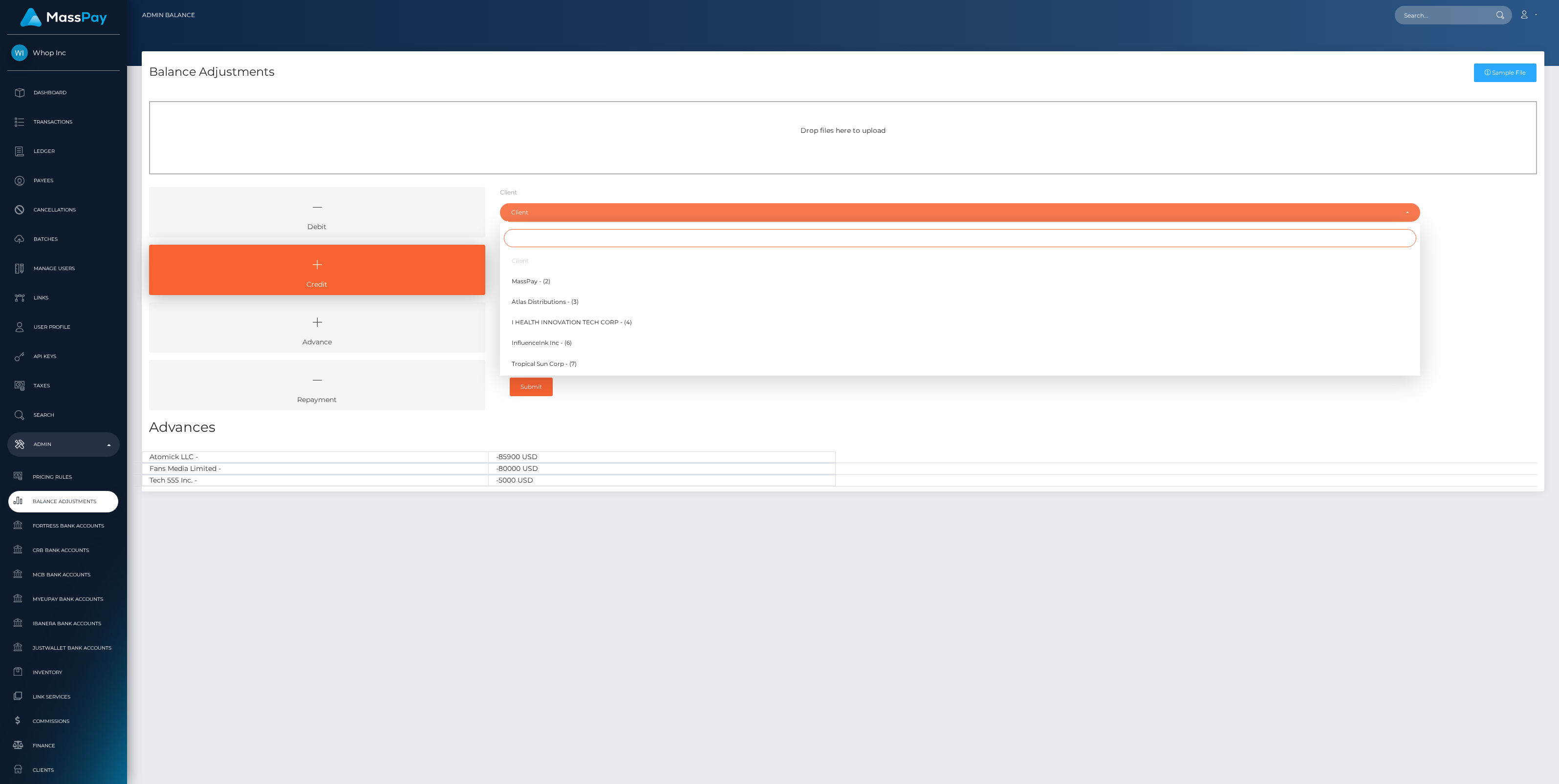
click at [528, 240] on input "Search" at bounding box center [960, 238] width 913 height 18
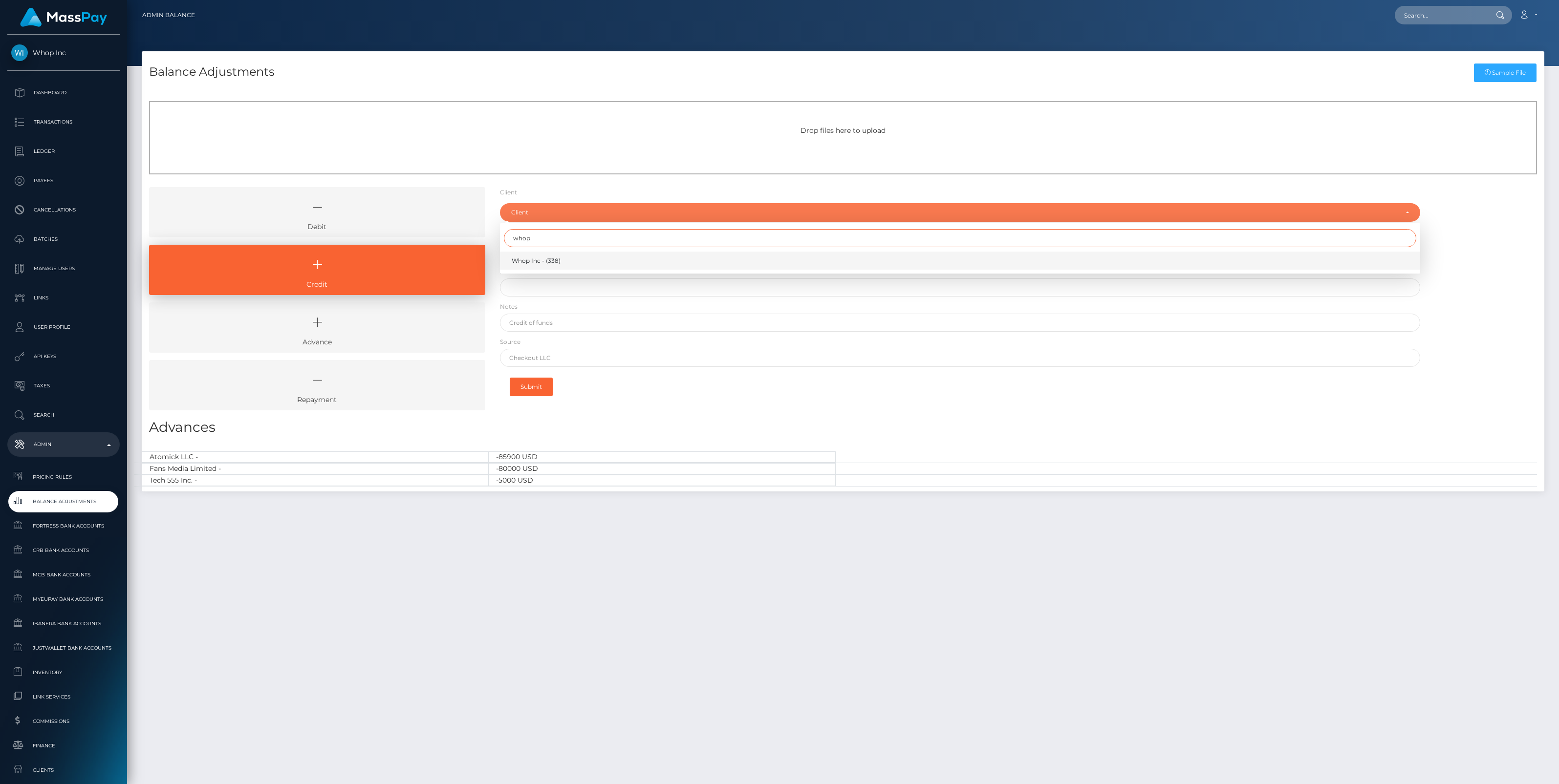
type input "whop"
click at [543, 261] on span "Whop Inc - (338)" at bounding box center [536, 261] width 49 height 9
select select "338"
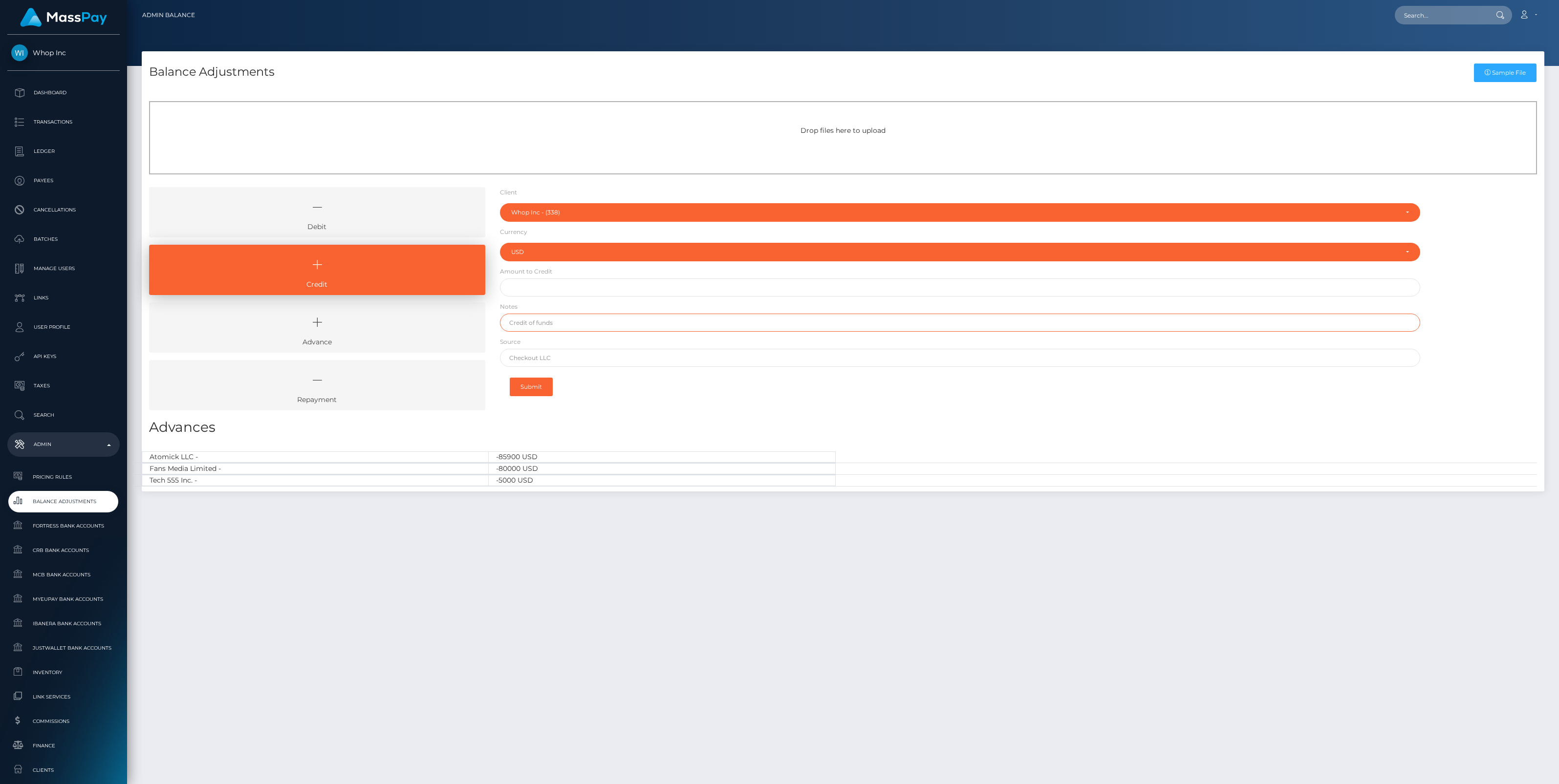
click at [531, 322] on input "text" at bounding box center [960, 322] width 921 height 18
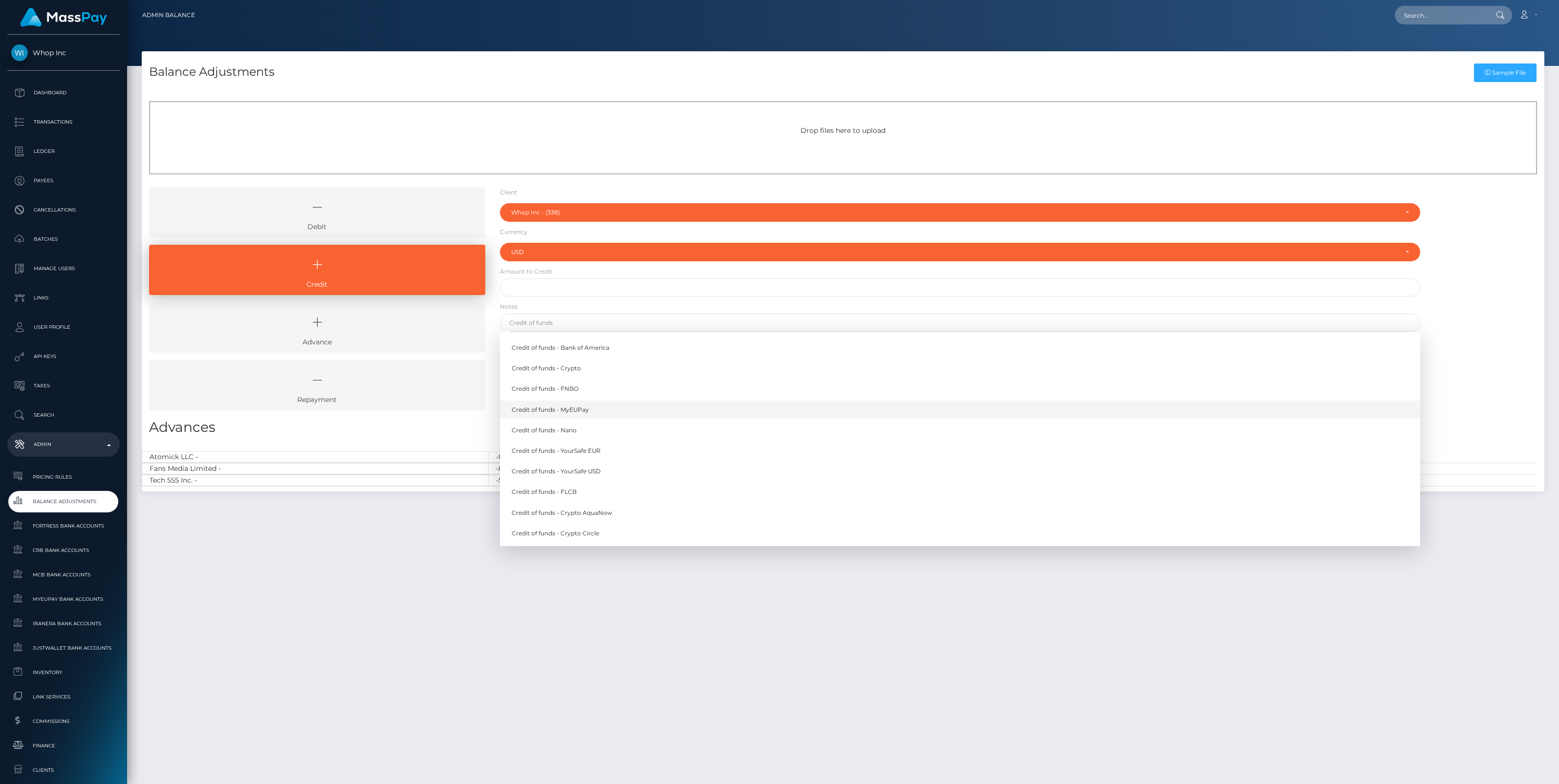
click at [576, 406] on link "Credit of funds - MyEUPay" at bounding box center [960, 410] width 921 height 18
type input "Credit of funds - MyEUPay"
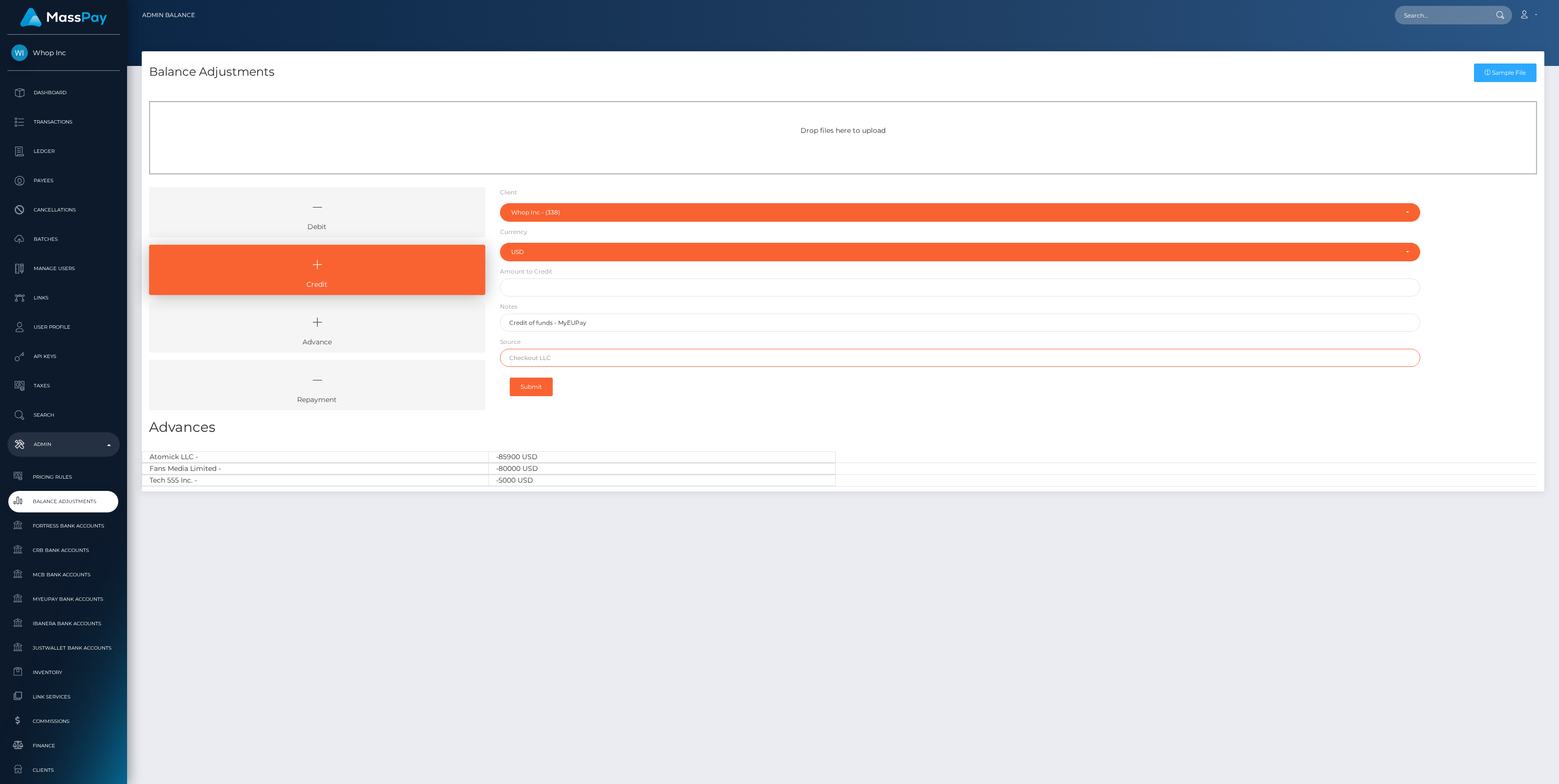
click at [520, 359] on input "text" at bounding box center [960, 358] width 921 height 18
paste input "CHECKOUT SAS"
type input "CHECKOUT SAS"
click at [536, 291] on input "text" at bounding box center [960, 287] width 921 height 18
paste input "352,747.58"
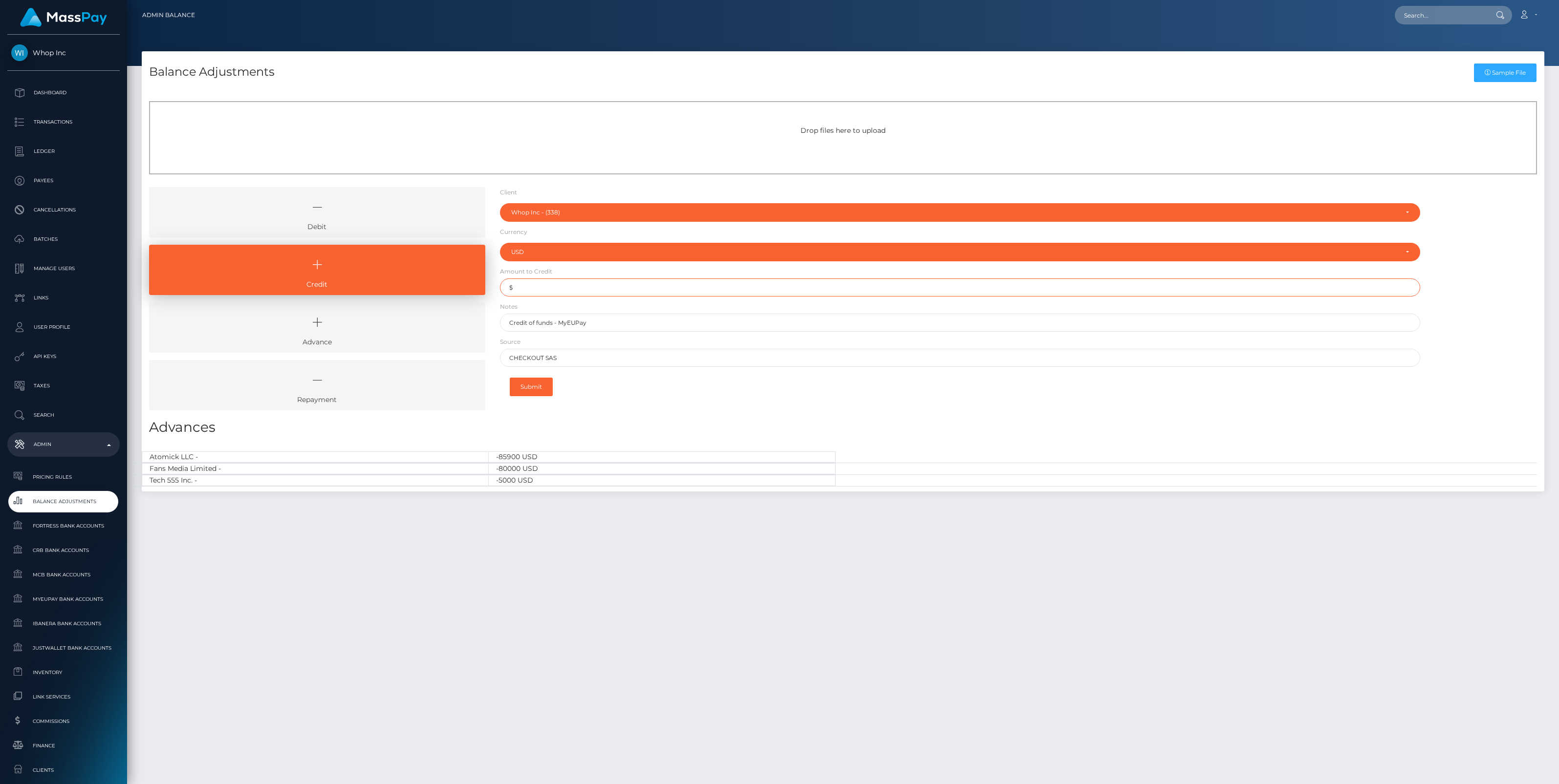
type input "$352,747.58"
click at [536, 387] on button "Submit" at bounding box center [531, 387] width 43 height 19
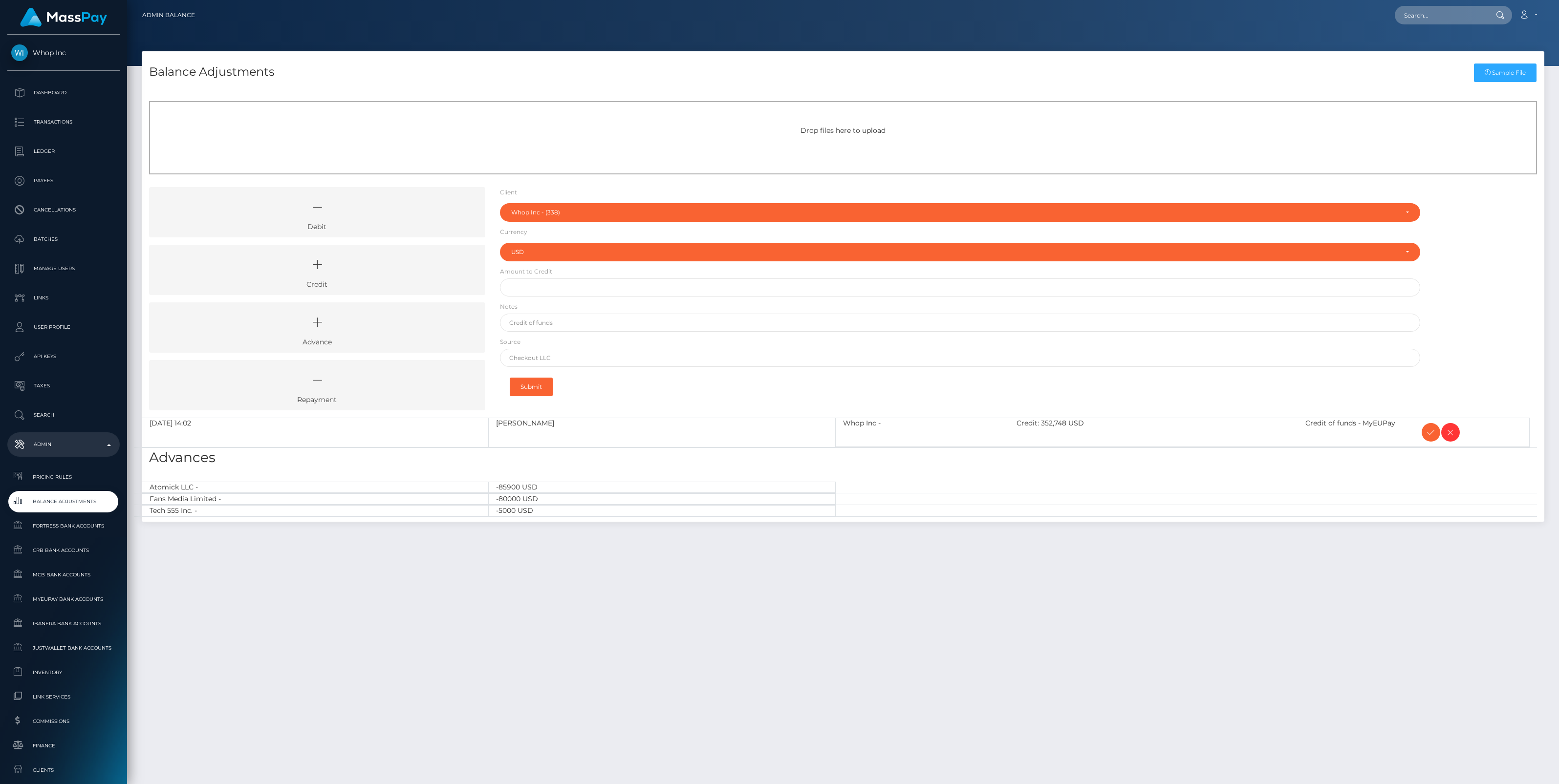
select select "338"
select select "USD"
click at [1430, 433] on icon at bounding box center [1431, 433] width 11 height 12
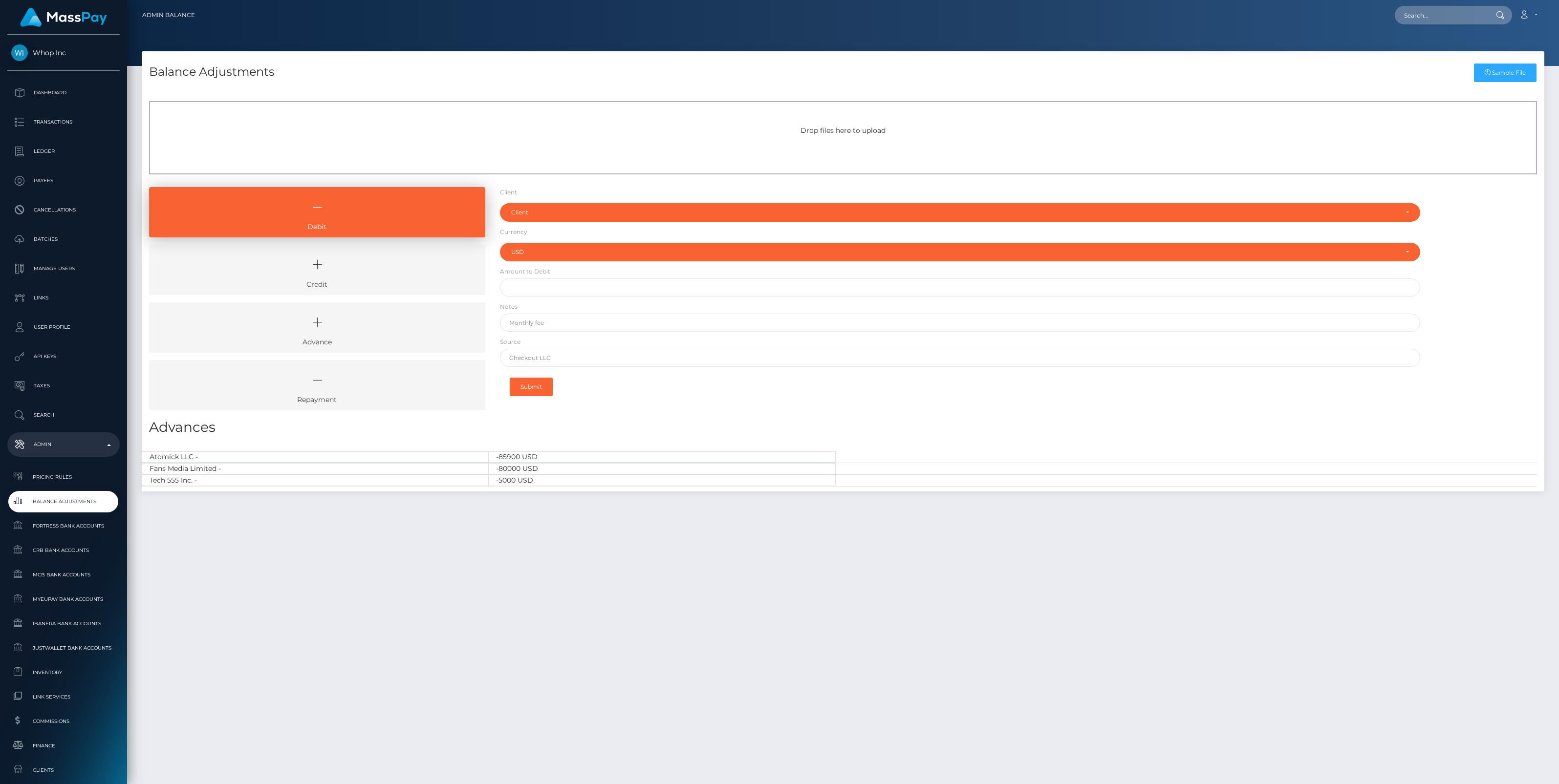
select select "USD"
click at [347, 270] on icon at bounding box center [317, 264] width 313 height 29
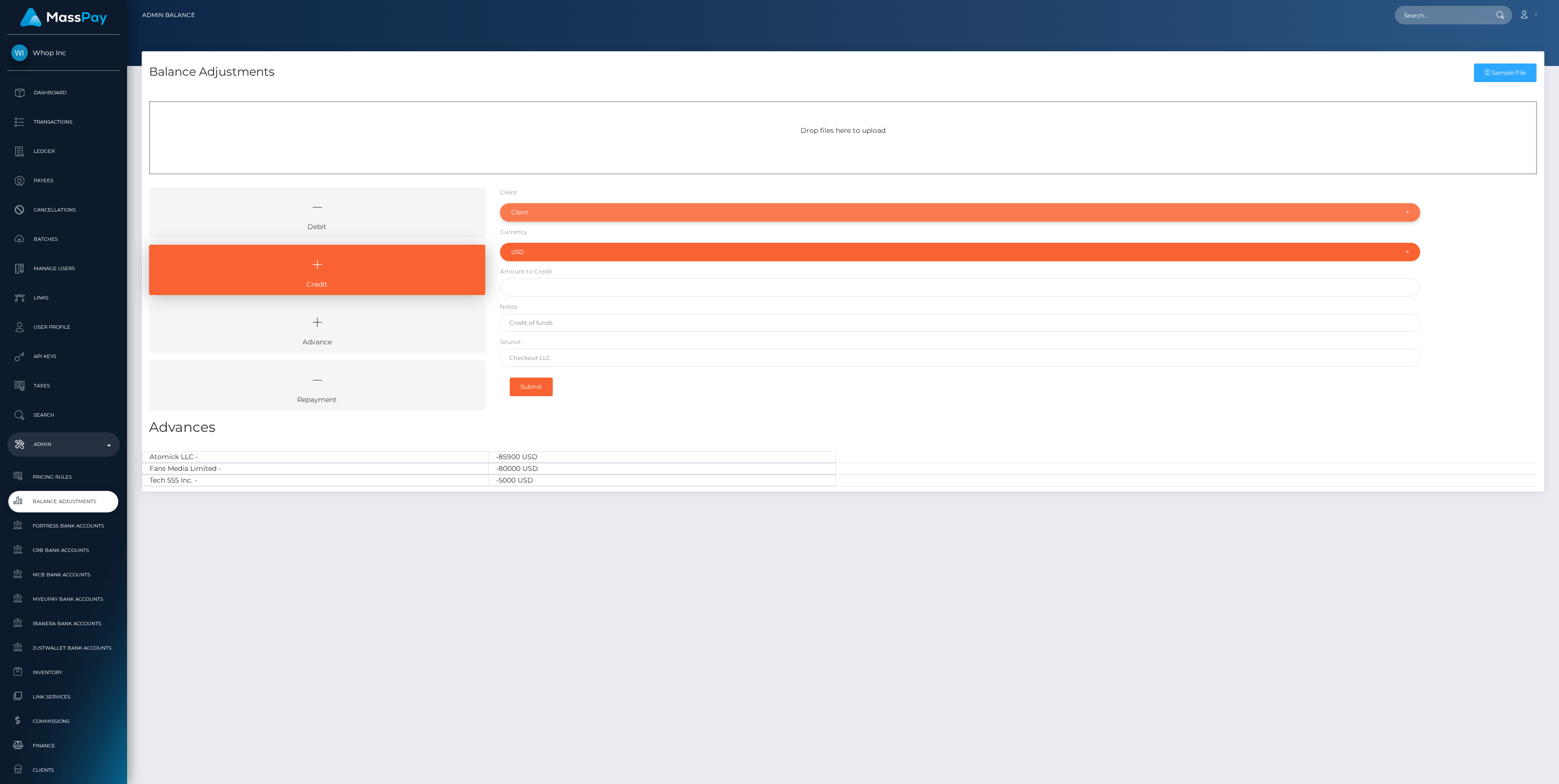
click at [540, 218] on div "Client" at bounding box center [960, 212] width 921 height 19
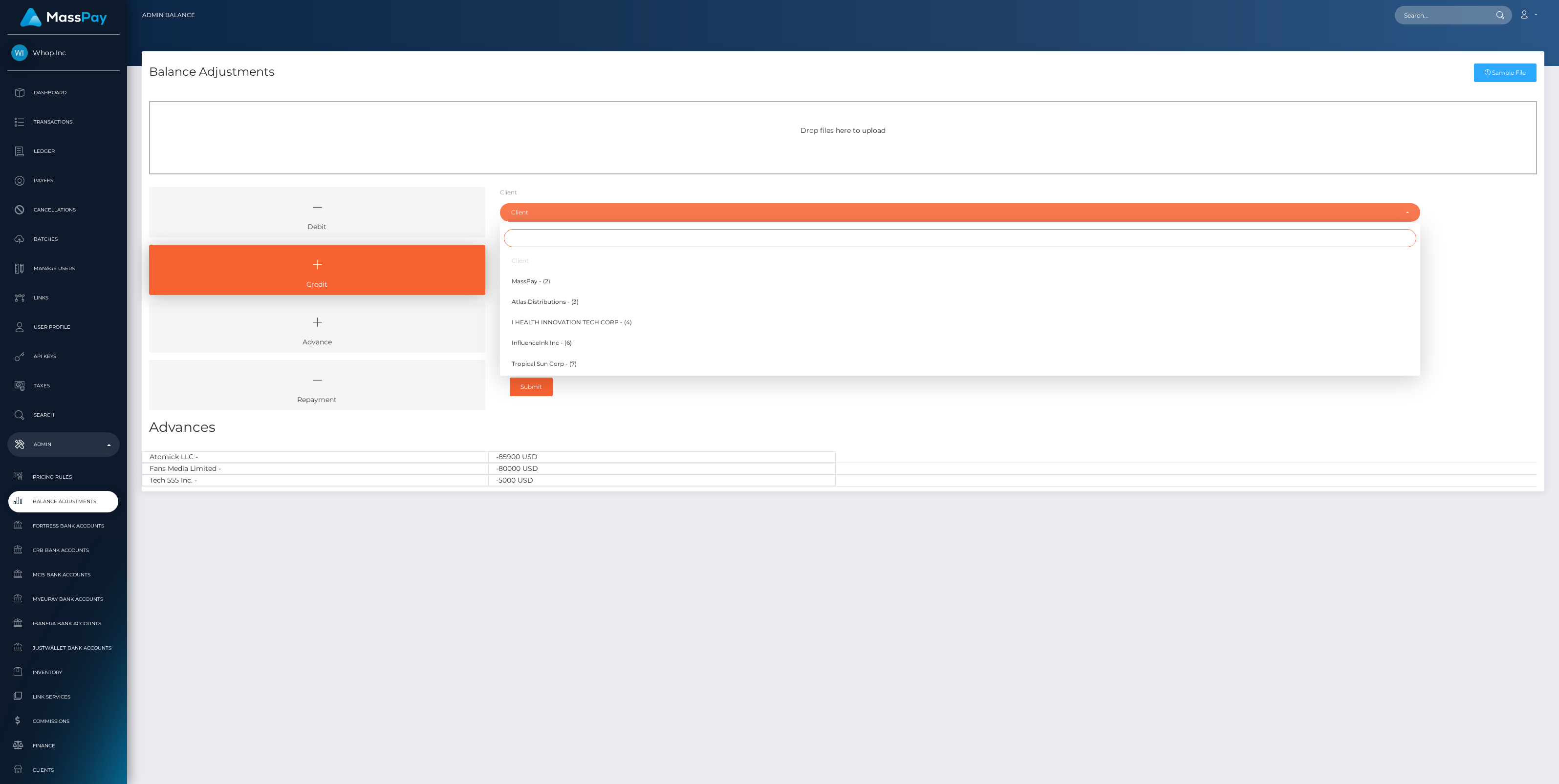
click at [540, 237] on input "Search" at bounding box center [960, 238] width 913 height 18
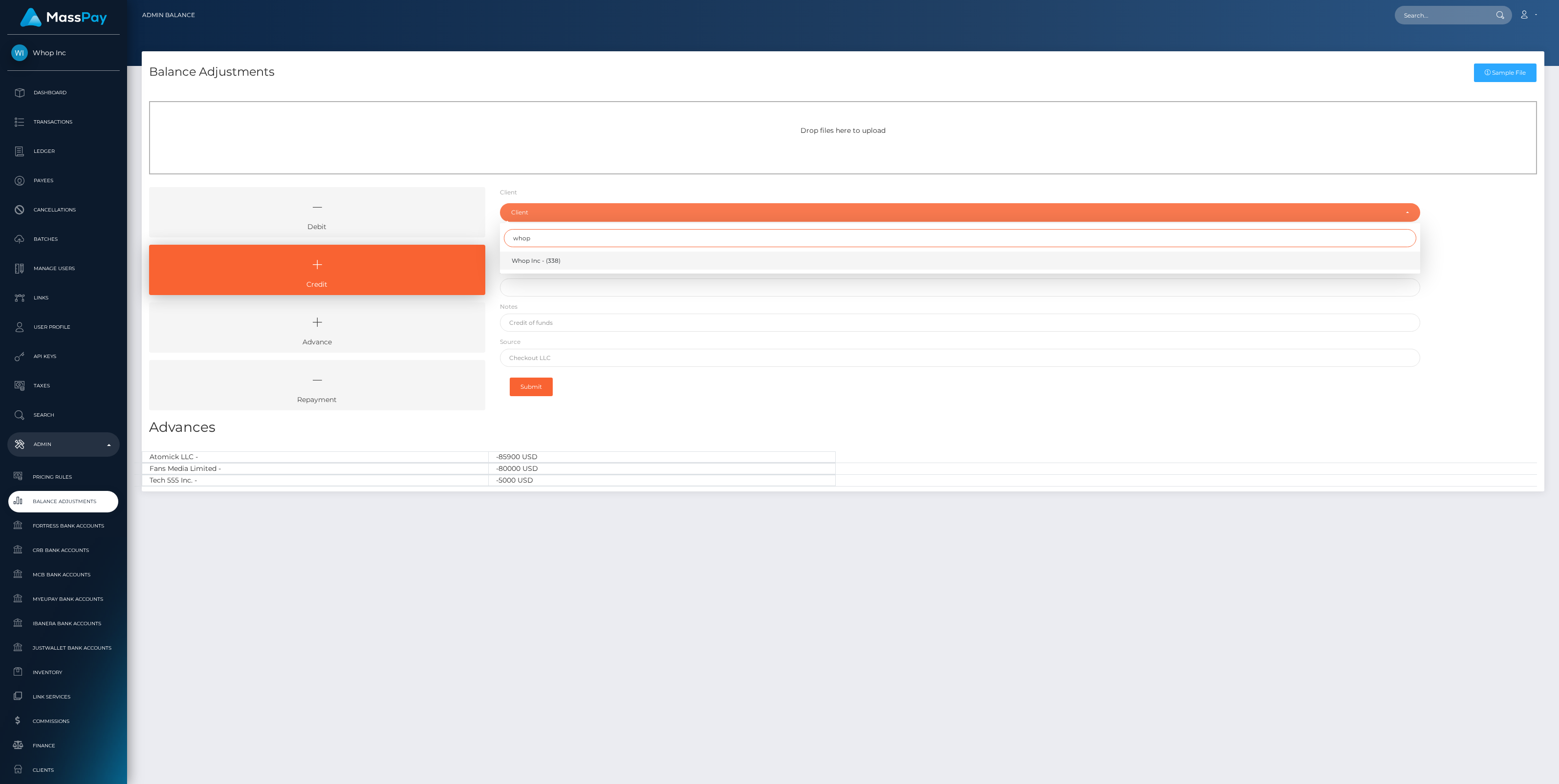
type input "whop"
click at [543, 260] on span "Whop Inc - (338)" at bounding box center [536, 261] width 49 height 9
select select "338"
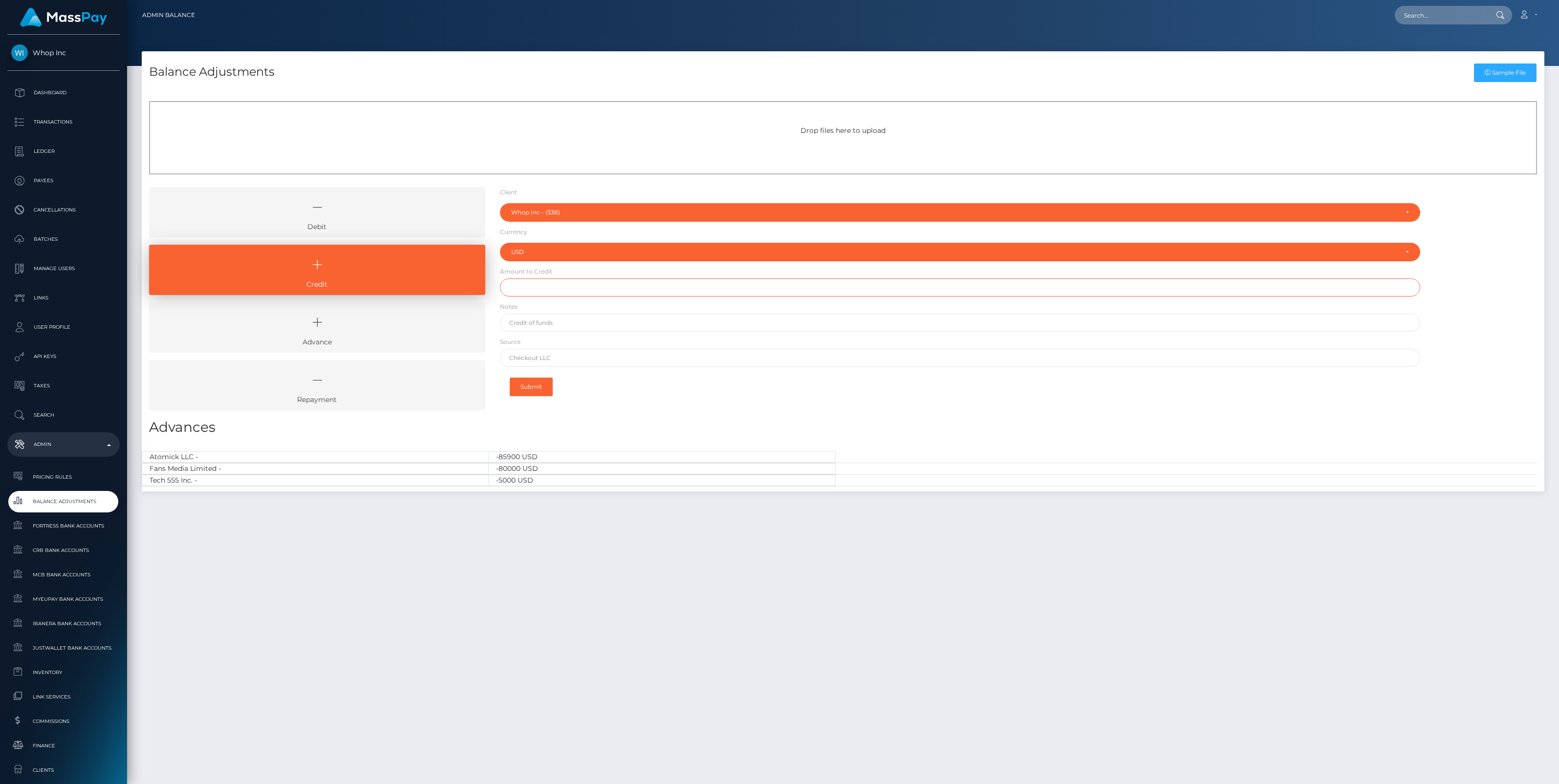
click at [541, 281] on input "text" at bounding box center [960, 287] width 921 height 18
paste input "184,135.10"
type input "$184,135.10"
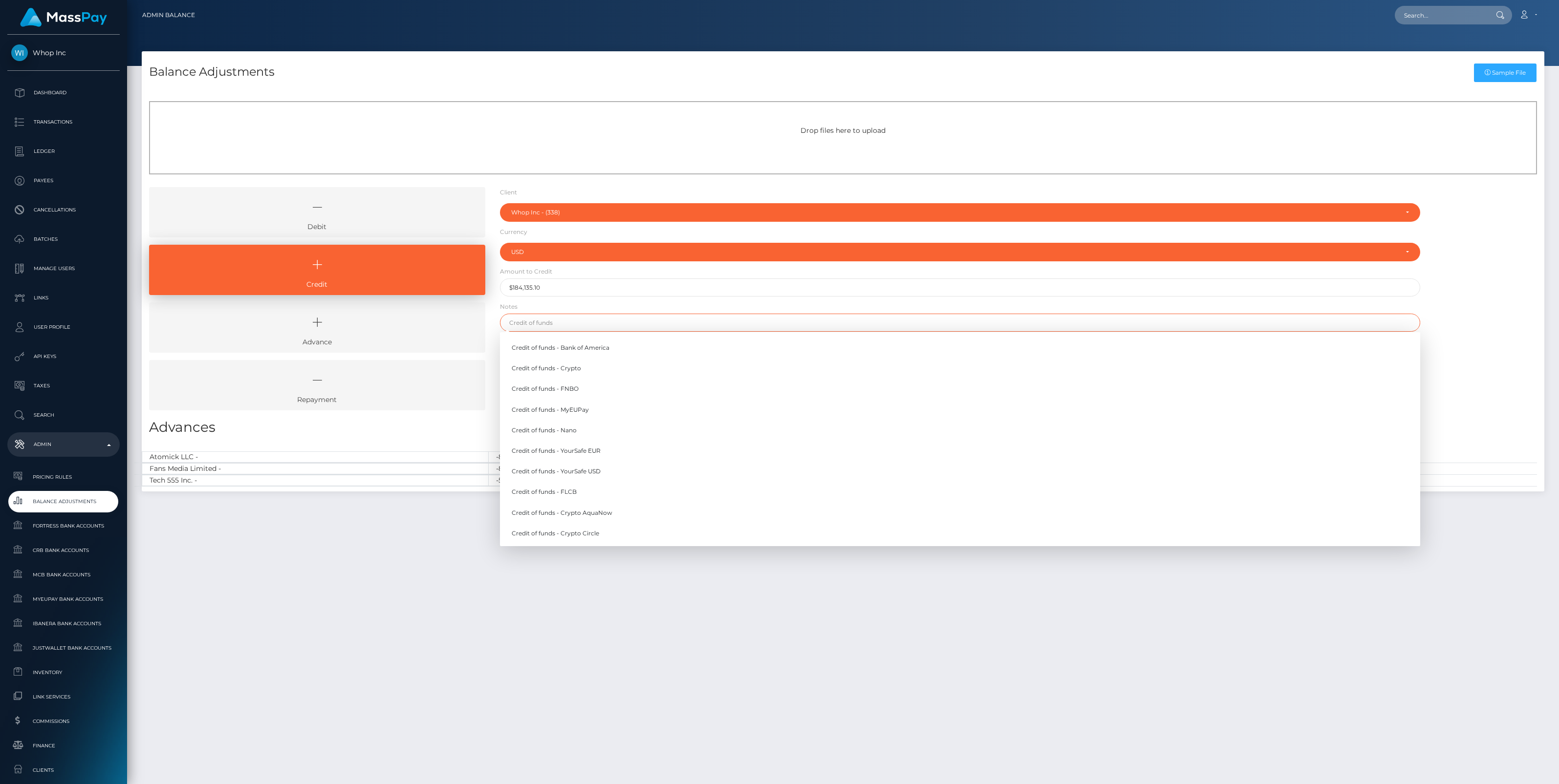
click at [539, 326] on input "text" at bounding box center [960, 322] width 921 height 18
click at [585, 412] on link "Credit of funds - MyEUPay" at bounding box center [960, 410] width 921 height 18
type input "Credit of funds - MyEUPay"
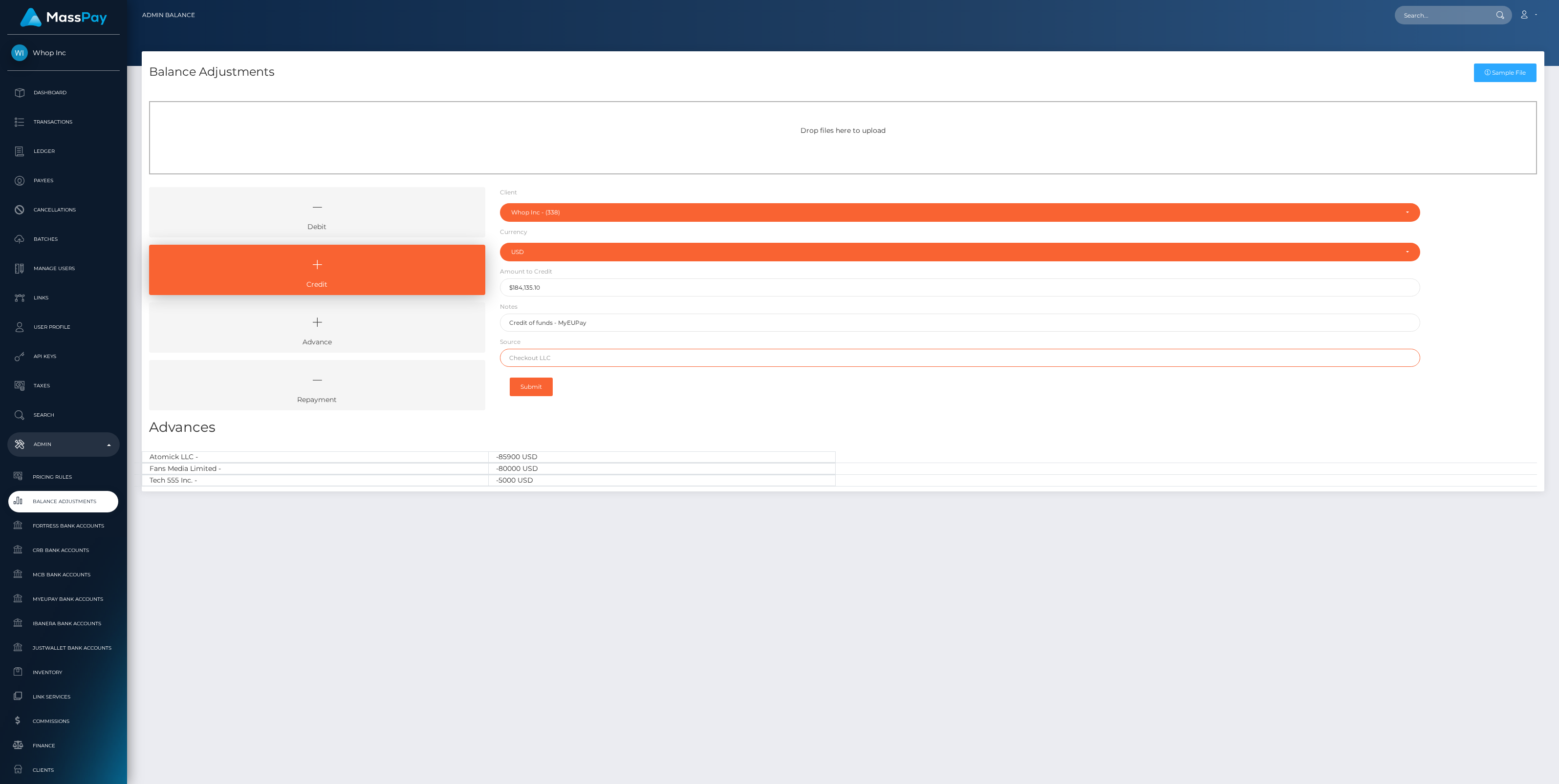
click at [536, 362] on input "text" at bounding box center [960, 358] width 921 height 18
paste input "CHECKOUT SAS"
type input "CHECKOUT SAS"
click at [533, 392] on button "Submit" at bounding box center [531, 387] width 43 height 19
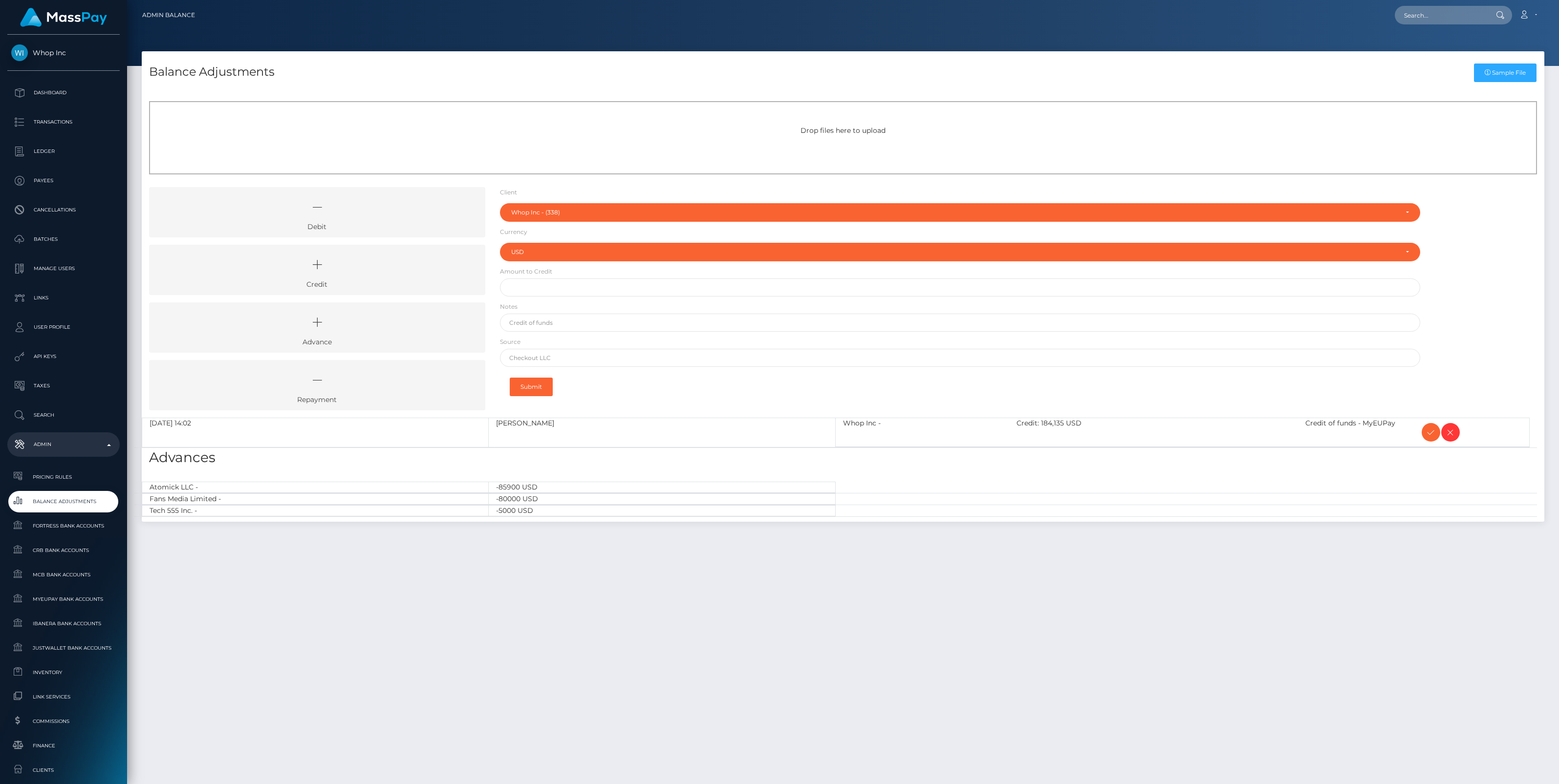
select select "338"
select select "USD"
click at [1431, 434] on icon at bounding box center [1431, 433] width 11 height 12
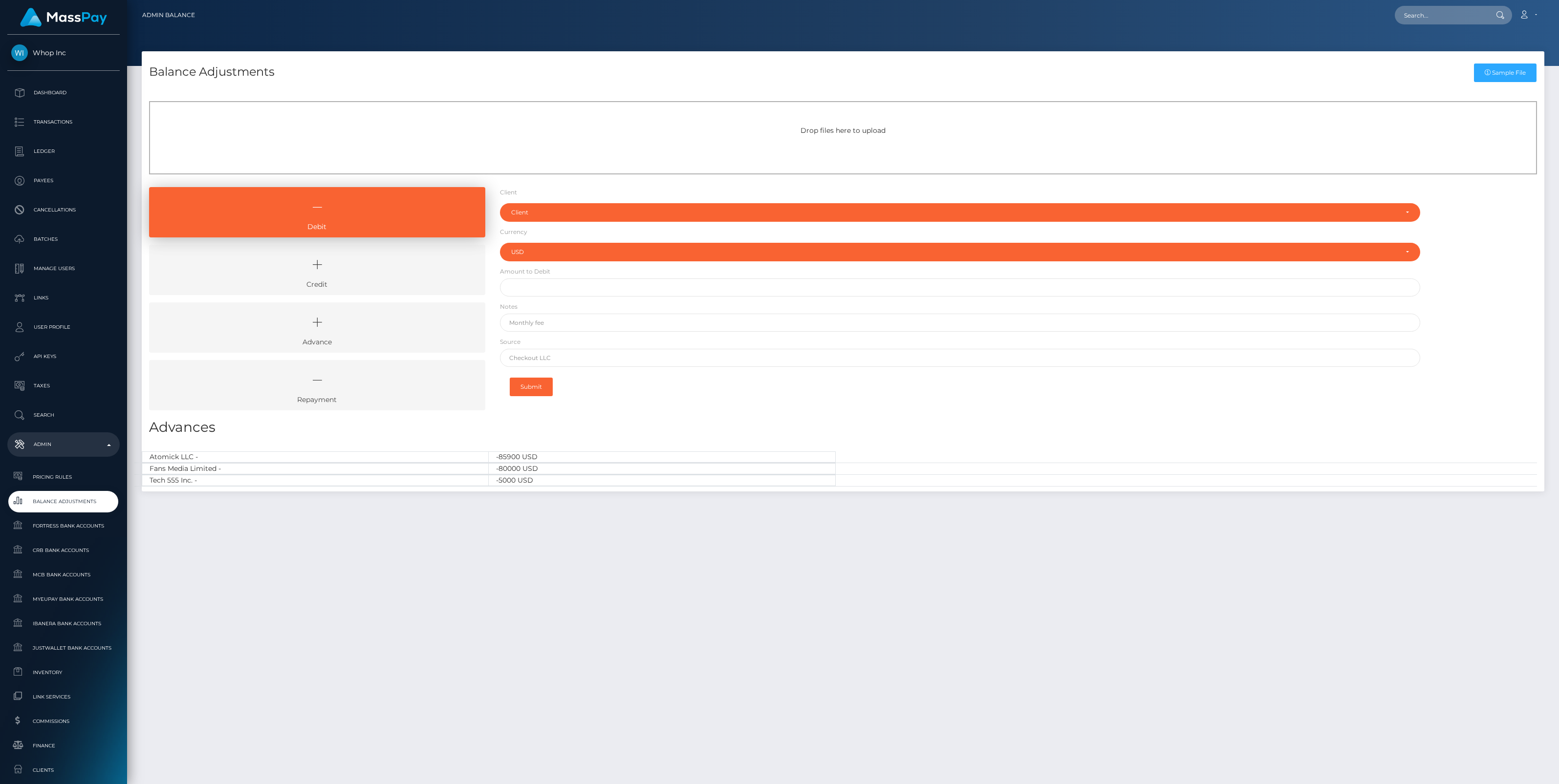
select select "USD"
click at [407, 253] on icon at bounding box center [317, 264] width 313 height 29
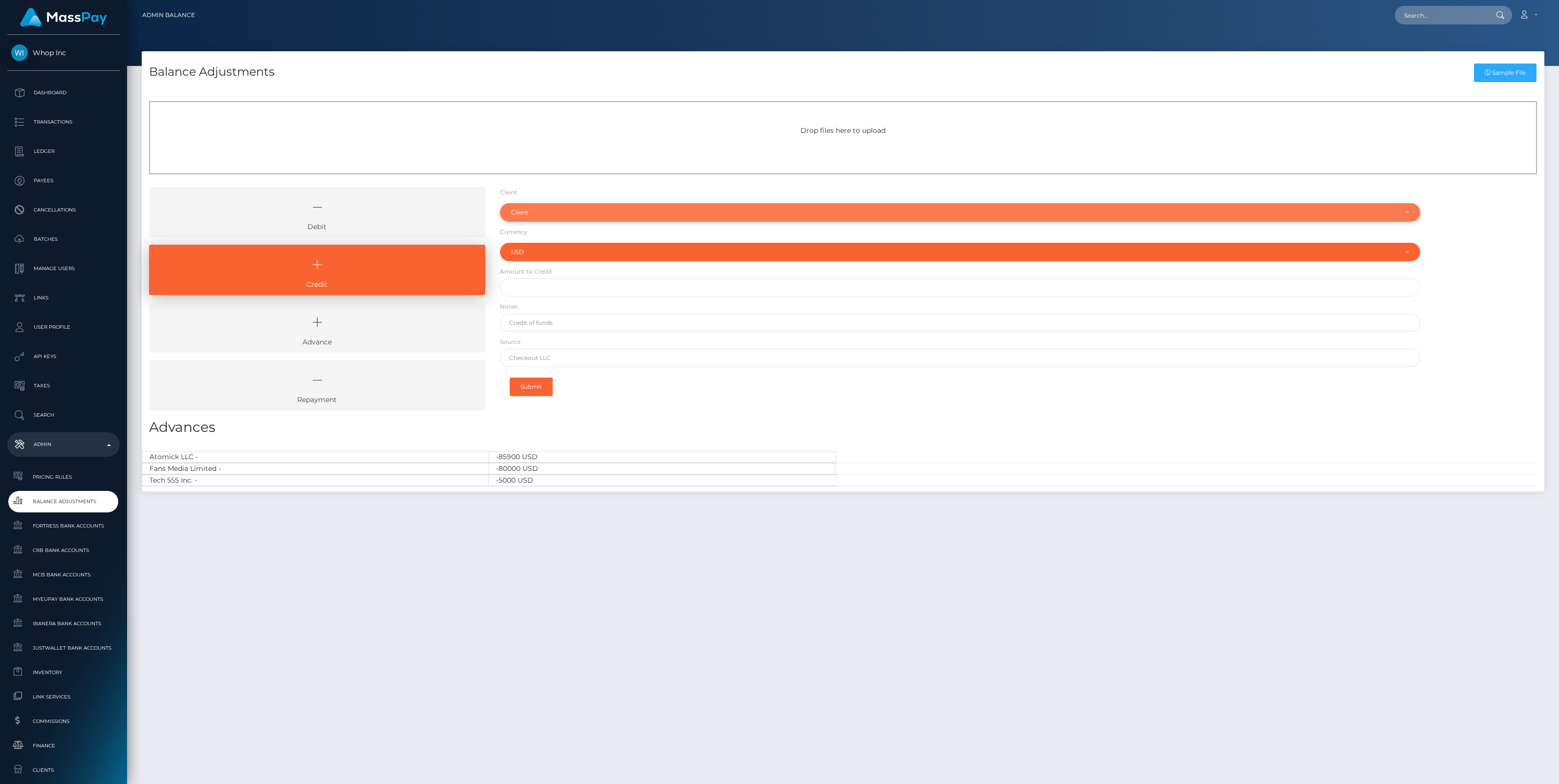
click at [563, 207] on div "Client" at bounding box center [960, 212] width 921 height 19
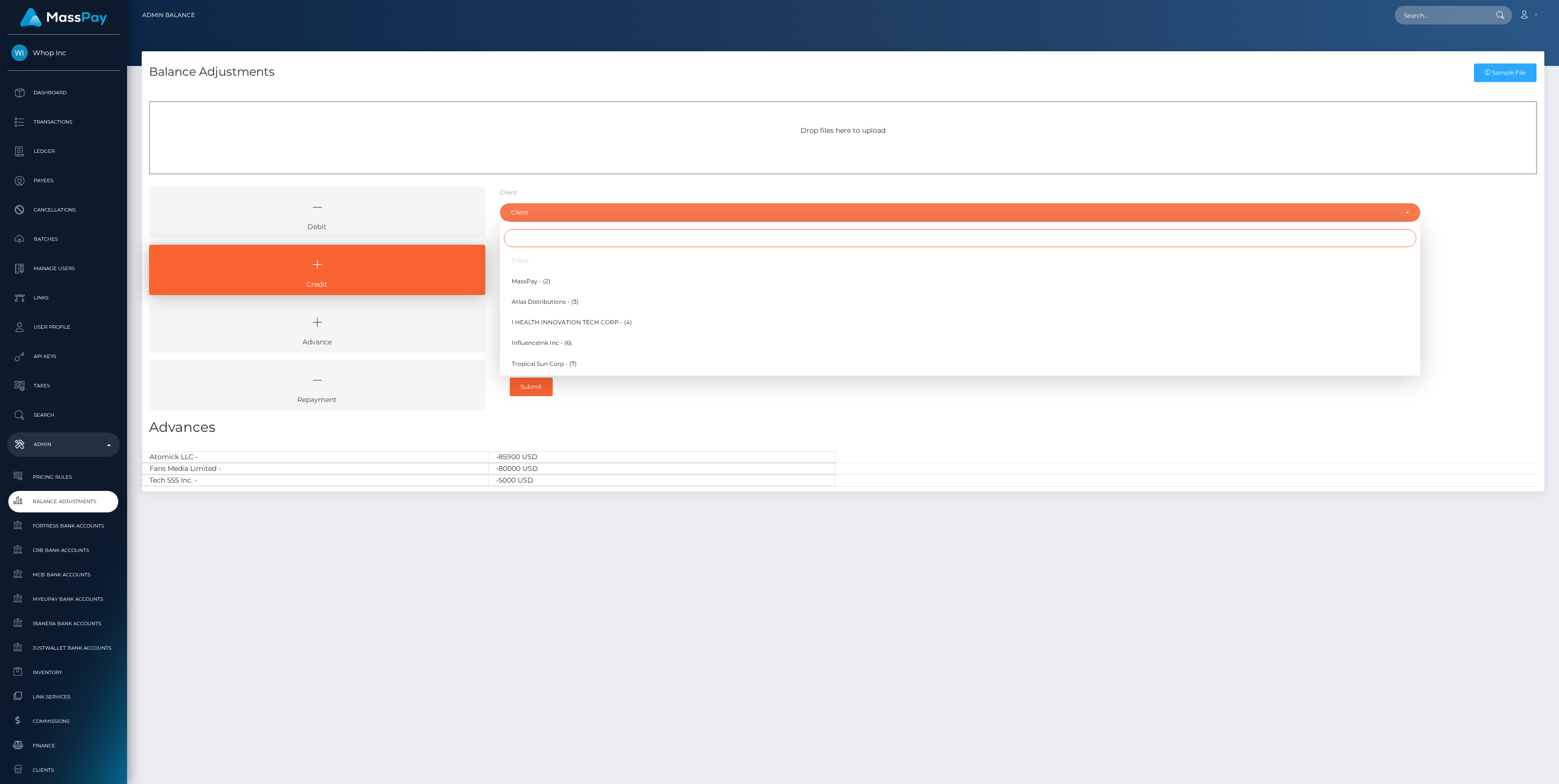
click at [531, 242] on input "Search" at bounding box center [960, 238] width 913 height 18
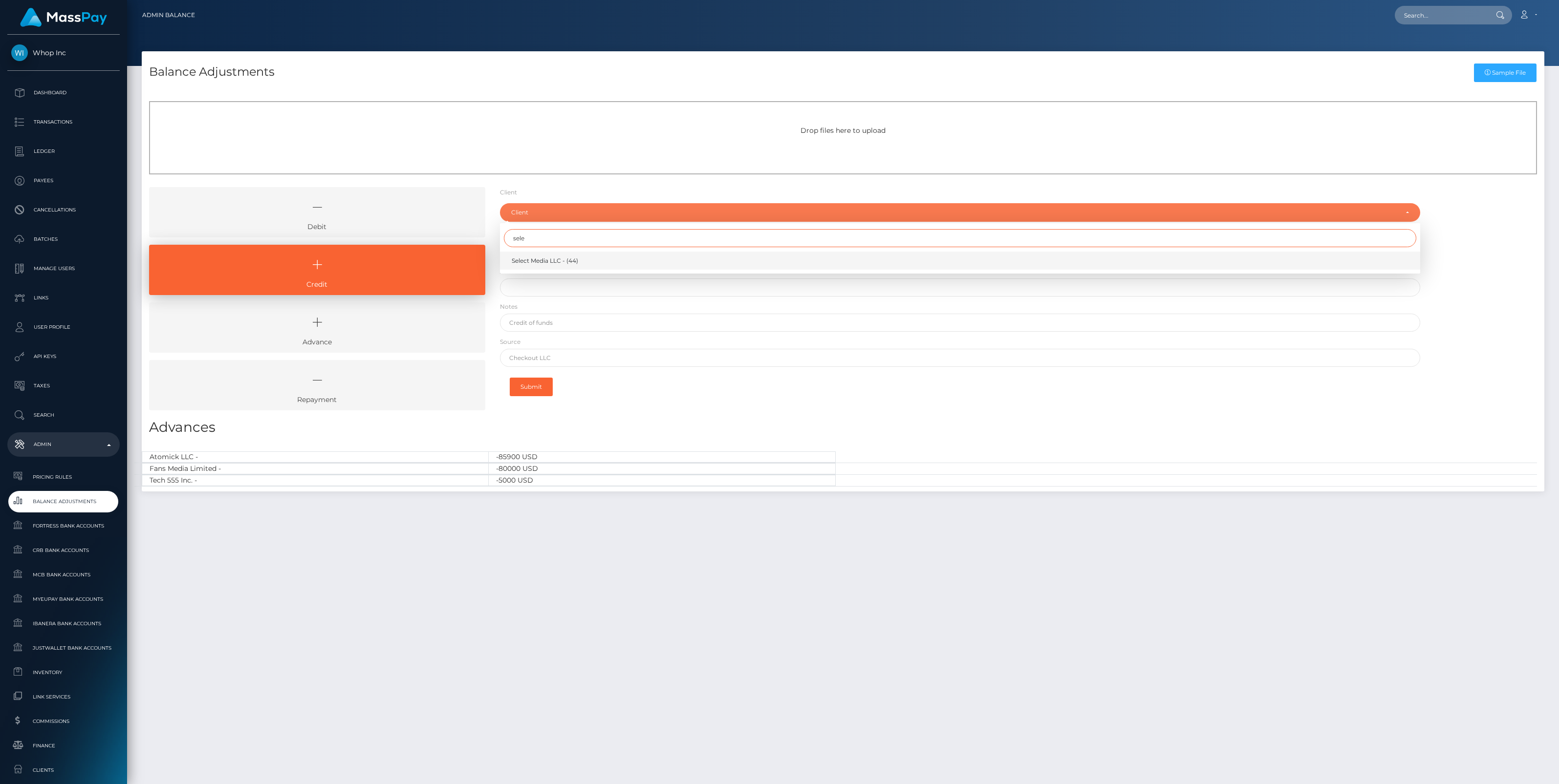
type input "sele"
click at [539, 261] on span "Select Media LLC - (44)" at bounding box center [545, 261] width 67 height 9
select select "44"
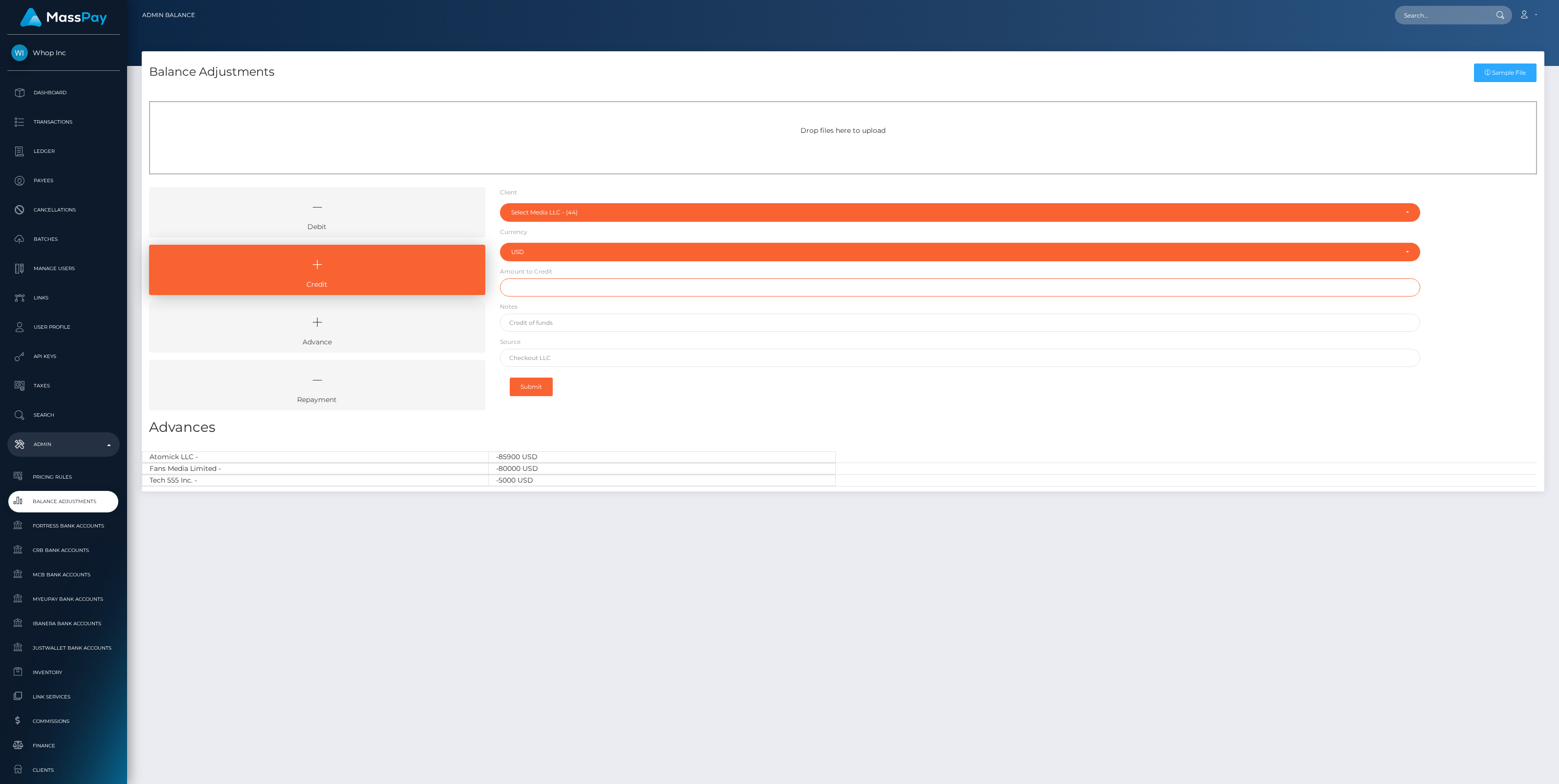
click at [530, 288] on input "text" at bounding box center [960, 287] width 921 height 18
type input "$1,000,000.00"
click at [536, 321] on input "text" at bounding box center [960, 322] width 921 height 18
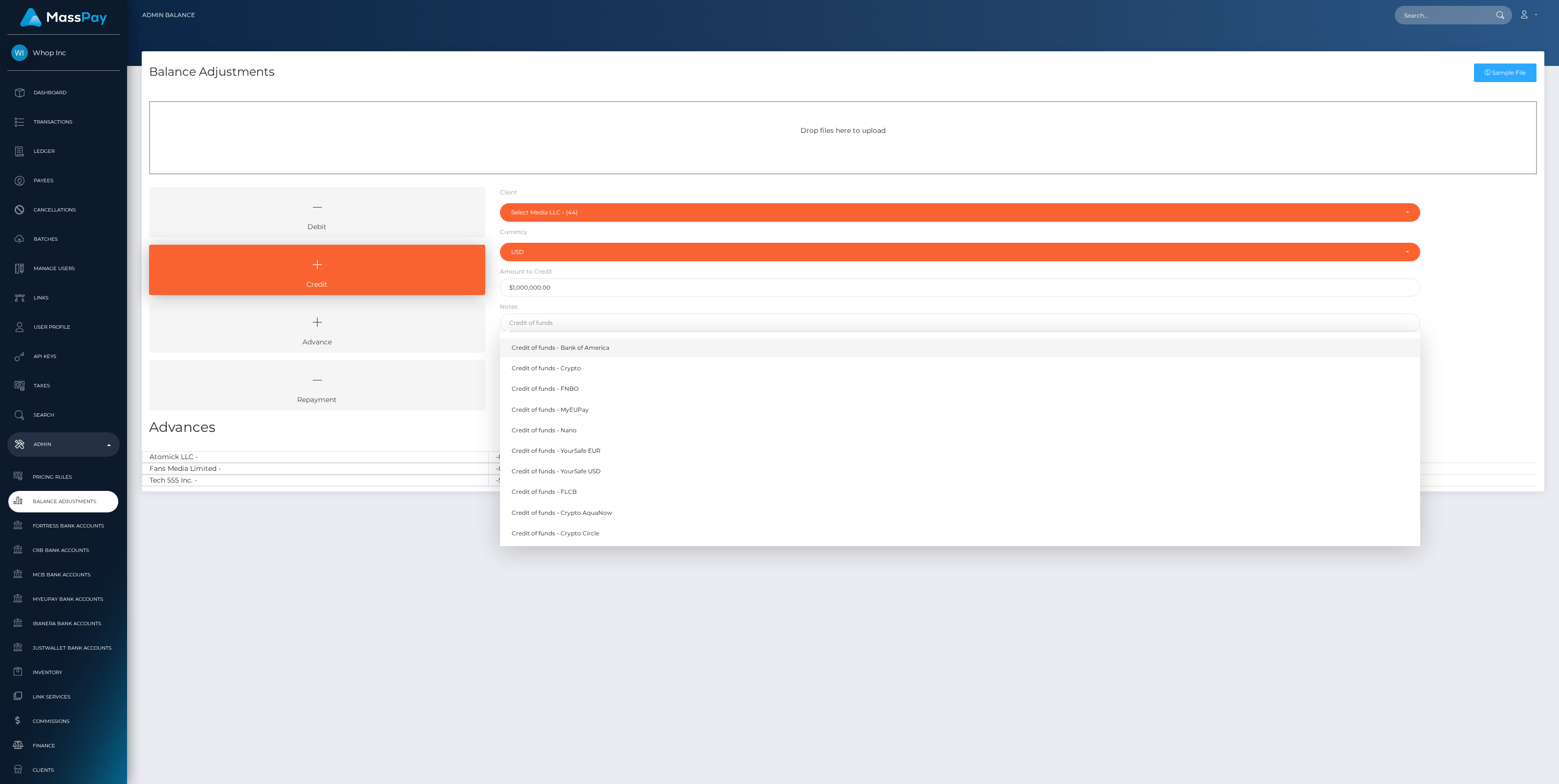
click at [574, 348] on link "Credit of funds - Bank of America" at bounding box center [960, 348] width 921 height 18
type input "Credit of funds - Bank of America"
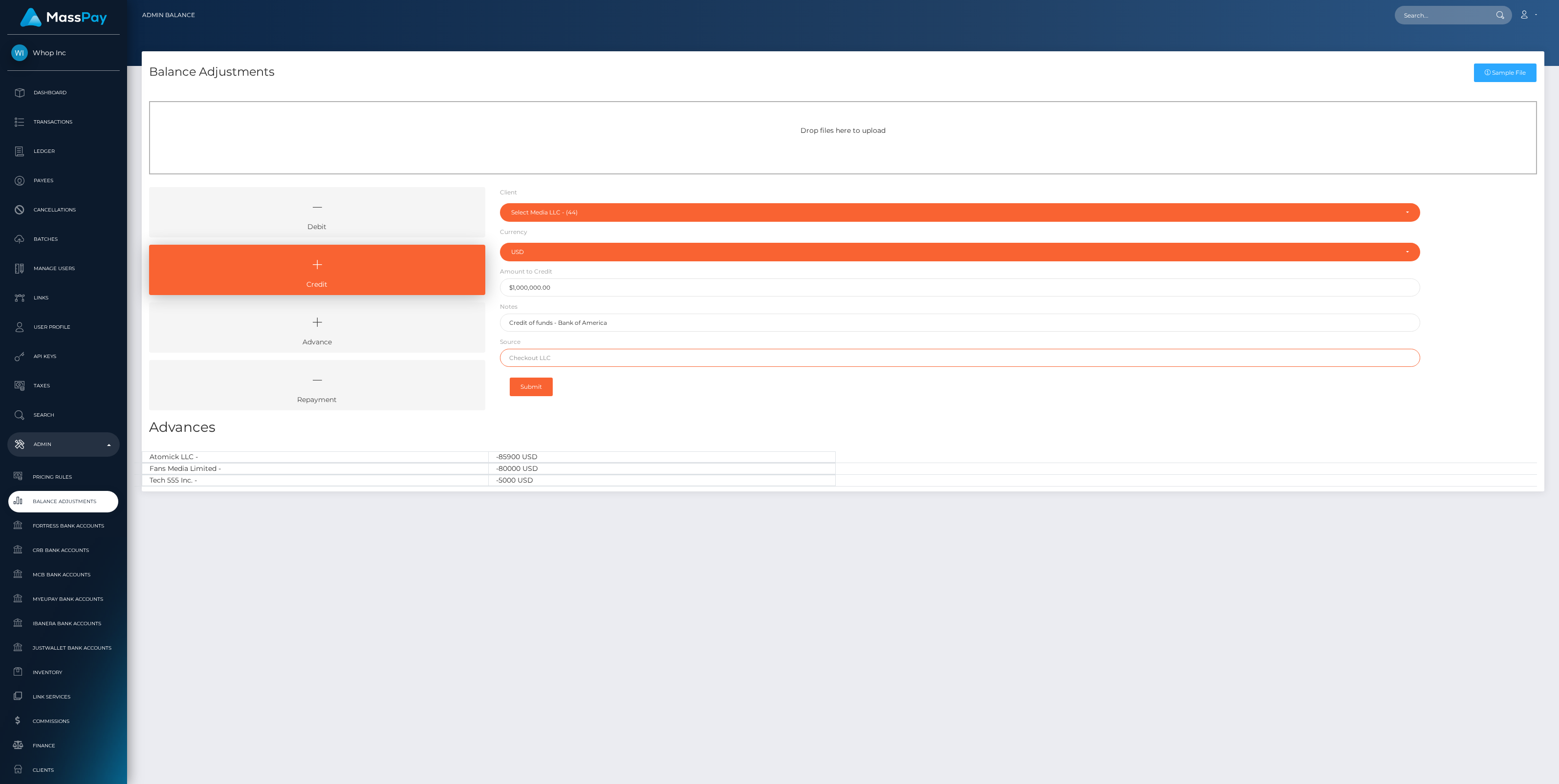
click at [551, 360] on input "text" at bounding box center [960, 358] width 921 height 18
type input "Chase"
click at [537, 390] on button "Submit" at bounding box center [531, 387] width 43 height 19
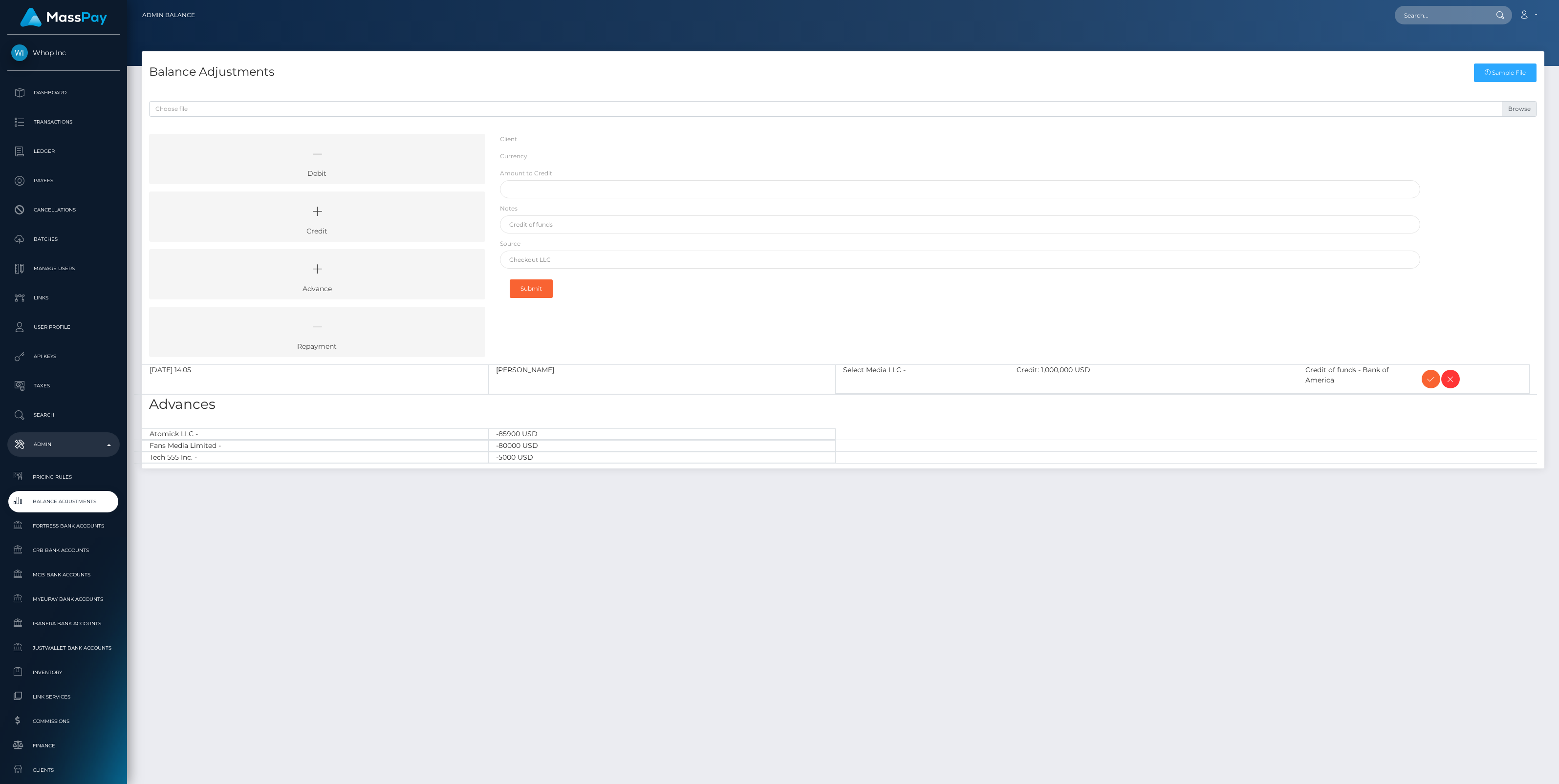
select select "44"
select select "USD"
select select
select select "44"
select select "USD"
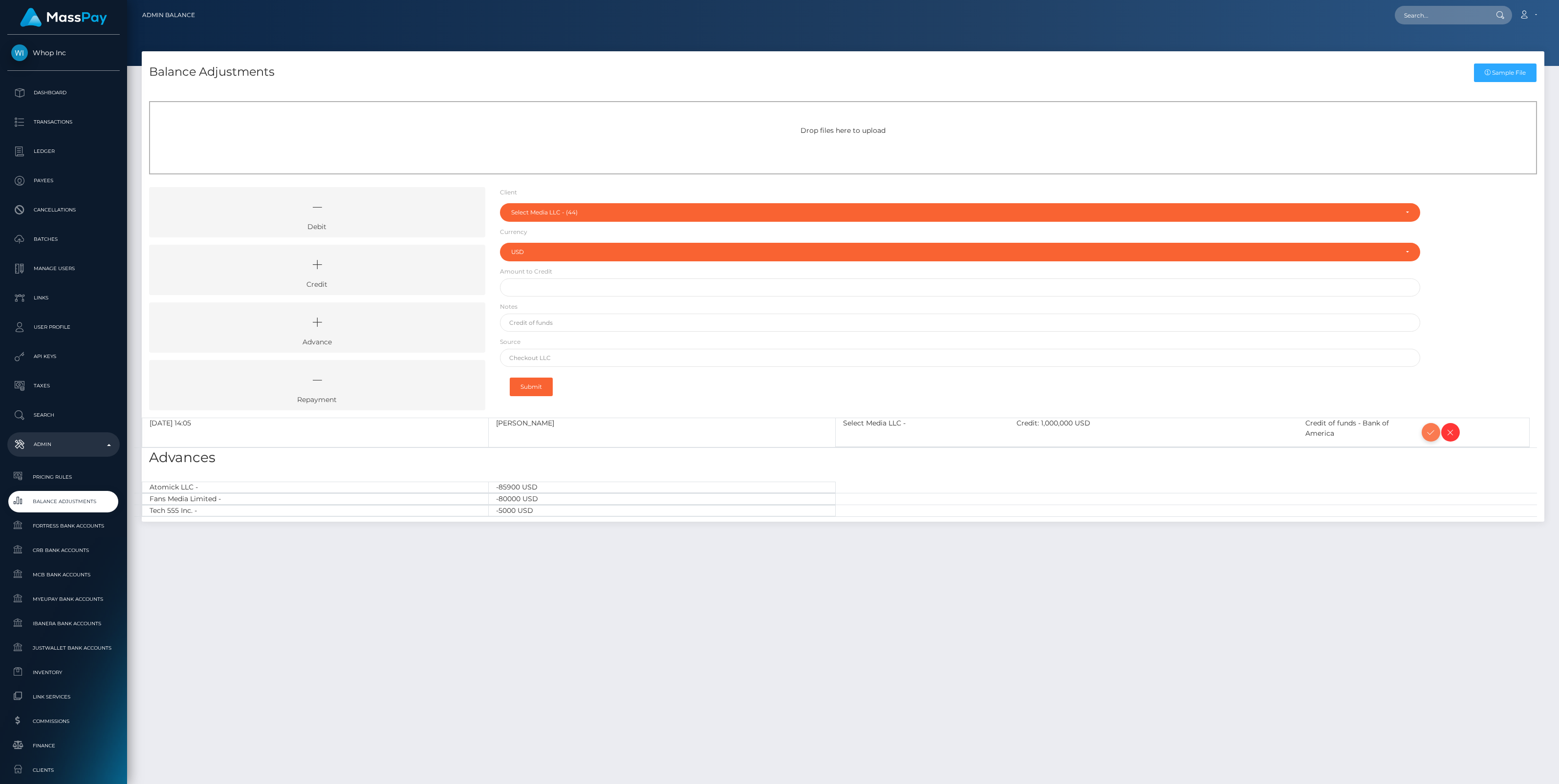
click at [1431, 433] on icon at bounding box center [1431, 433] width 11 height 12
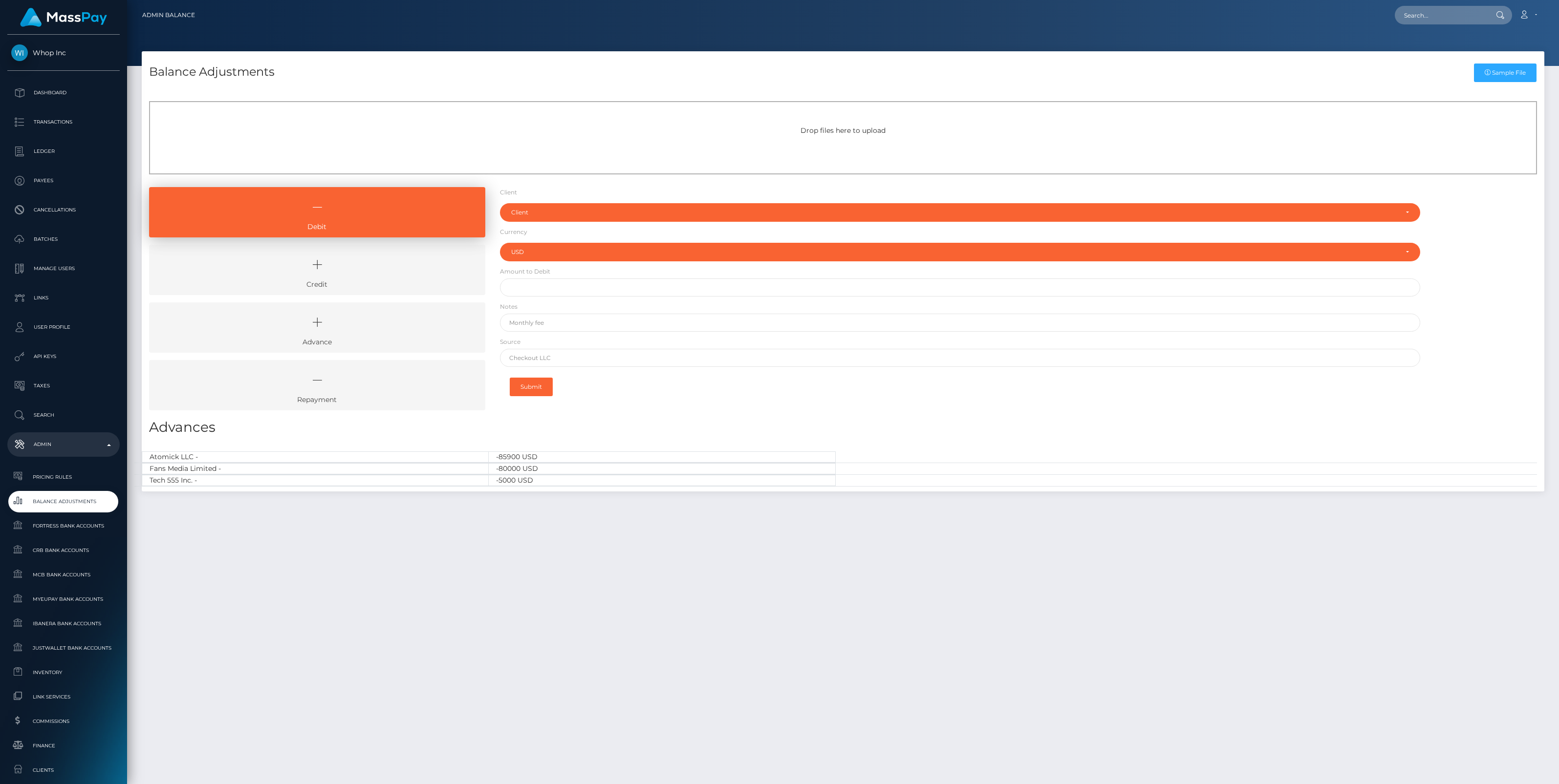
select select "USD"
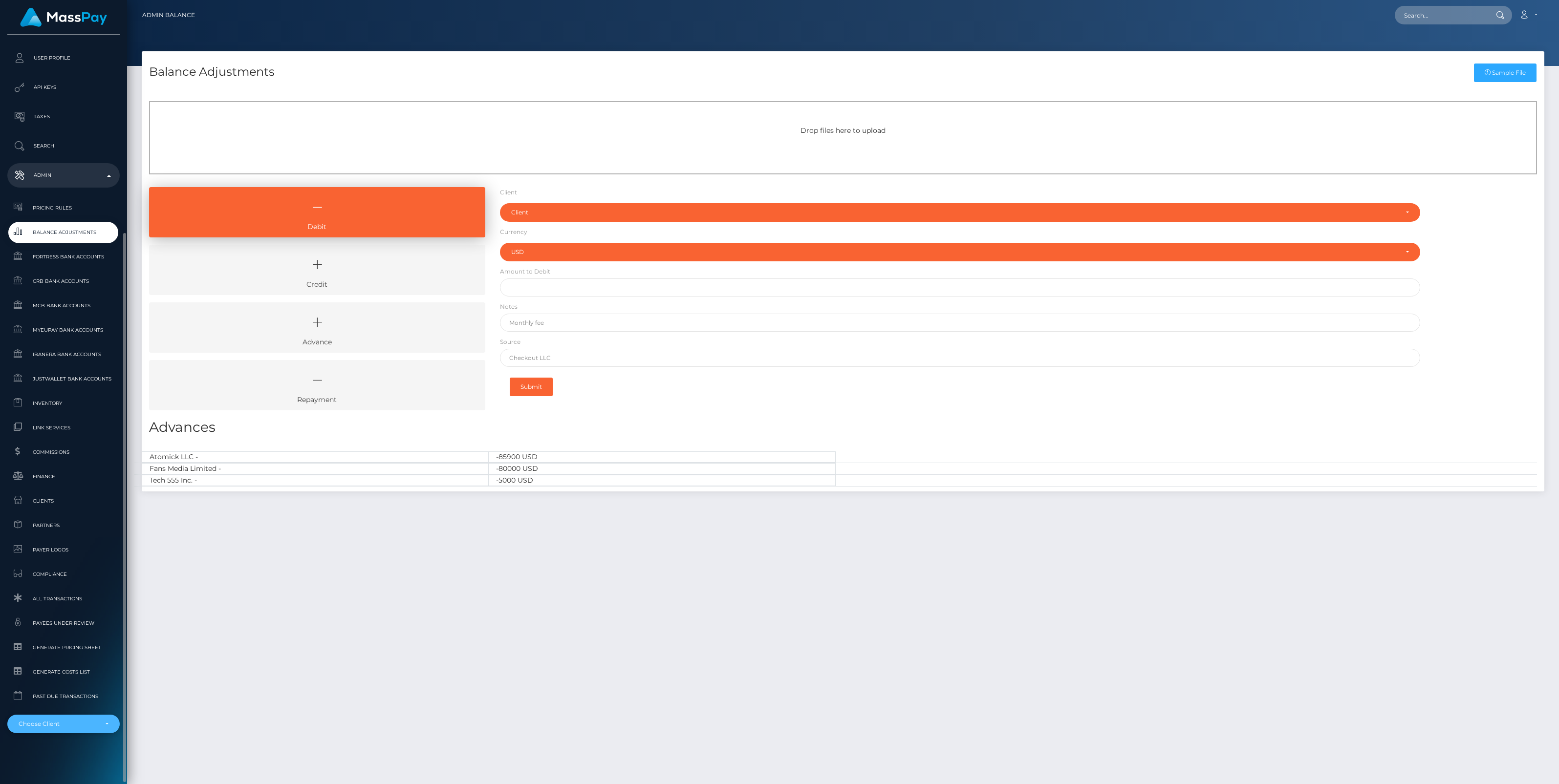
click at [100, 719] on div "Choose Client" at bounding box center [64, 724] width 113 height 19
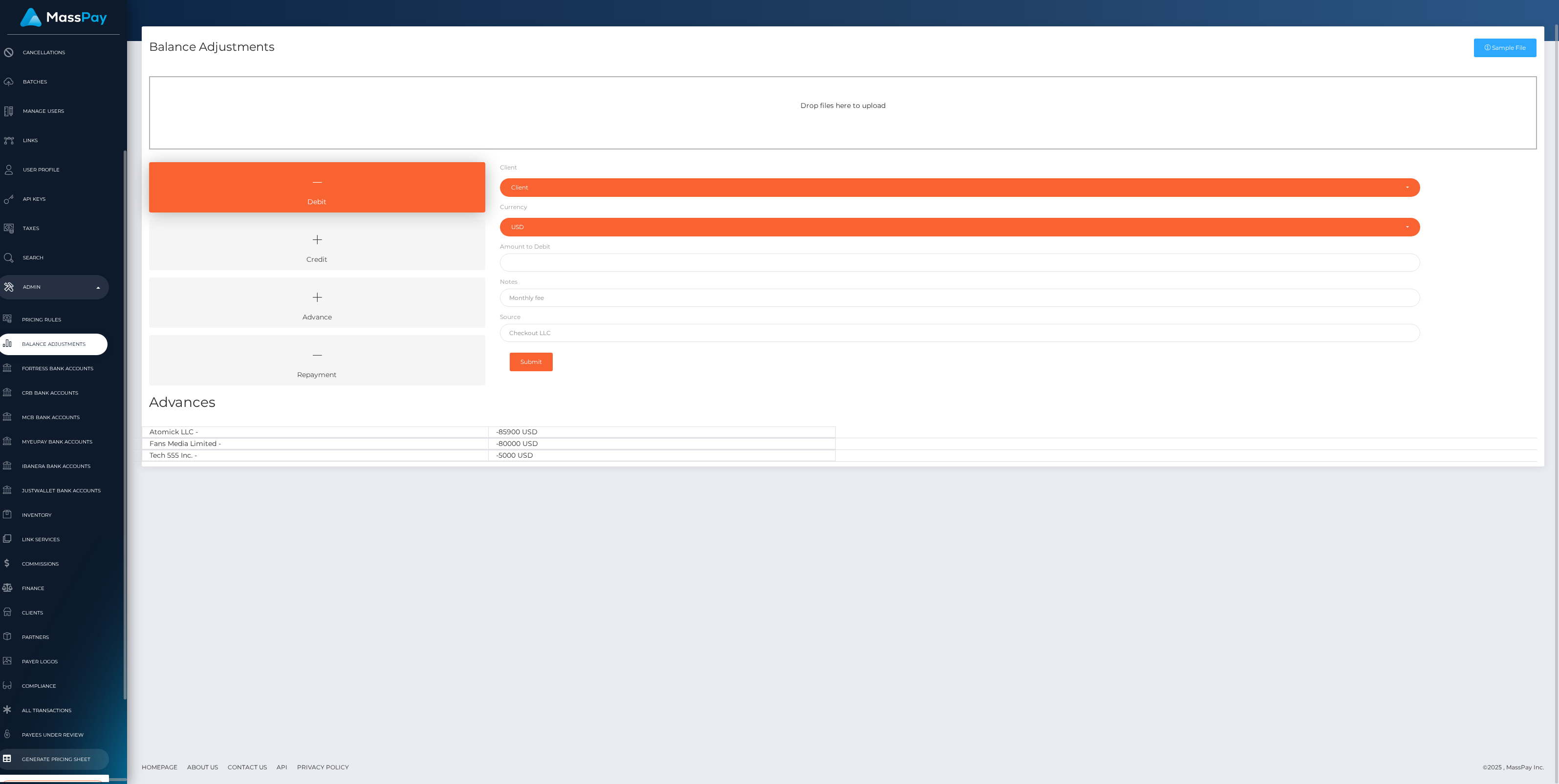
scroll to position [269, 11]
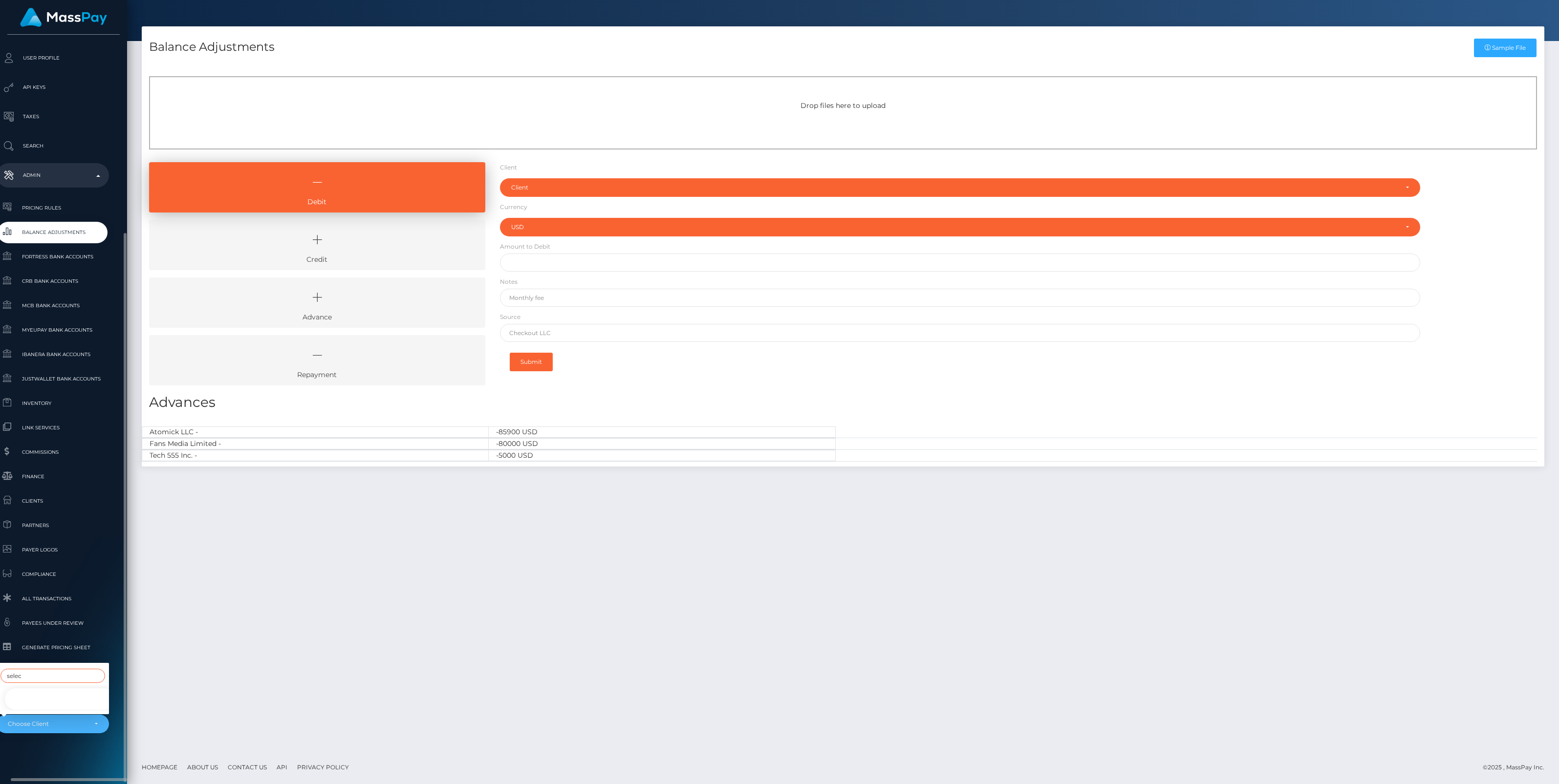
type input "selec"
click at [43, 691] on link "Select Media LLC -" at bounding box center [60, 699] width 113 height 22
select select "44"
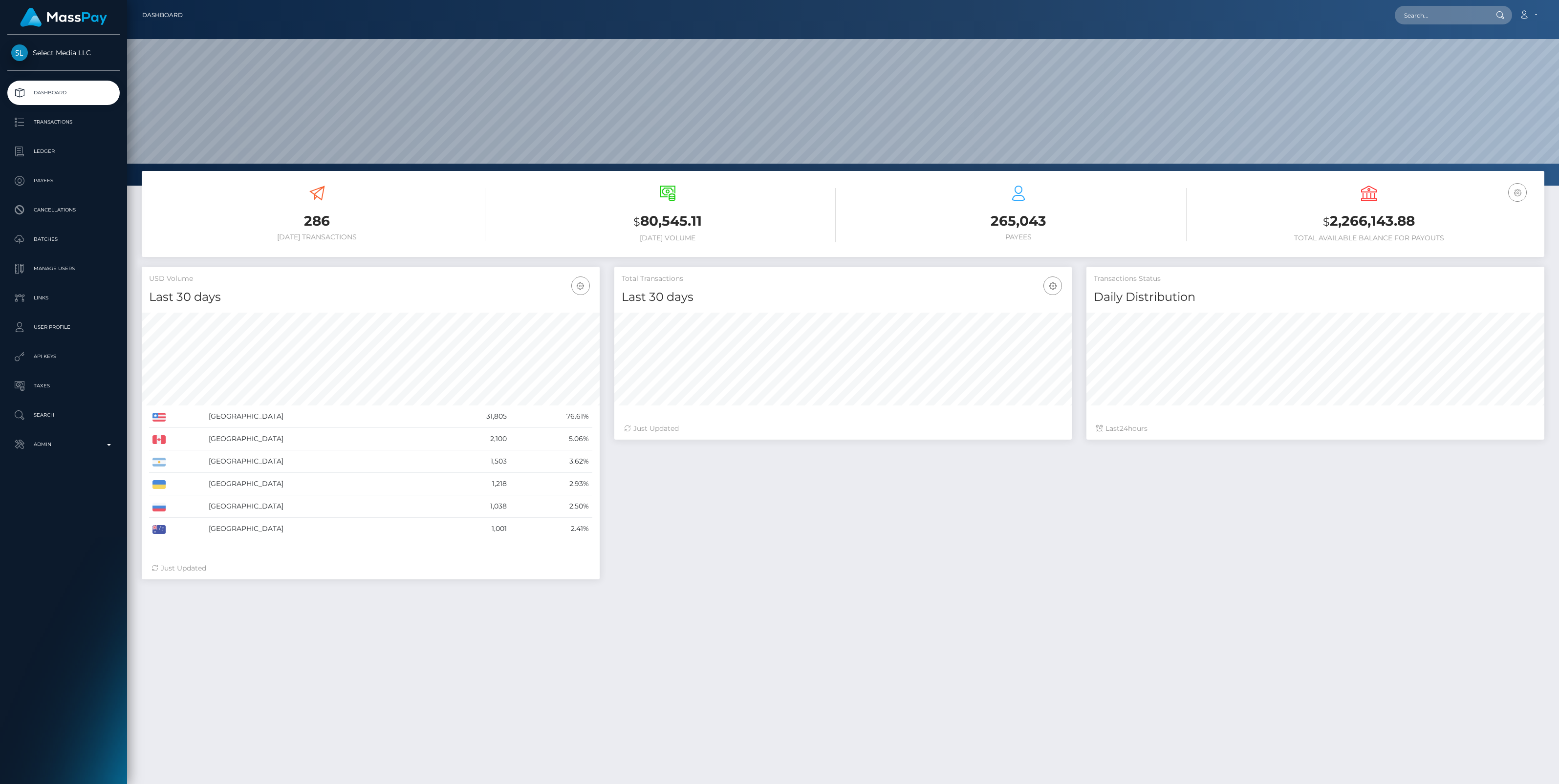
scroll to position [172, 458]
click at [44, 151] on p "Ledger" at bounding box center [64, 151] width 105 height 15
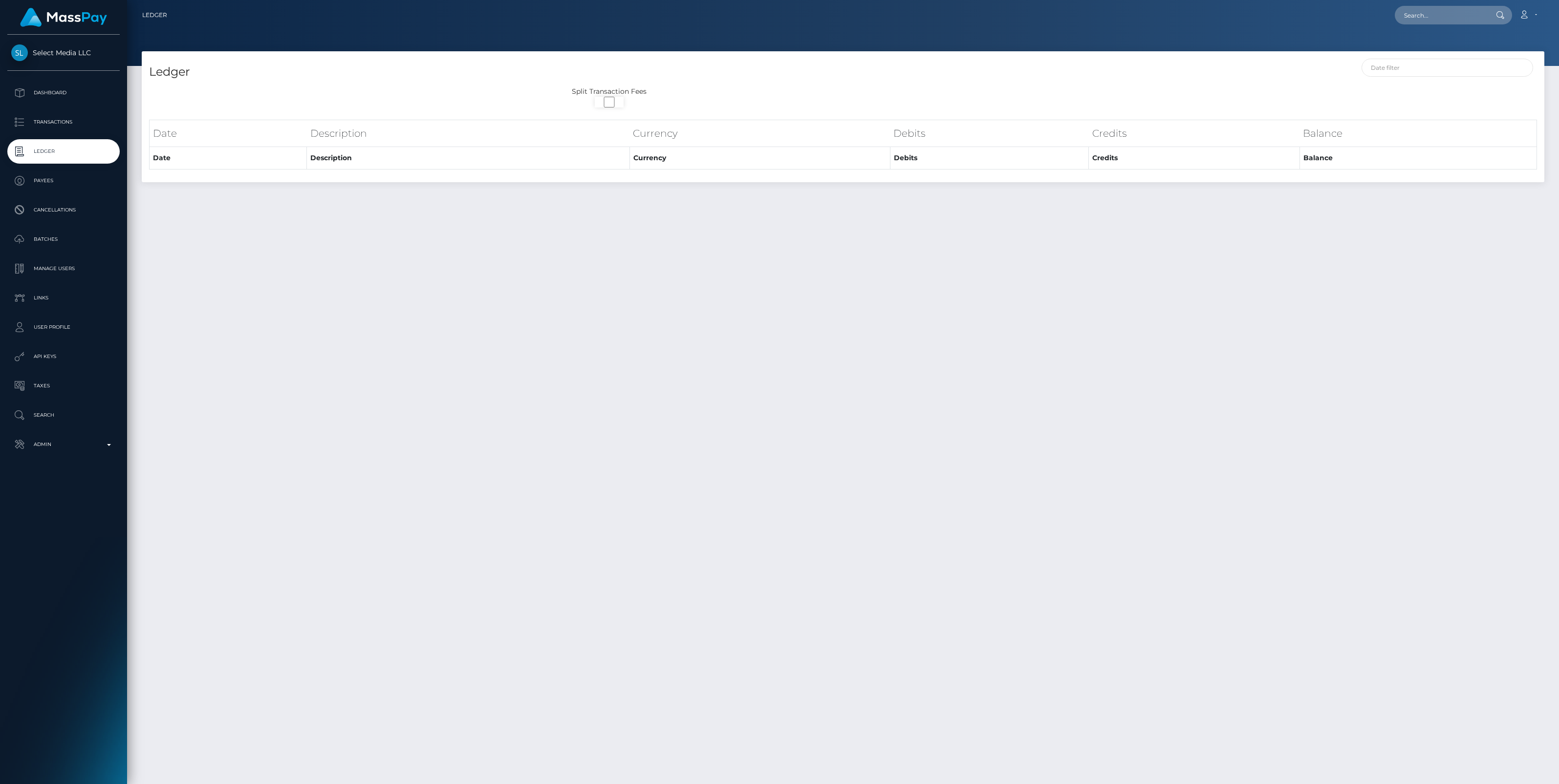
select select
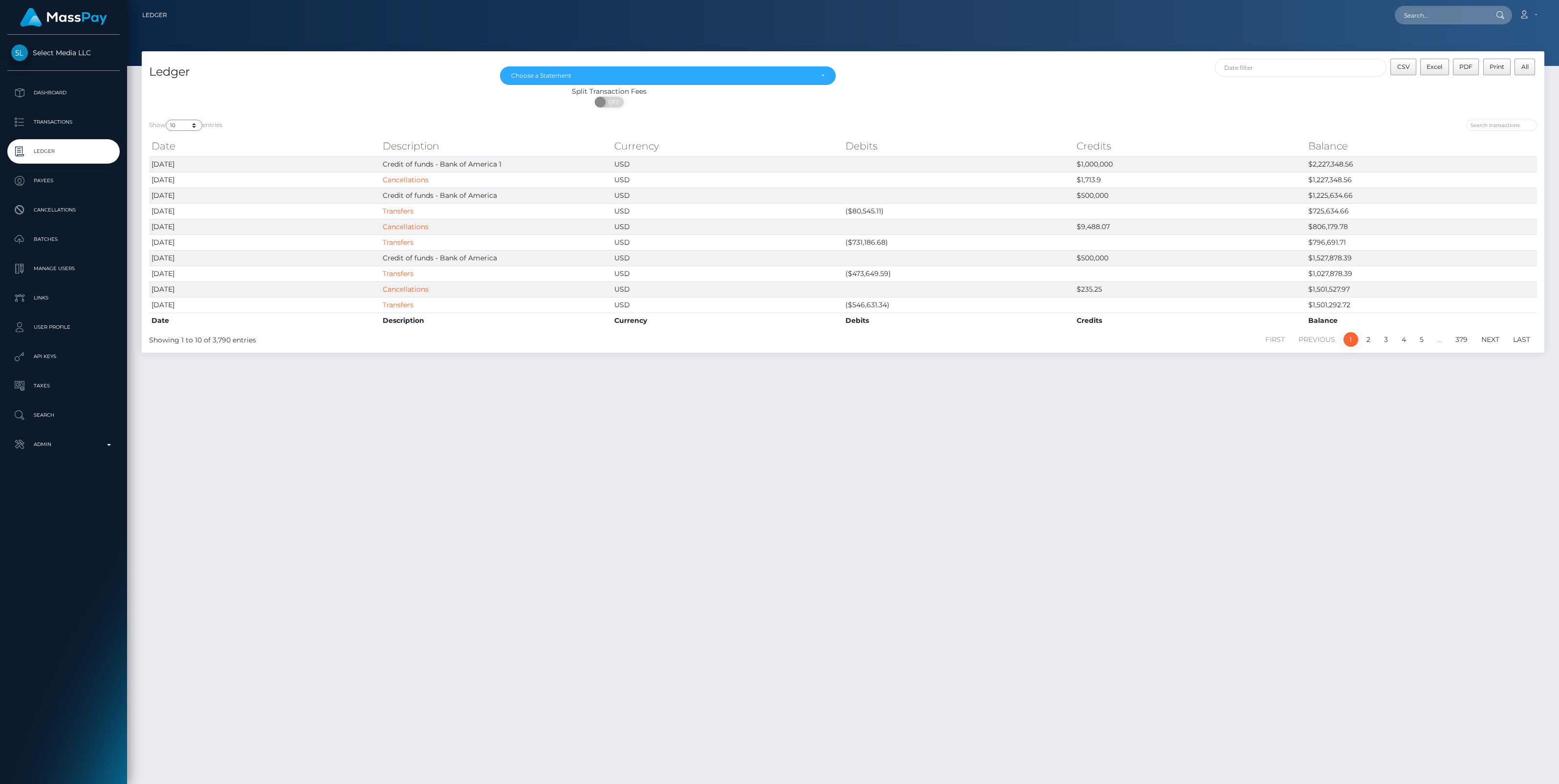
click at [197, 123] on select "10 25 50 100 250" at bounding box center [184, 125] width 37 height 11
select select "250"
click at [166, 120] on select "10 25 50 100 250" at bounding box center [184, 125] width 37 height 11
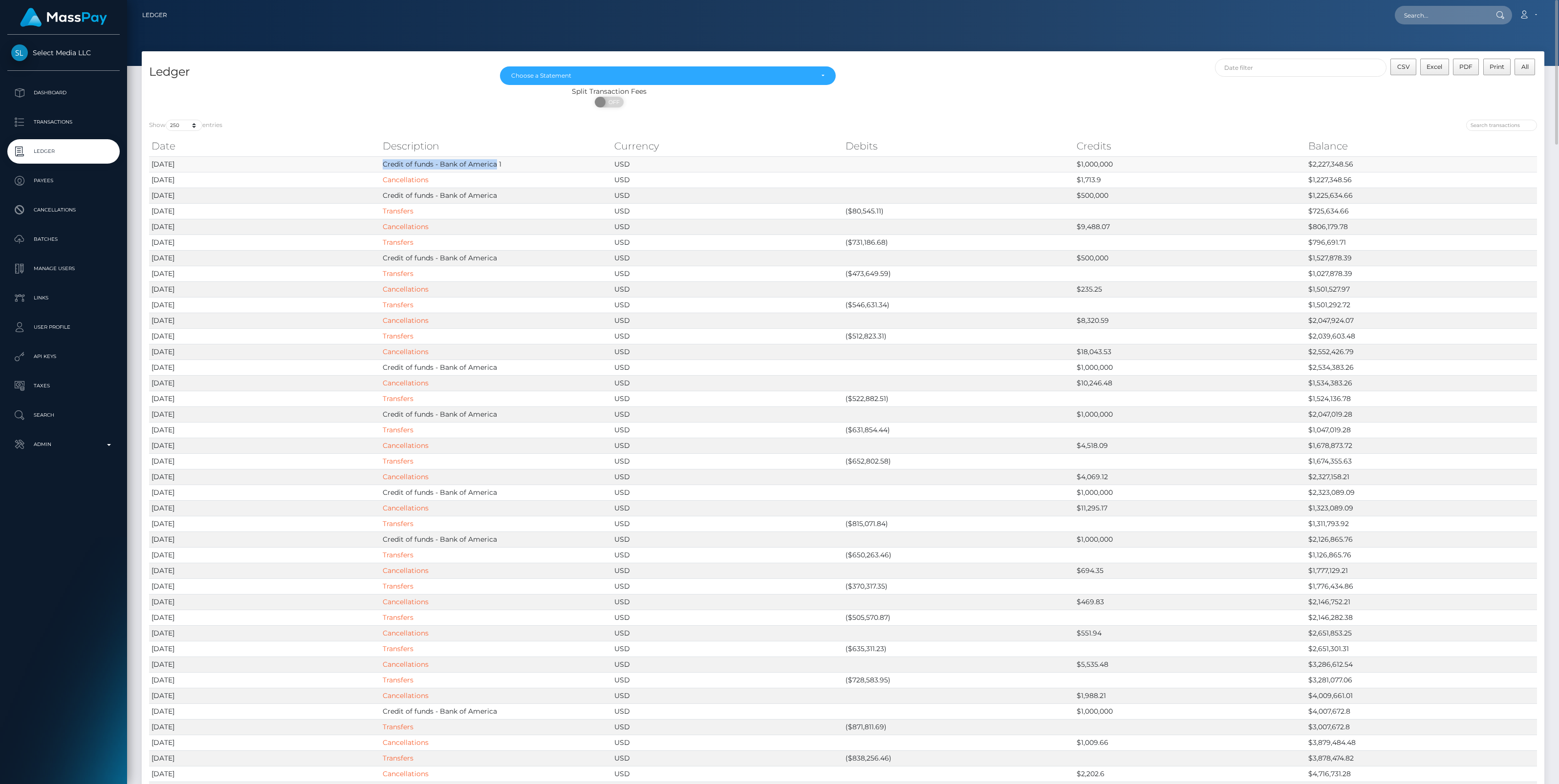
drag, startPoint x: 384, startPoint y: 166, endPoint x: 496, endPoint y: 170, distance: 112.1
click at [496, 170] on td "Credit of funds - Bank of America 1" at bounding box center [496, 164] width 231 height 16
copy td "Credit of funds - Bank of America"
click at [103, 446] on p "Admin" at bounding box center [64, 445] width 105 height 15
click at [61, 503] on span "Balance Adjustments" at bounding box center [64, 501] width 105 height 11
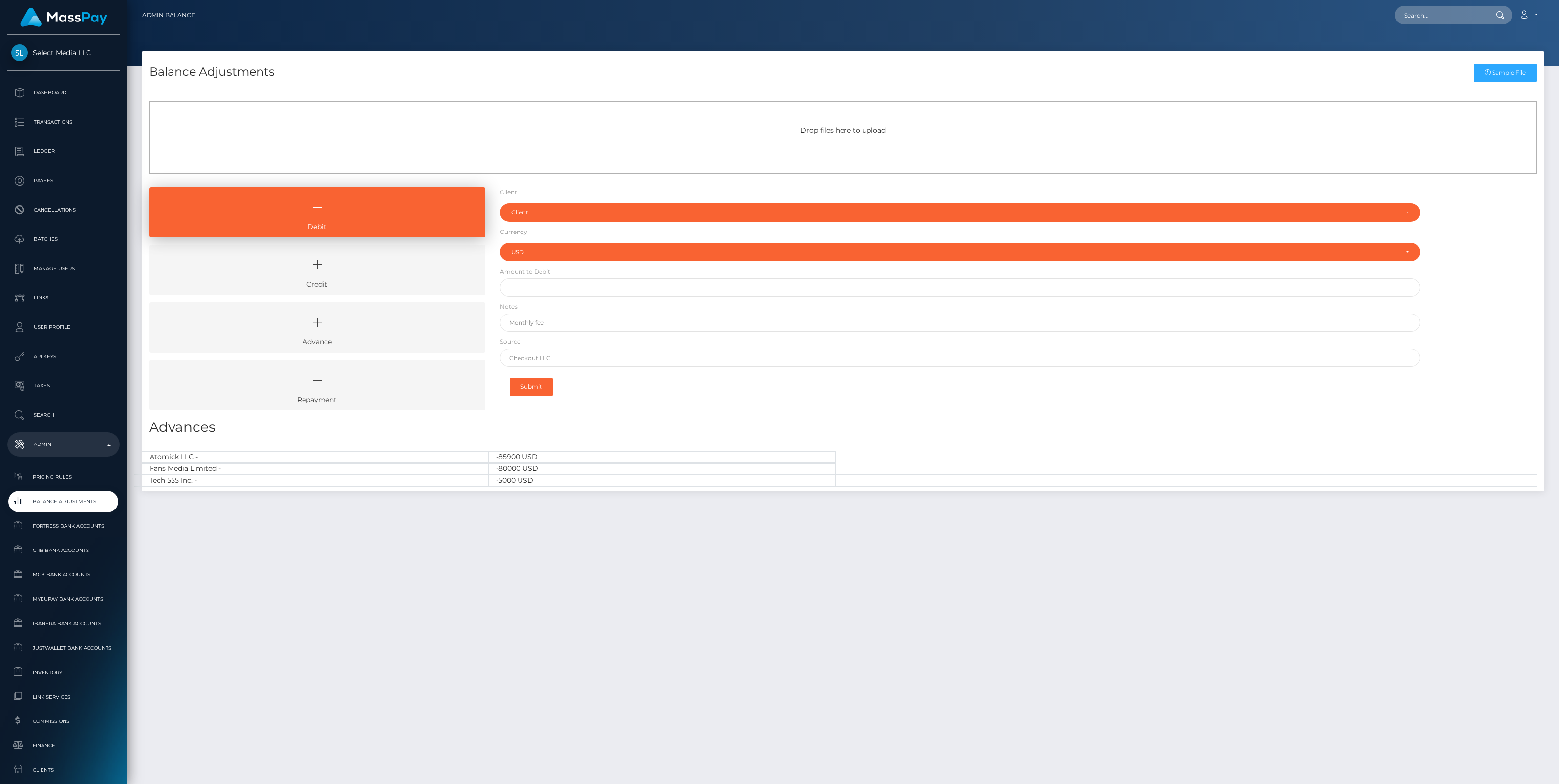
select select "USD"
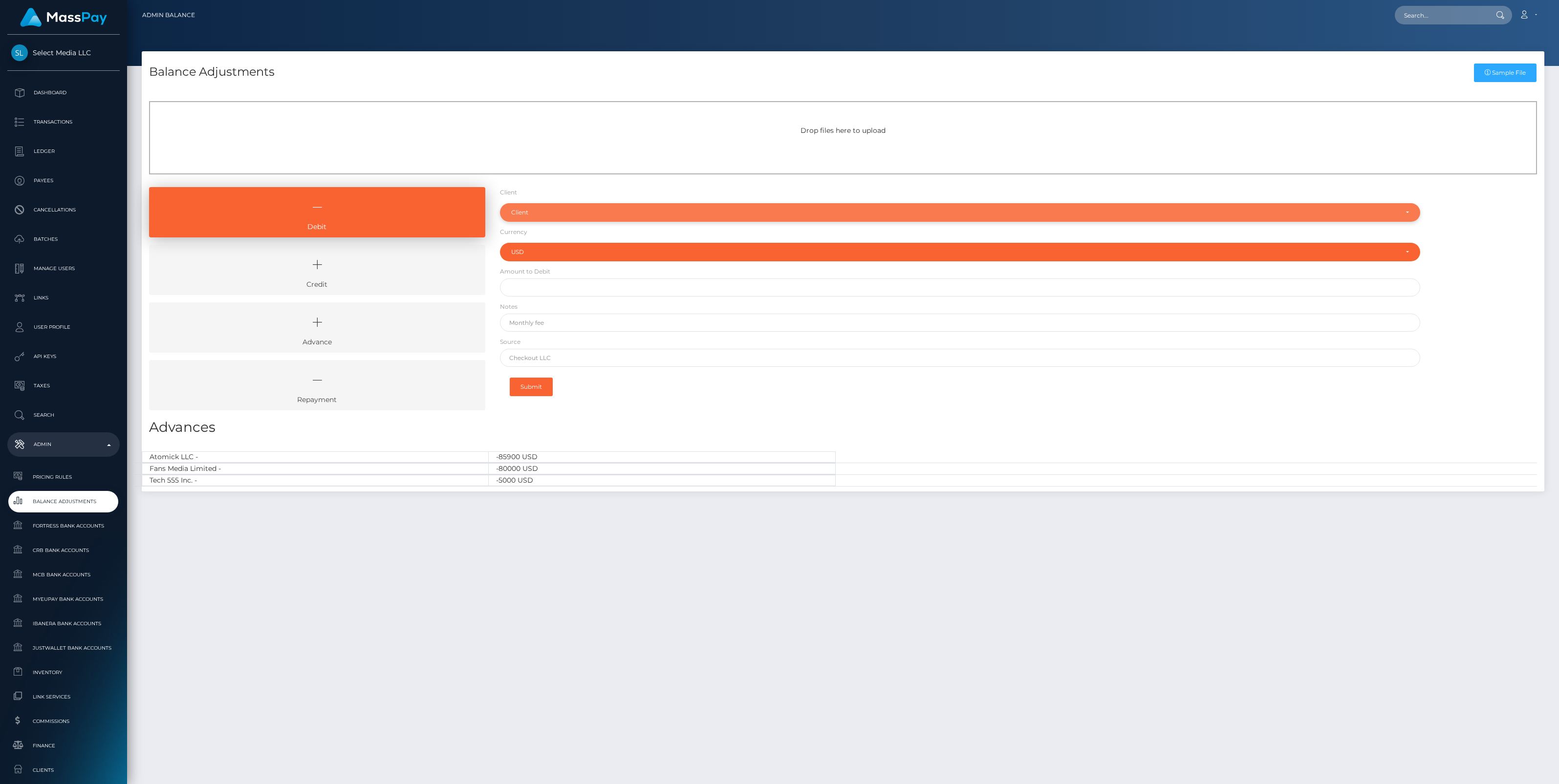
click at [556, 209] on div "Client" at bounding box center [954, 212] width 887 height 8
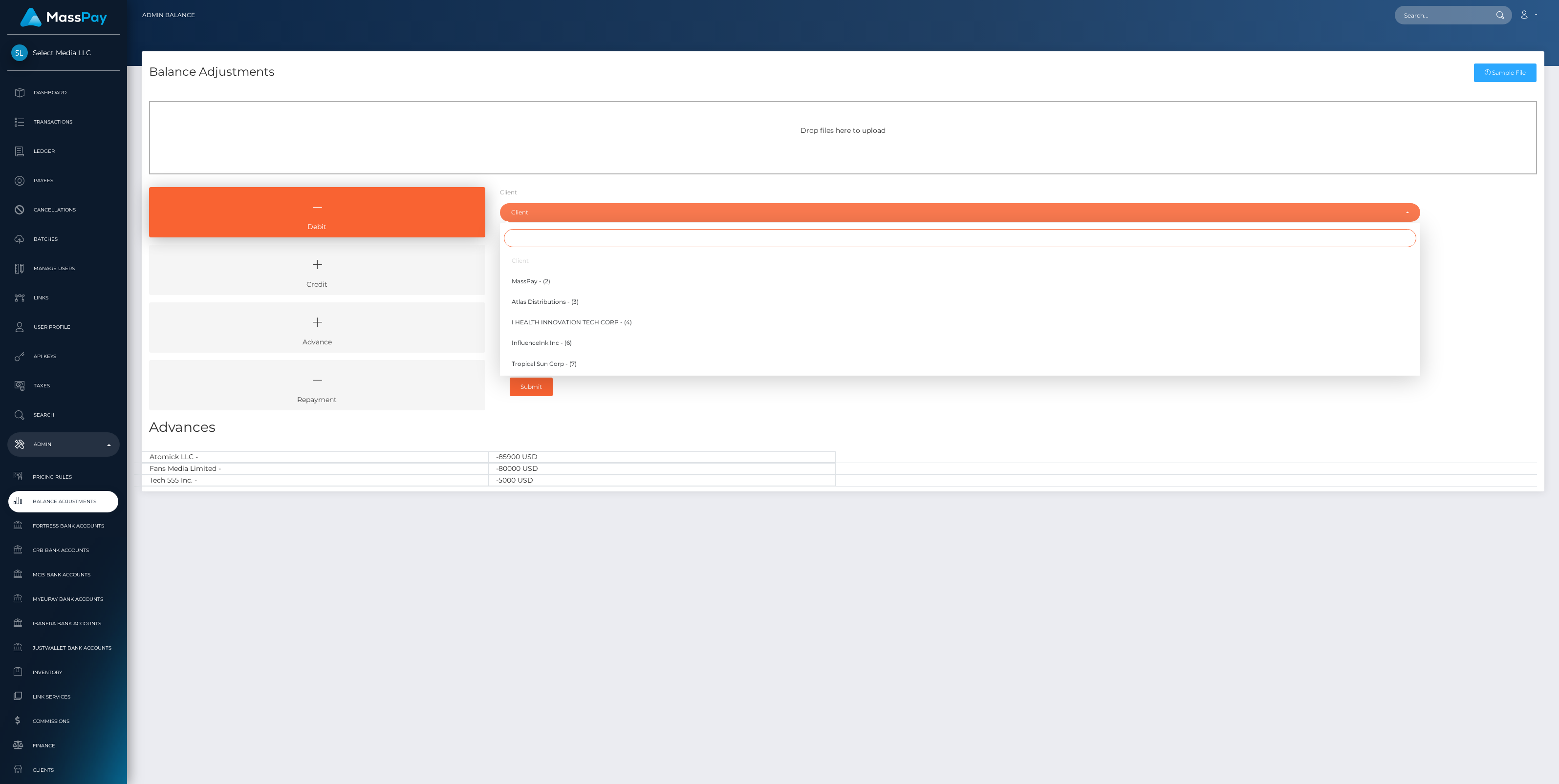
click at [519, 240] on input "Search" at bounding box center [960, 238] width 913 height 18
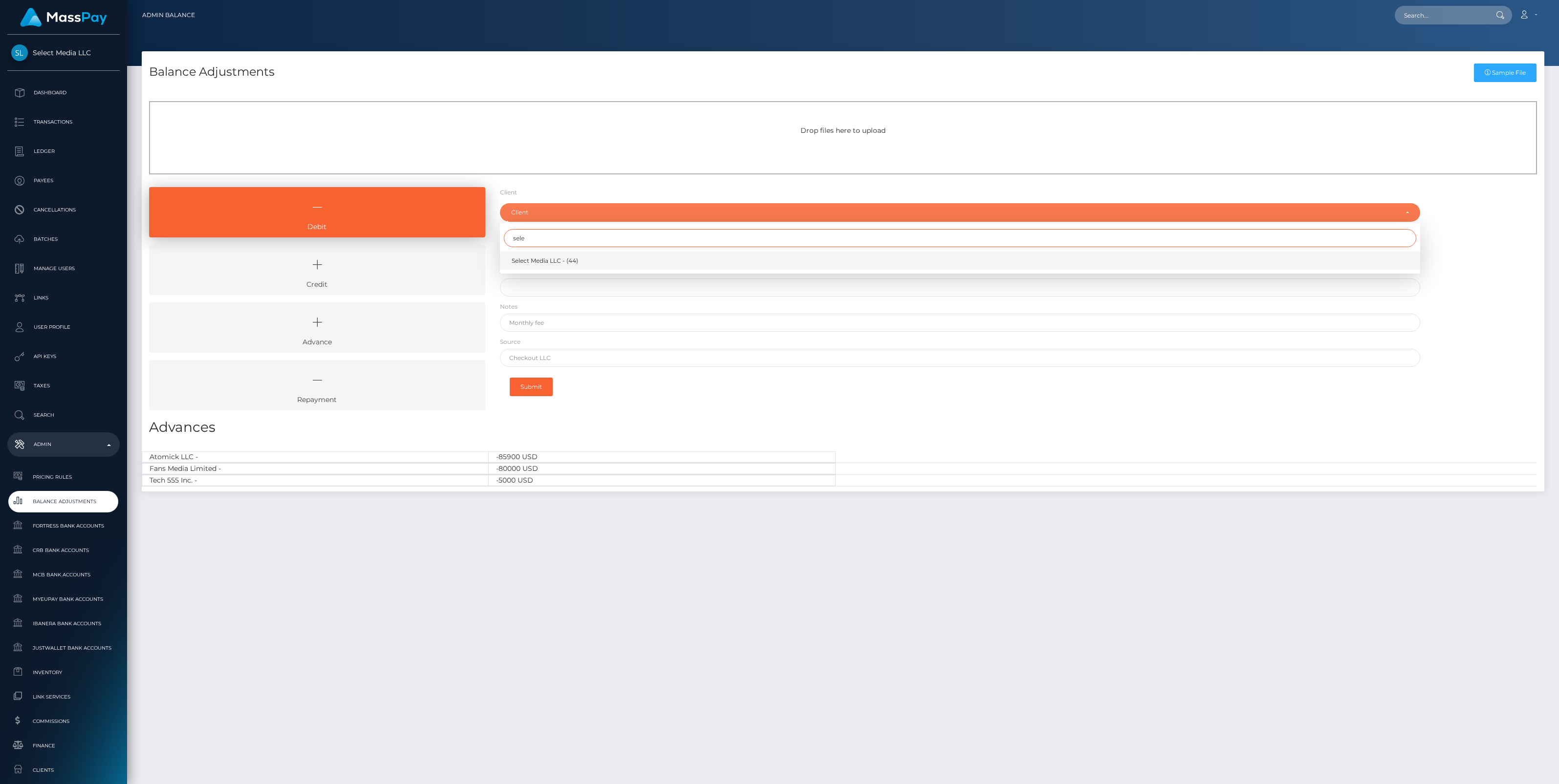
type input "sele"
click at [573, 265] on link "Select Media LLC - (44)" at bounding box center [960, 261] width 921 height 18
select select "44"
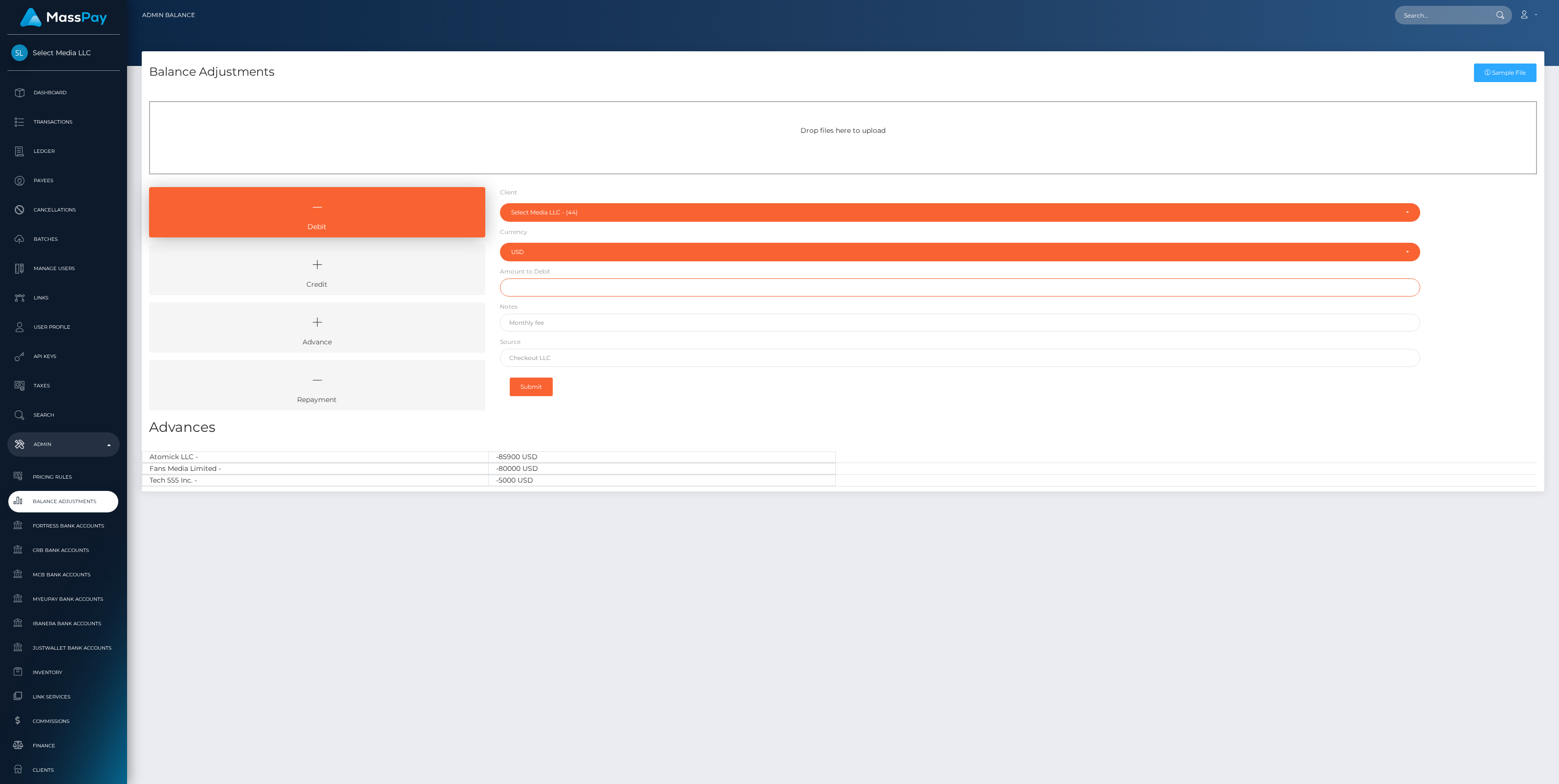
click at [525, 293] on input "text" at bounding box center [960, 287] width 921 height 18
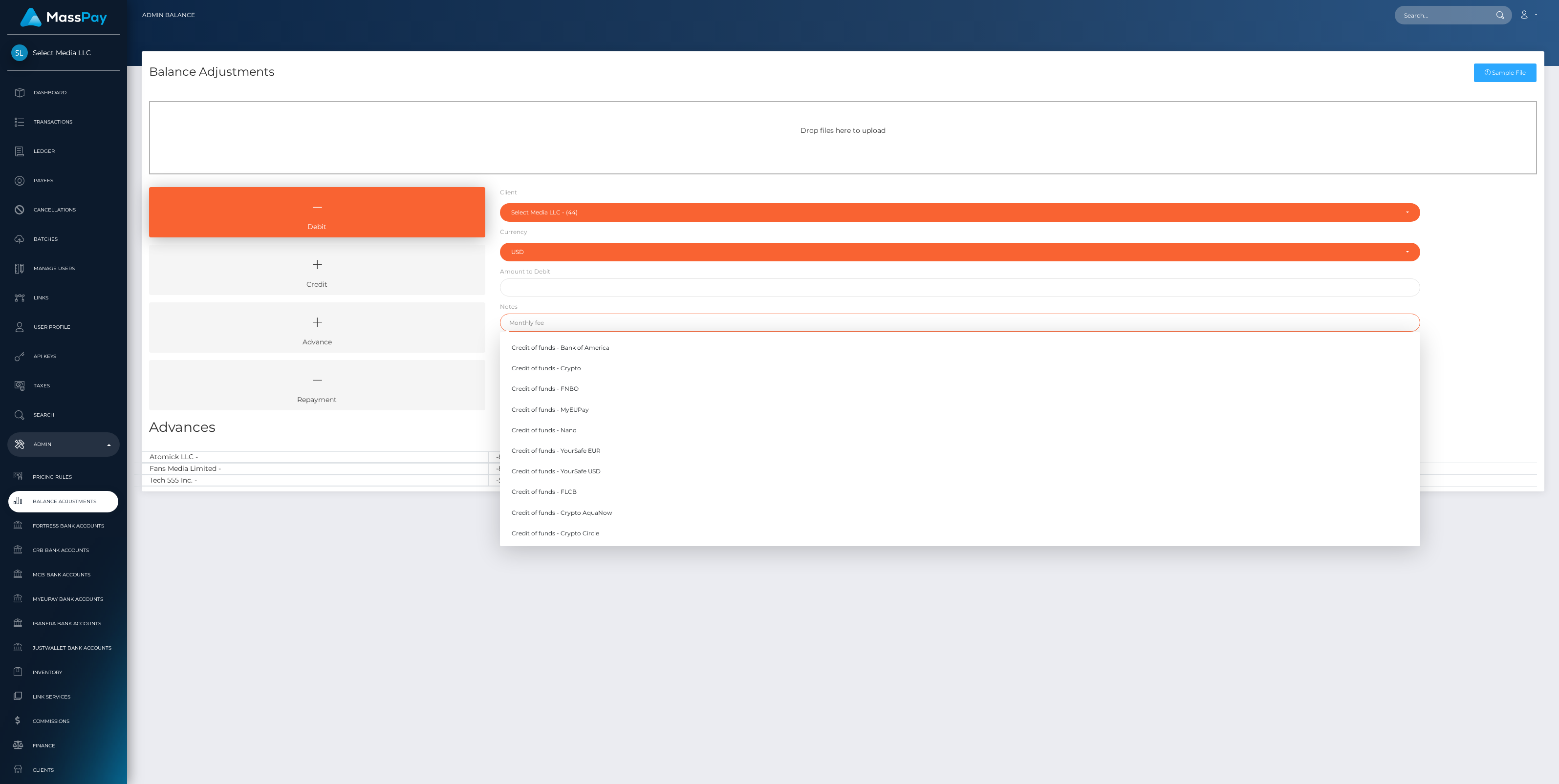
click at [537, 326] on input "text" at bounding box center [960, 322] width 921 height 18
click at [574, 348] on link "Credit of funds - Bank of America" at bounding box center [960, 348] width 921 height 18
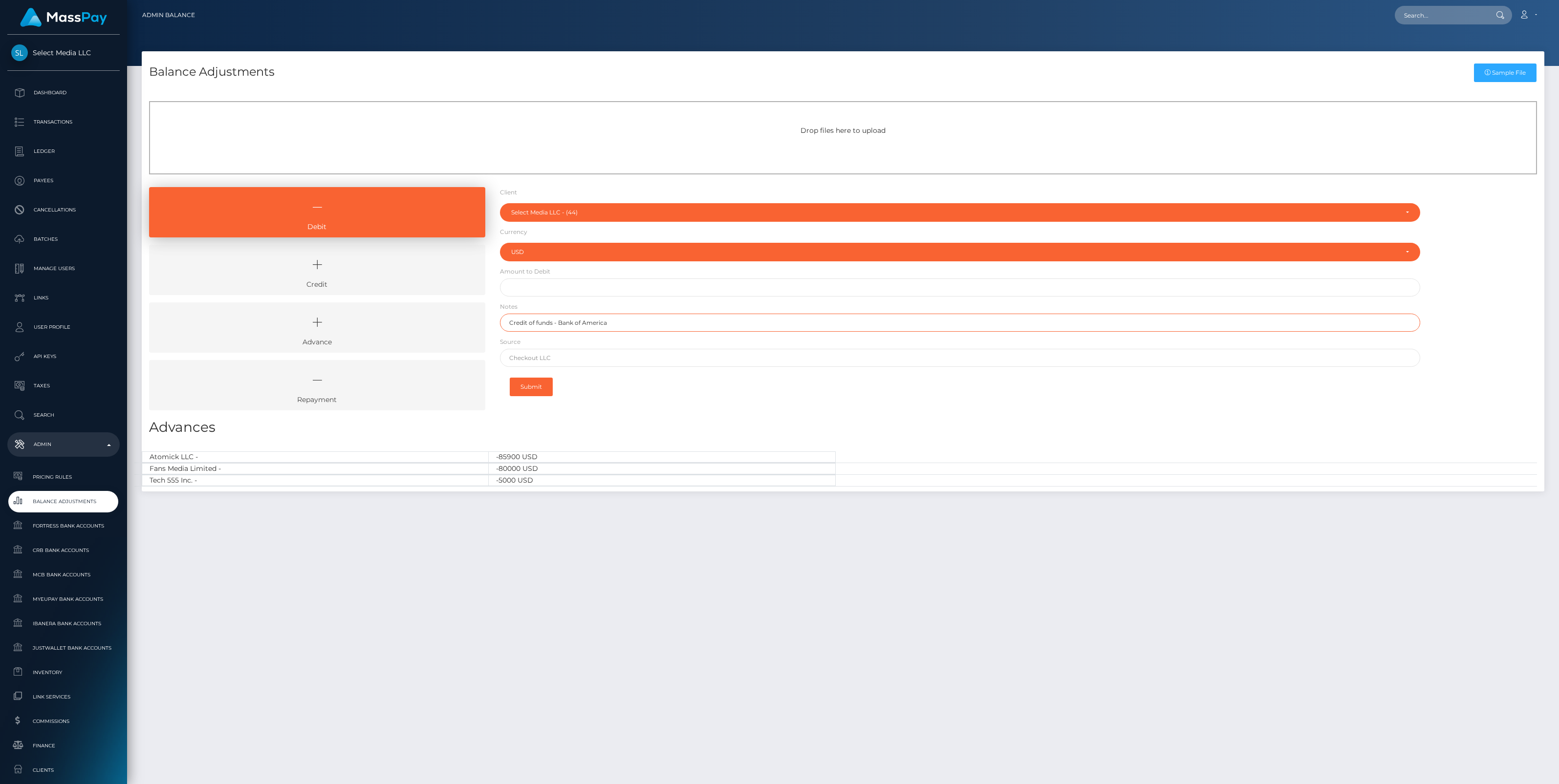
click at [529, 321] on input "Credit of funds - Bank of America" at bounding box center [960, 322] width 921 height 18
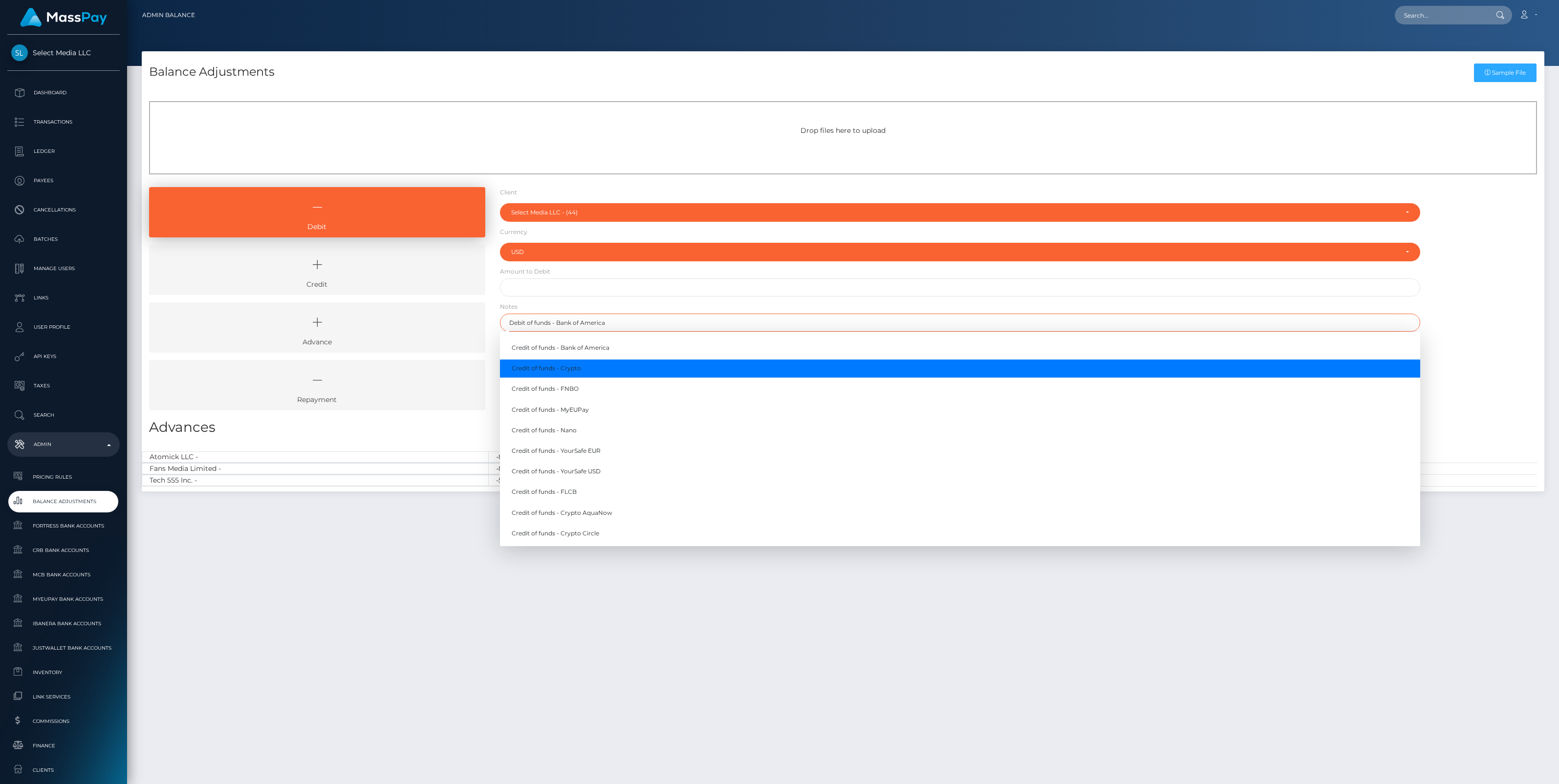
type input "Debit of funds - Bank of America"
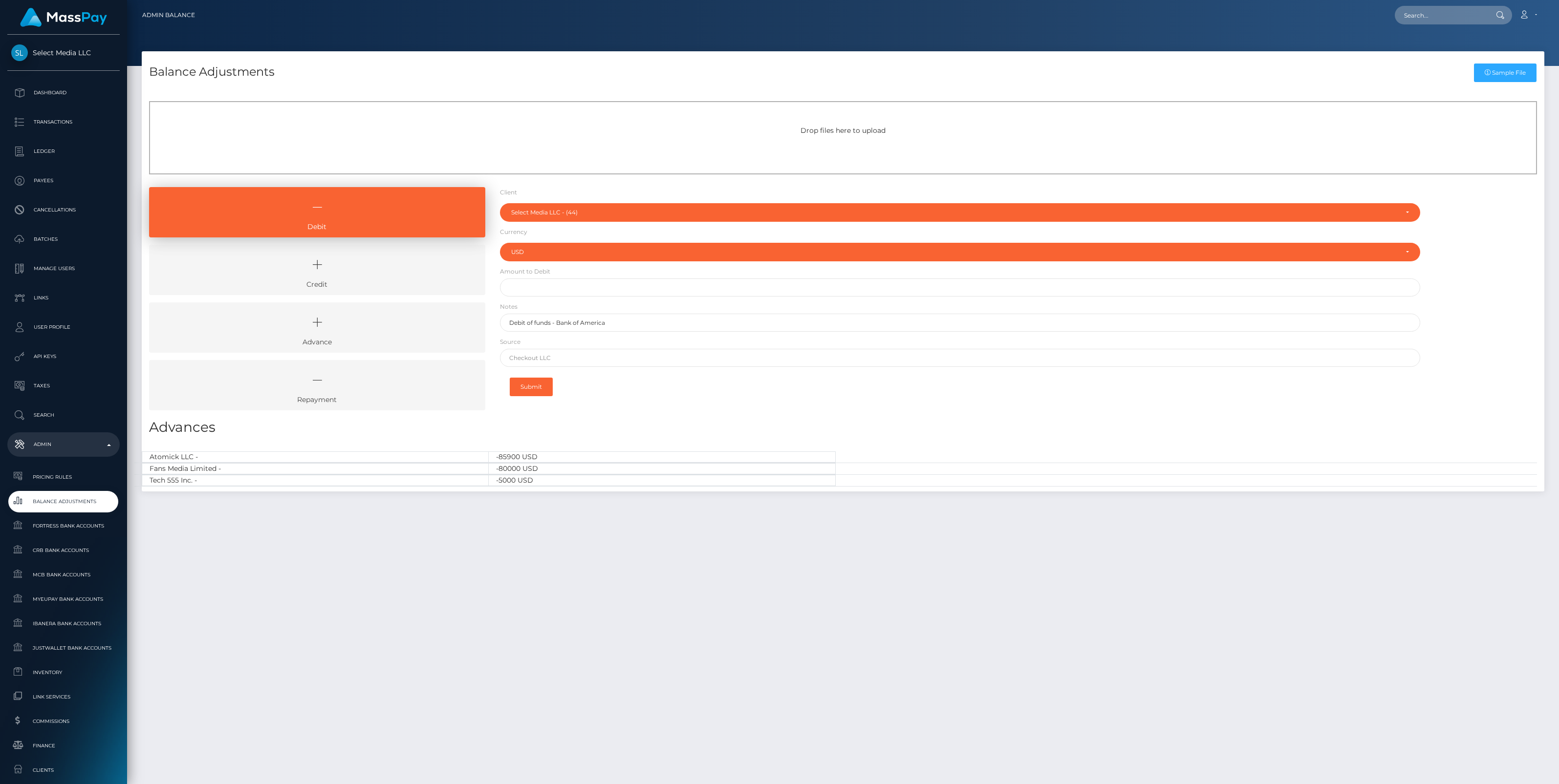
click at [1492, 304] on div "Debit Credit Advance Repayment" at bounding box center [843, 302] width 1403 height 230
click at [524, 362] on input "text" at bounding box center [960, 358] width 921 height 18
type input "Chase"
click at [527, 282] on input "text" at bounding box center [960, 287] width 921 height 18
type input "$1,000,000.00"
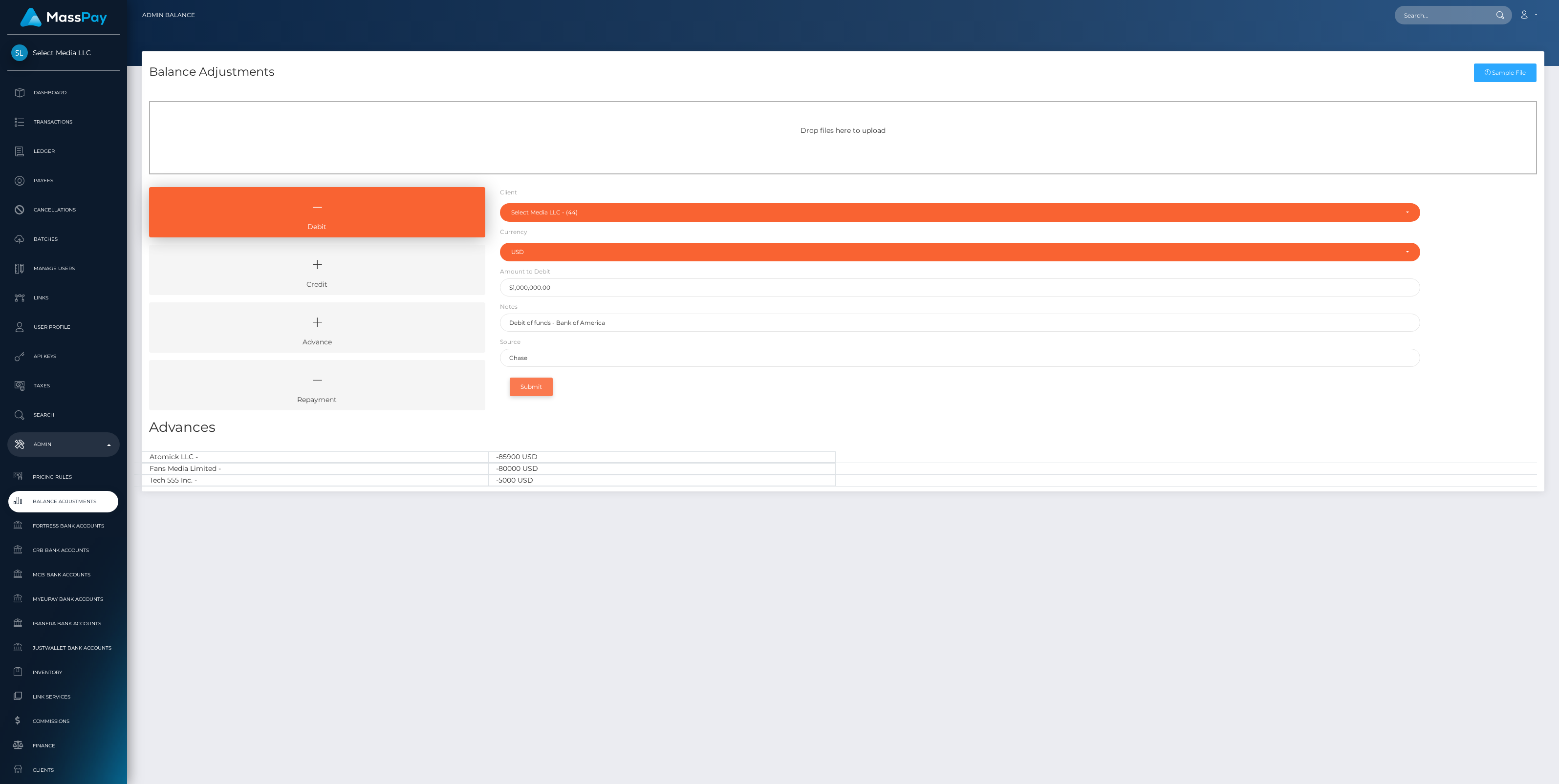
click at [540, 387] on button "Submit" at bounding box center [531, 387] width 43 height 19
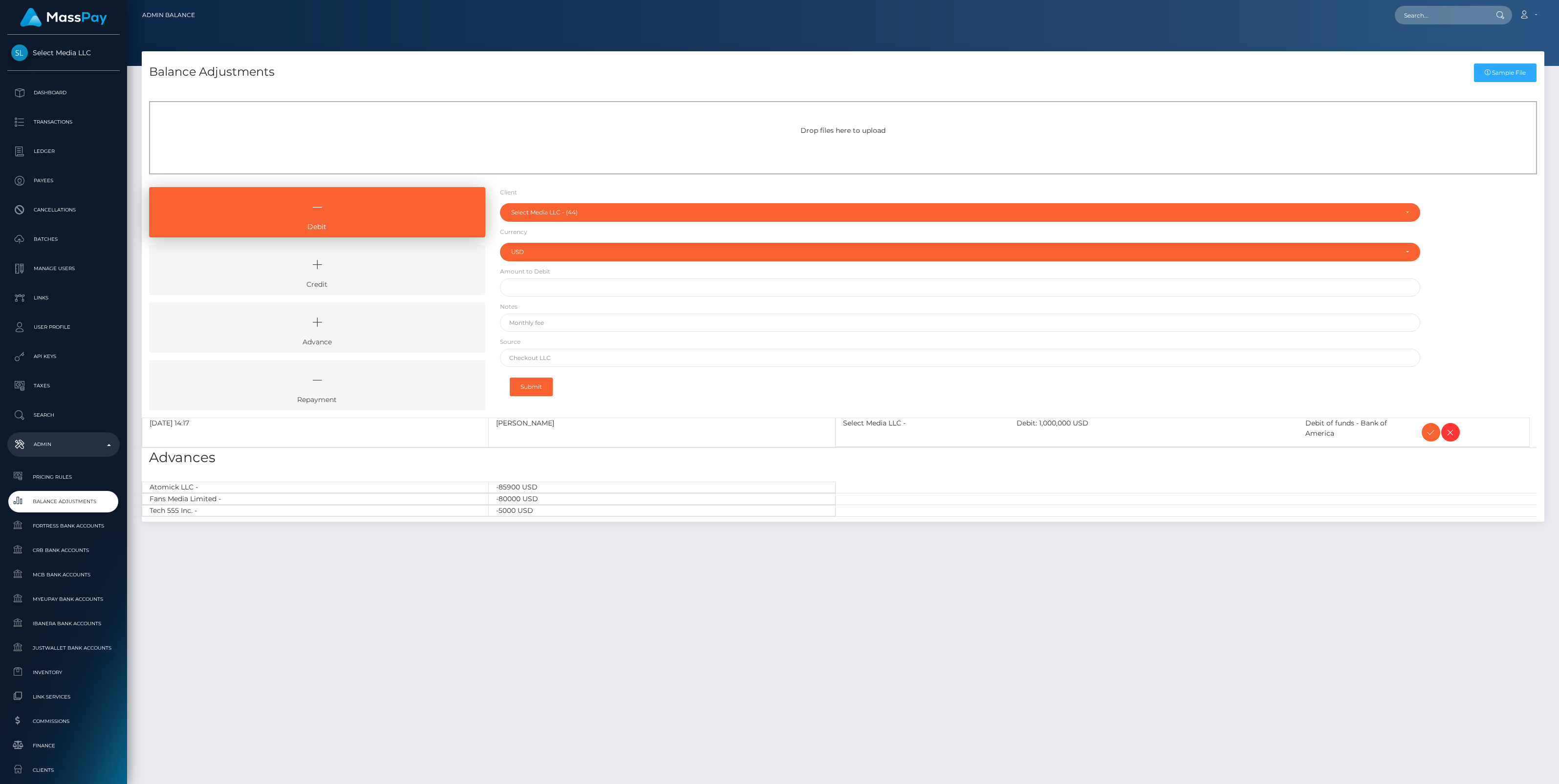
select select "44"
select select "USD"
click at [1428, 433] on icon at bounding box center [1431, 433] width 11 height 12
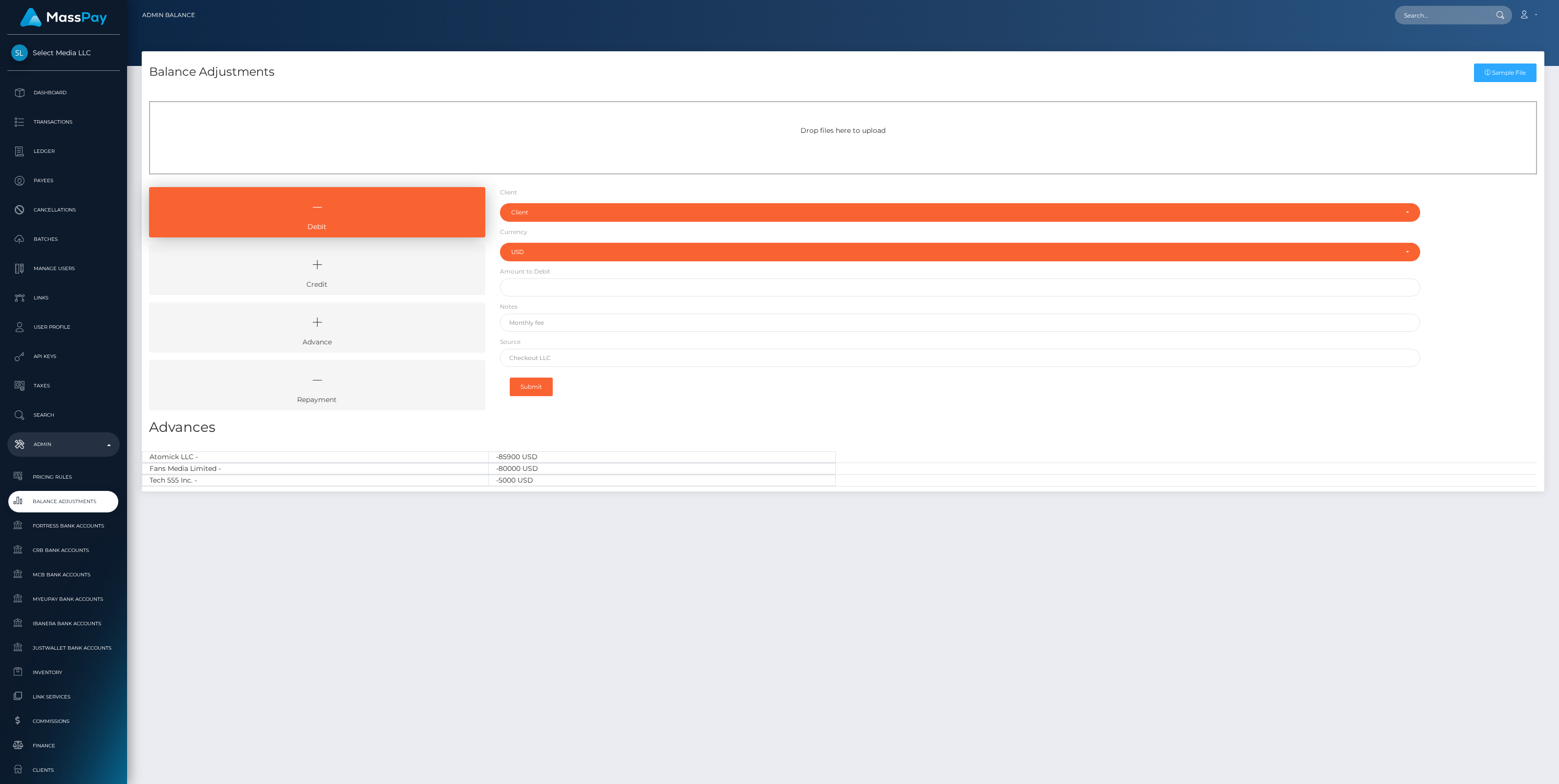
select select "USD"
click at [657, 653] on div "Balance Adjustments Sample File Drop files here to upload Debit" at bounding box center [843, 413] width 1432 height 724
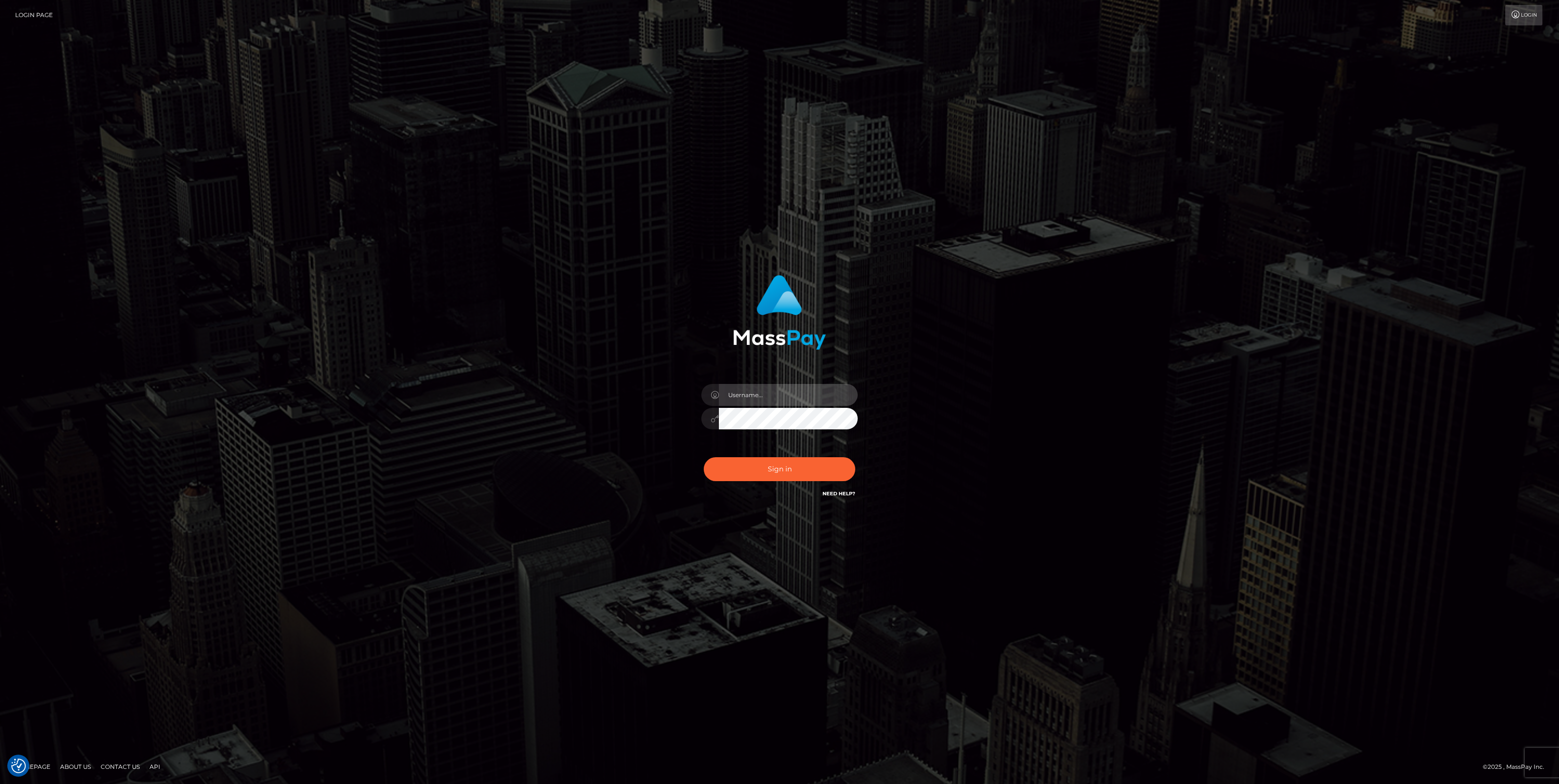
type input "jlo"
